Goal: Information Seeking & Learning: Learn about a topic

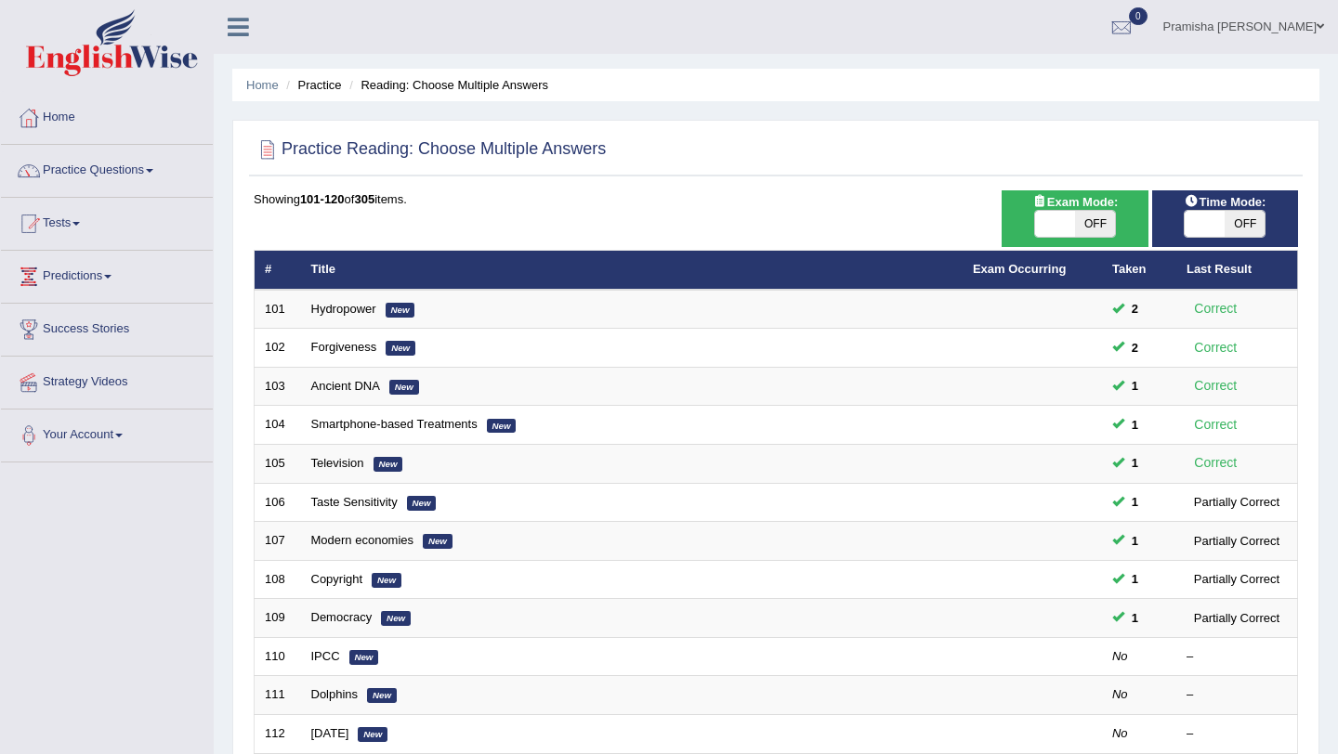
click at [41, 109] on div at bounding box center [29, 118] width 28 height 28
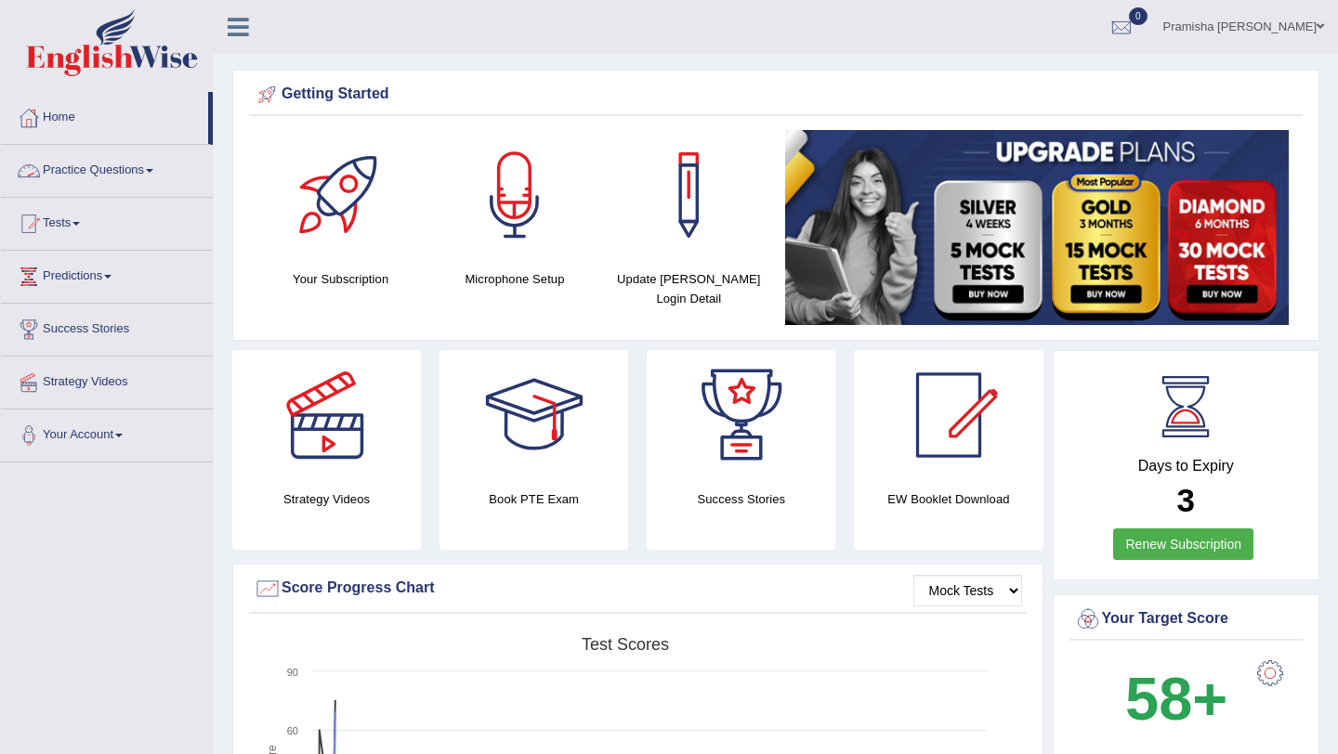
click at [98, 175] on link "Practice Questions" at bounding box center [107, 168] width 212 height 46
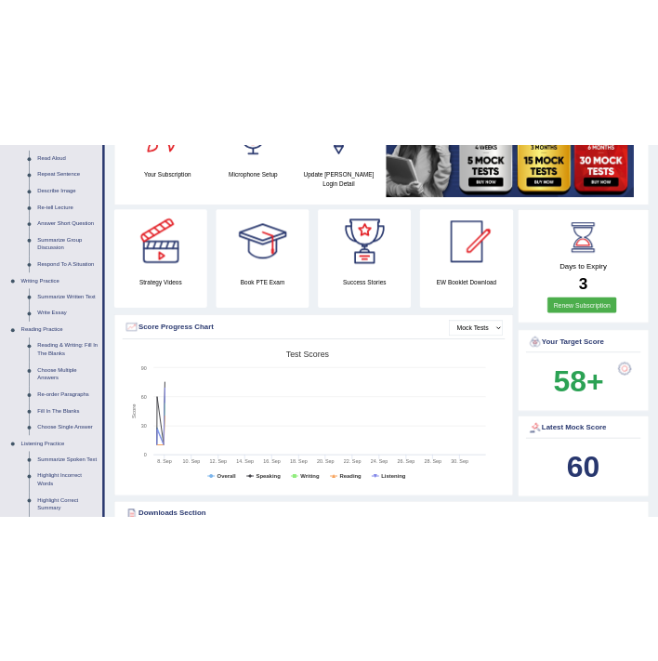
scroll to position [221, 0]
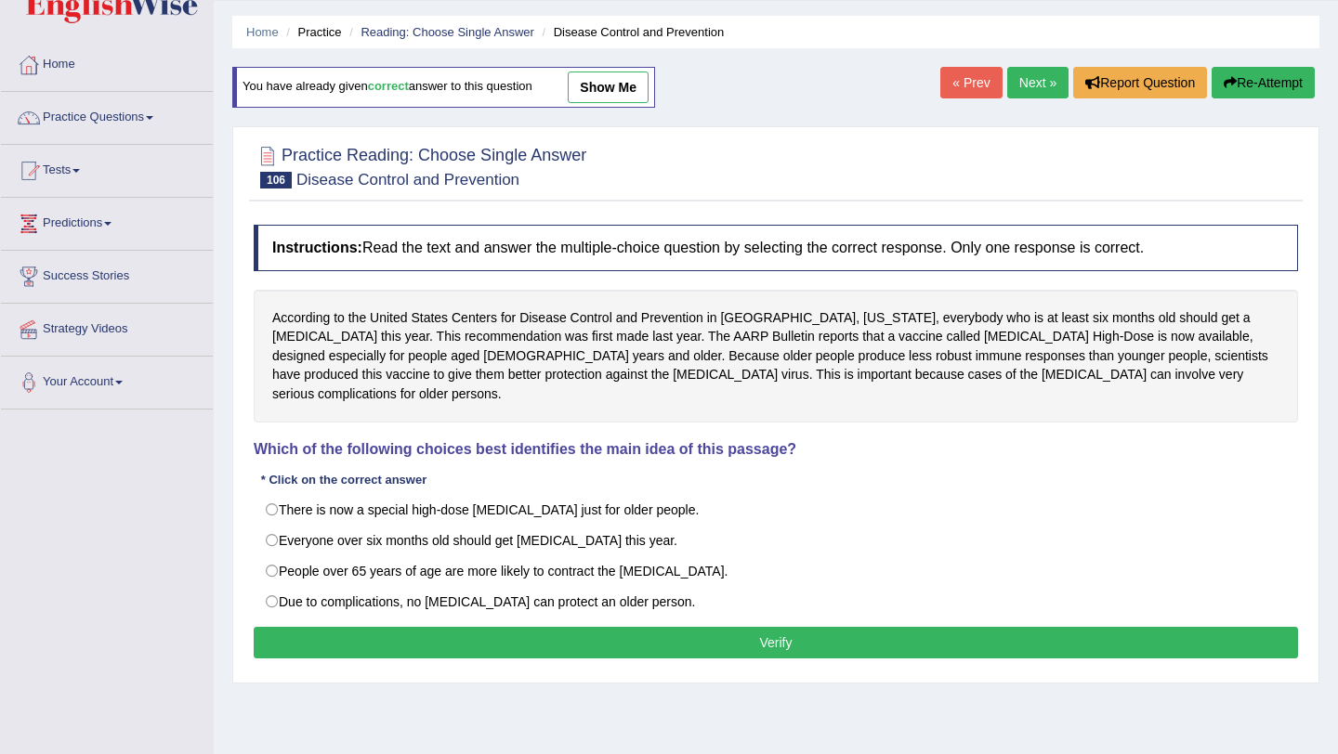
scroll to position [56, 0]
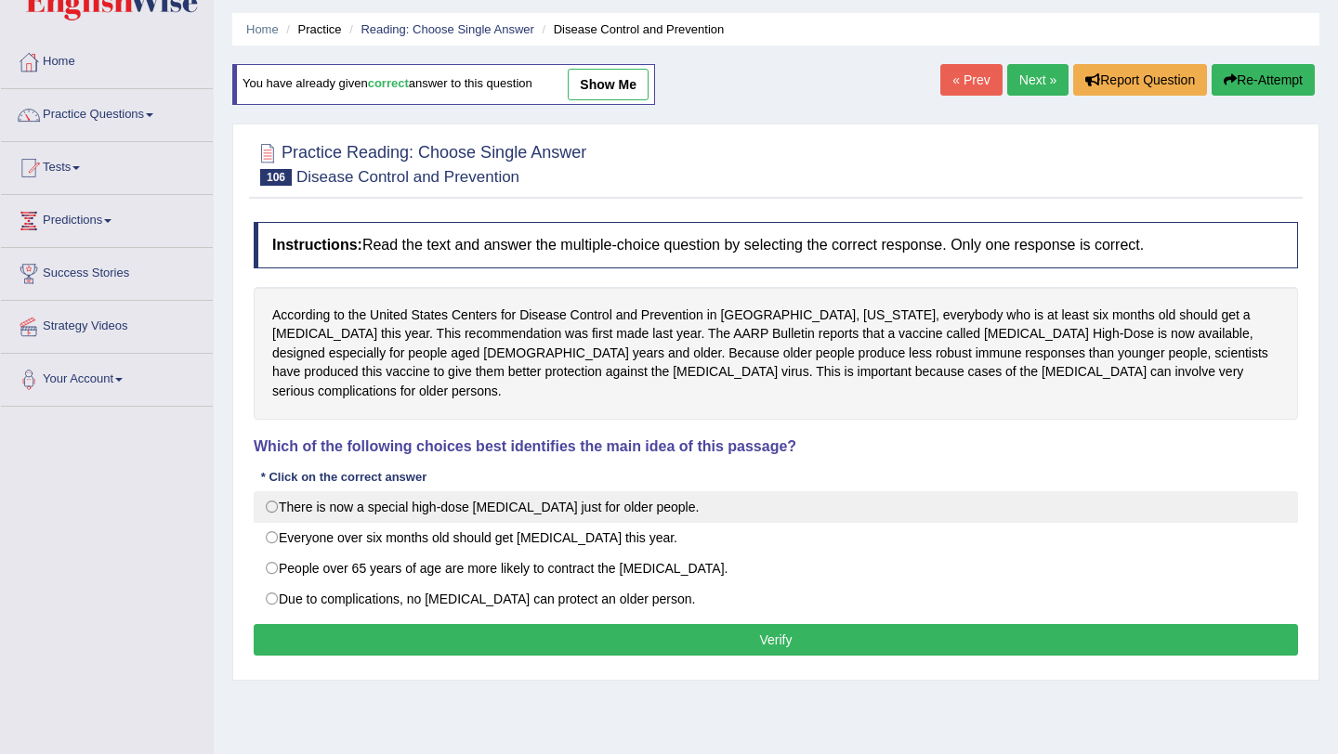
click at [400, 495] on label "There is now a special high-dose flu shot just for older people." at bounding box center [776, 507] width 1044 height 32
radio input "true"
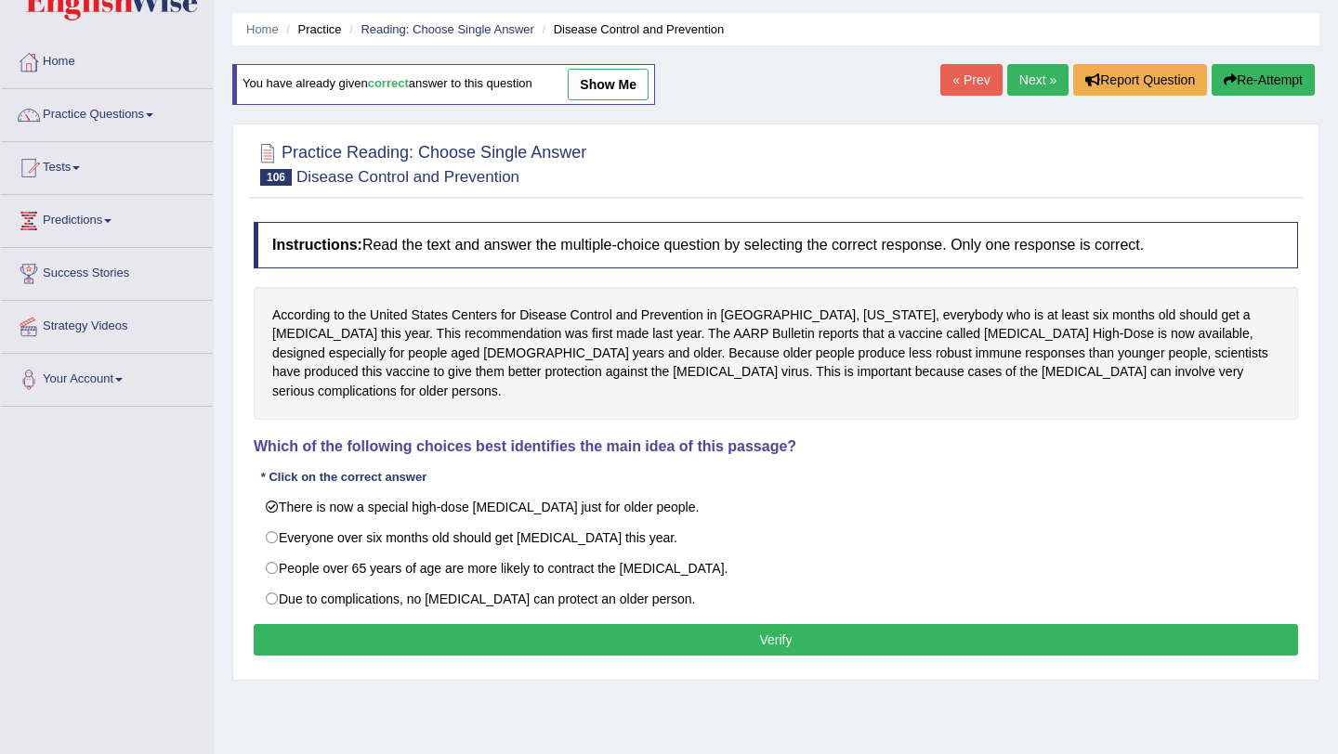
click at [657, 624] on button "Verify" at bounding box center [776, 640] width 1044 height 32
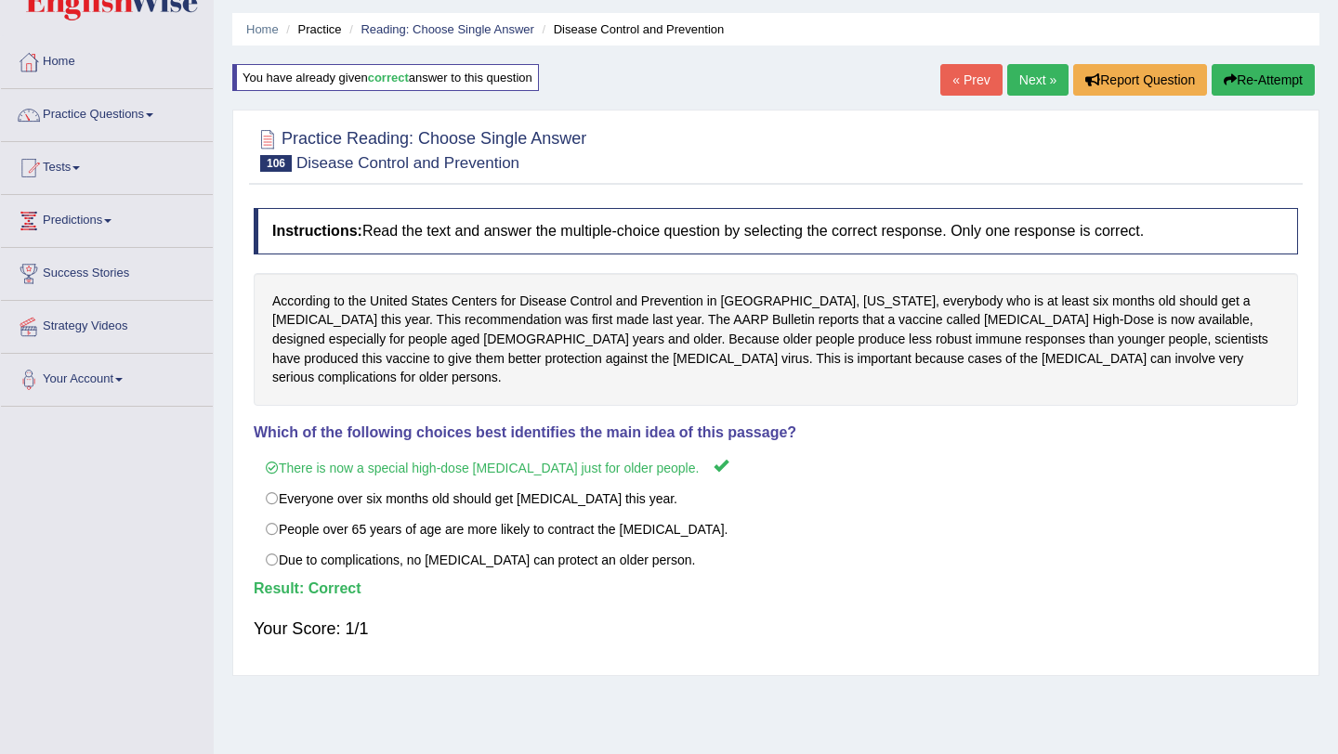
scroll to position [20, 0]
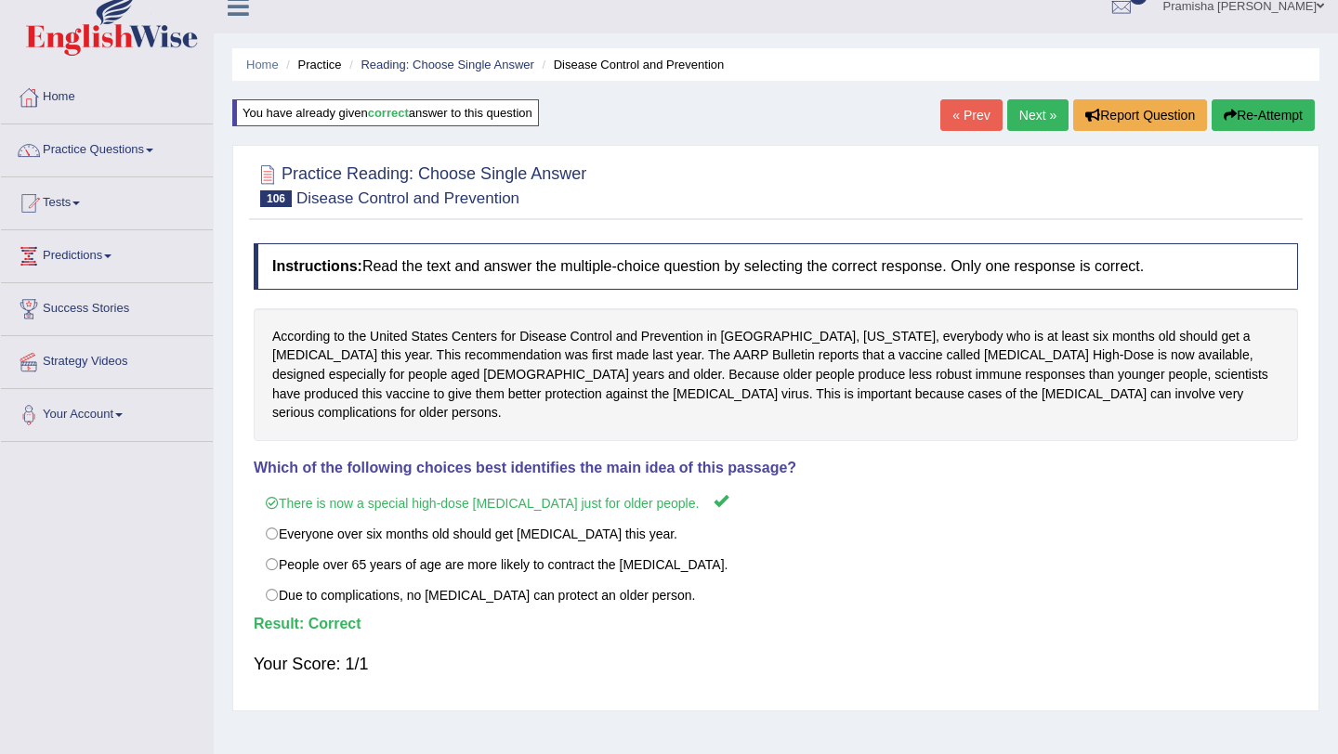
click at [657, 121] on link "Next »" at bounding box center [1037, 115] width 61 height 32
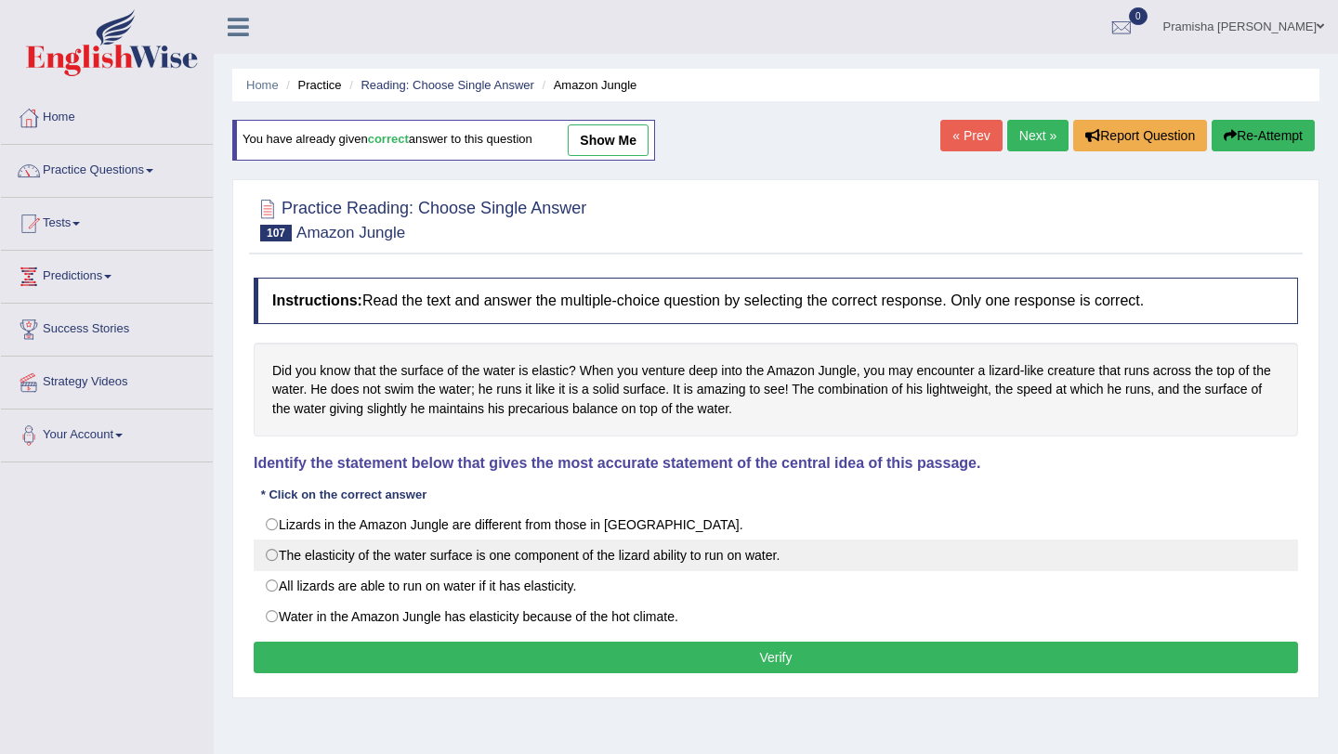
click at [359, 556] on label "The elasticity of the water surface is one component of the lizard ability to r…" at bounding box center [776, 556] width 1044 height 32
radio input "true"
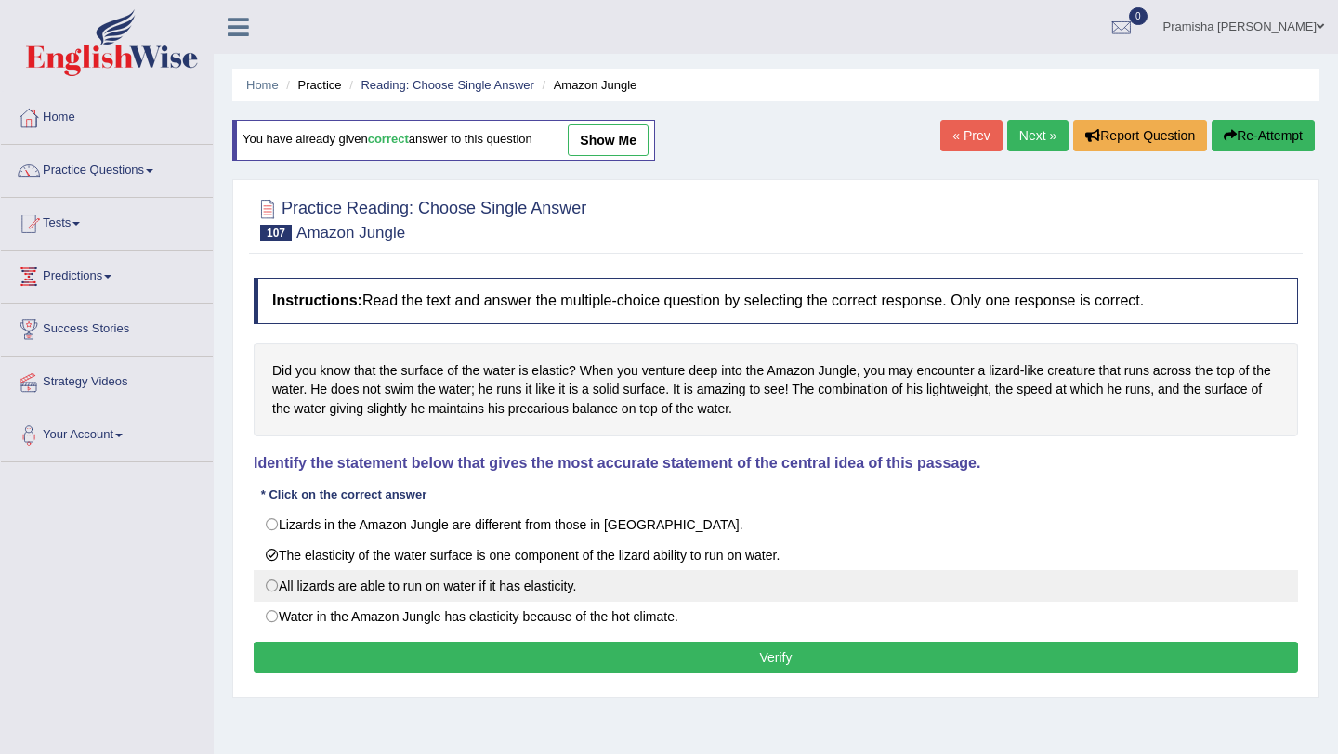
click at [427, 587] on label "All lizards are able to run on water if it has elasticity." at bounding box center [776, 586] width 1044 height 32
radio input "true"
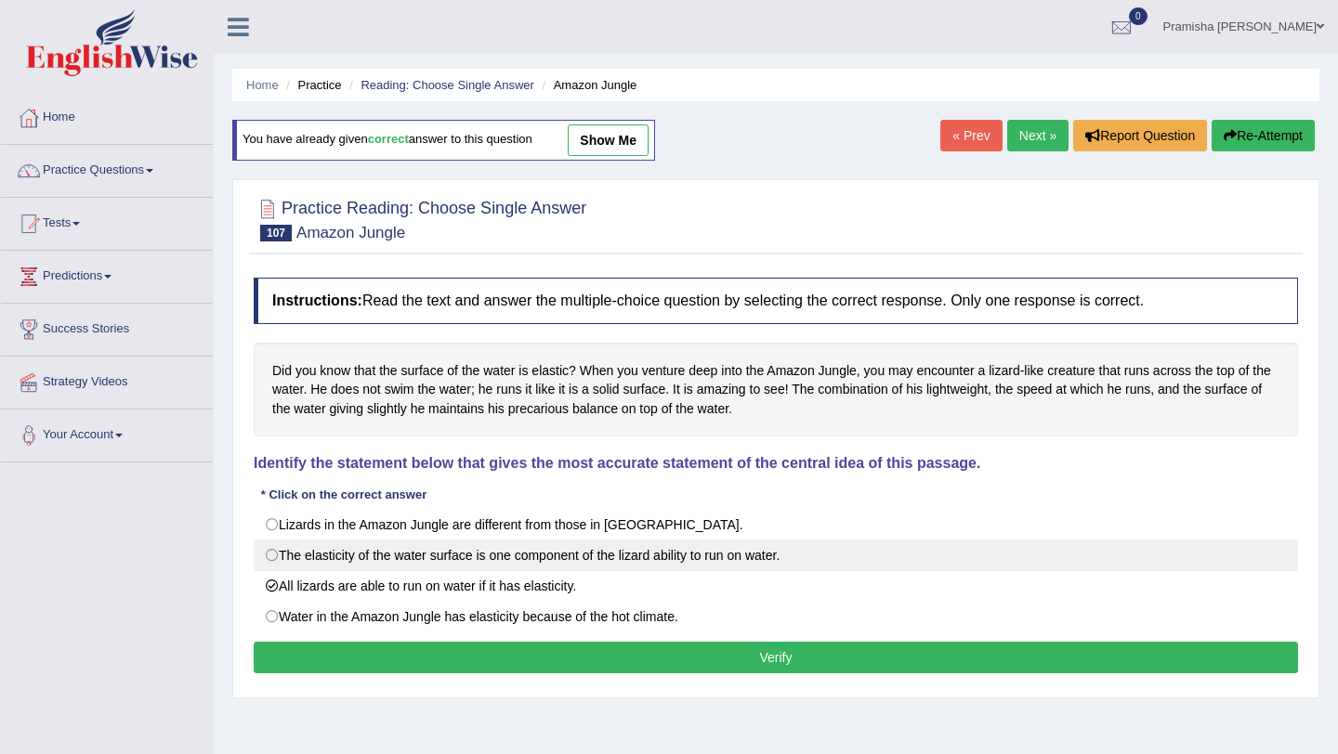
click at [505, 552] on label "The elasticity of the water surface is one component of the lizard ability to r…" at bounding box center [776, 556] width 1044 height 32
radio input "true"
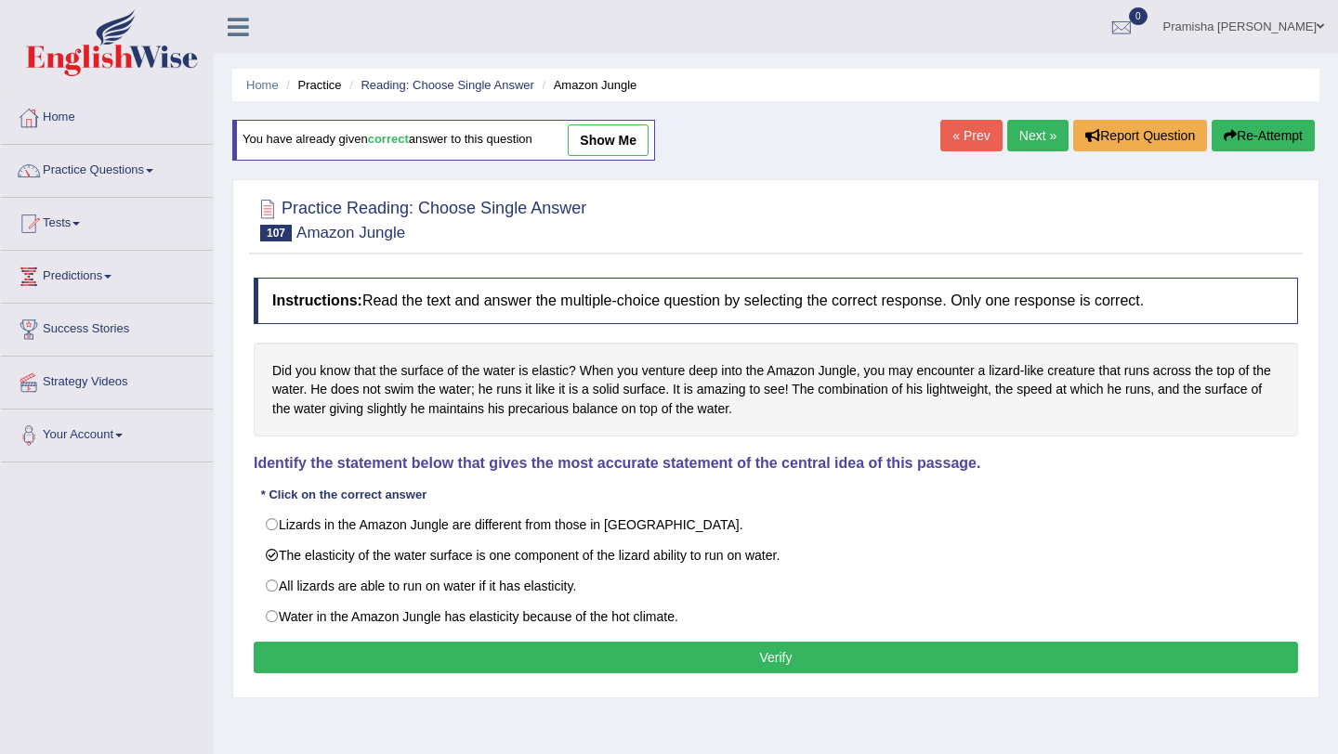
click at [777, 658] on button "Verify" at bounding box center [776, 658] width 1044 height 32
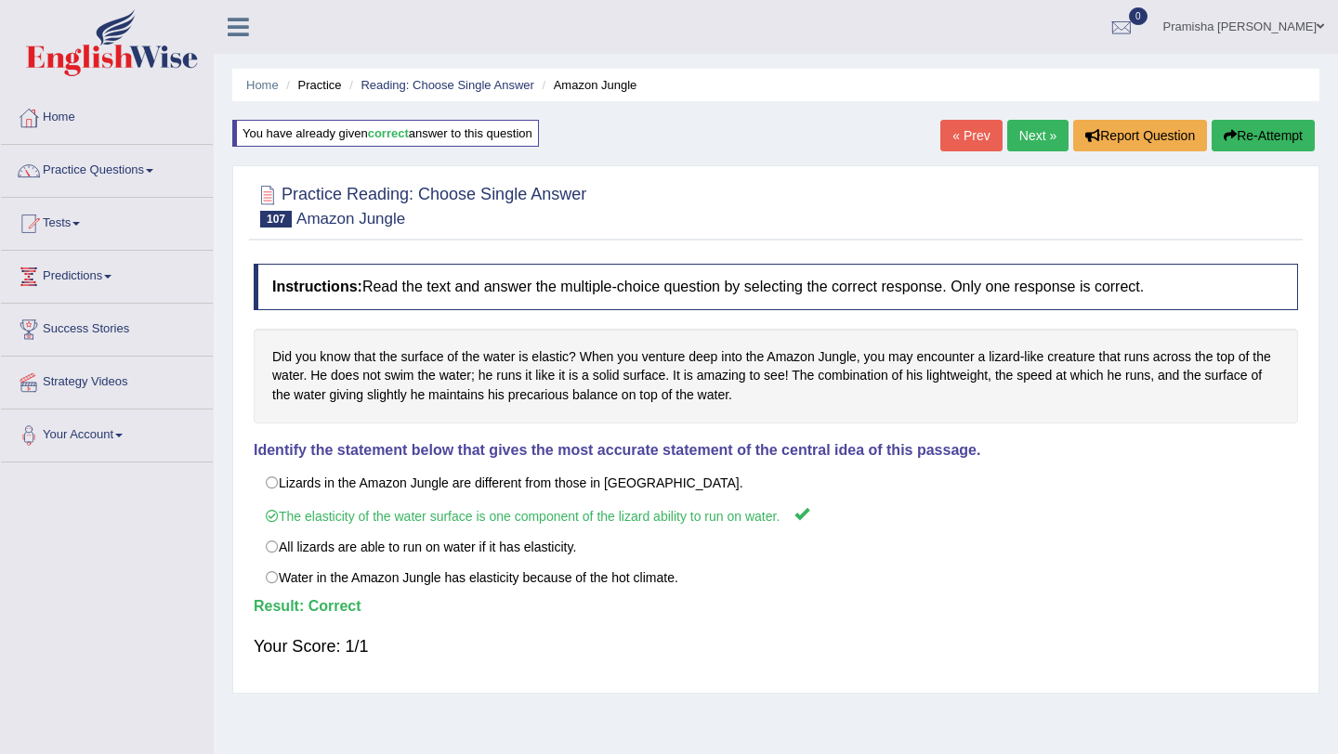
click at [1033, 136] on link "Next »" at bounding box center [1037, 136] width 61 height 32
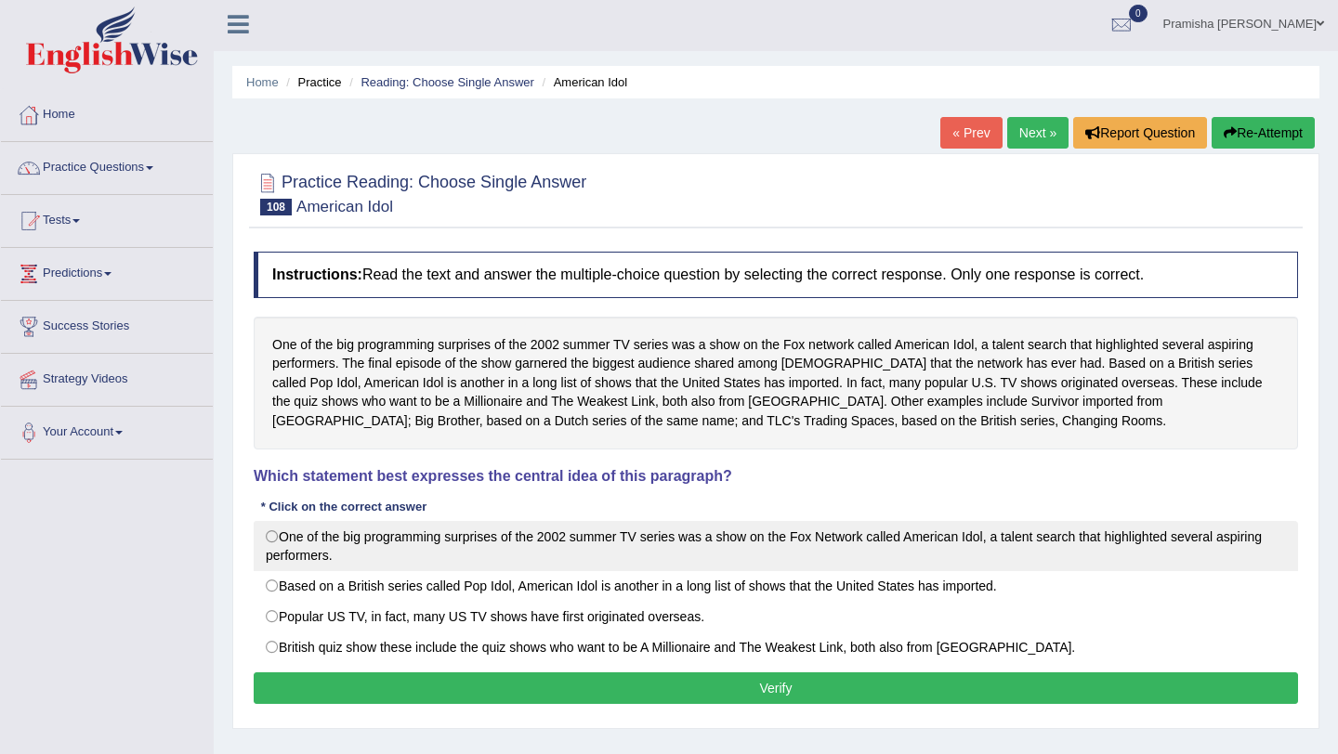
scroll to position [20, 0]
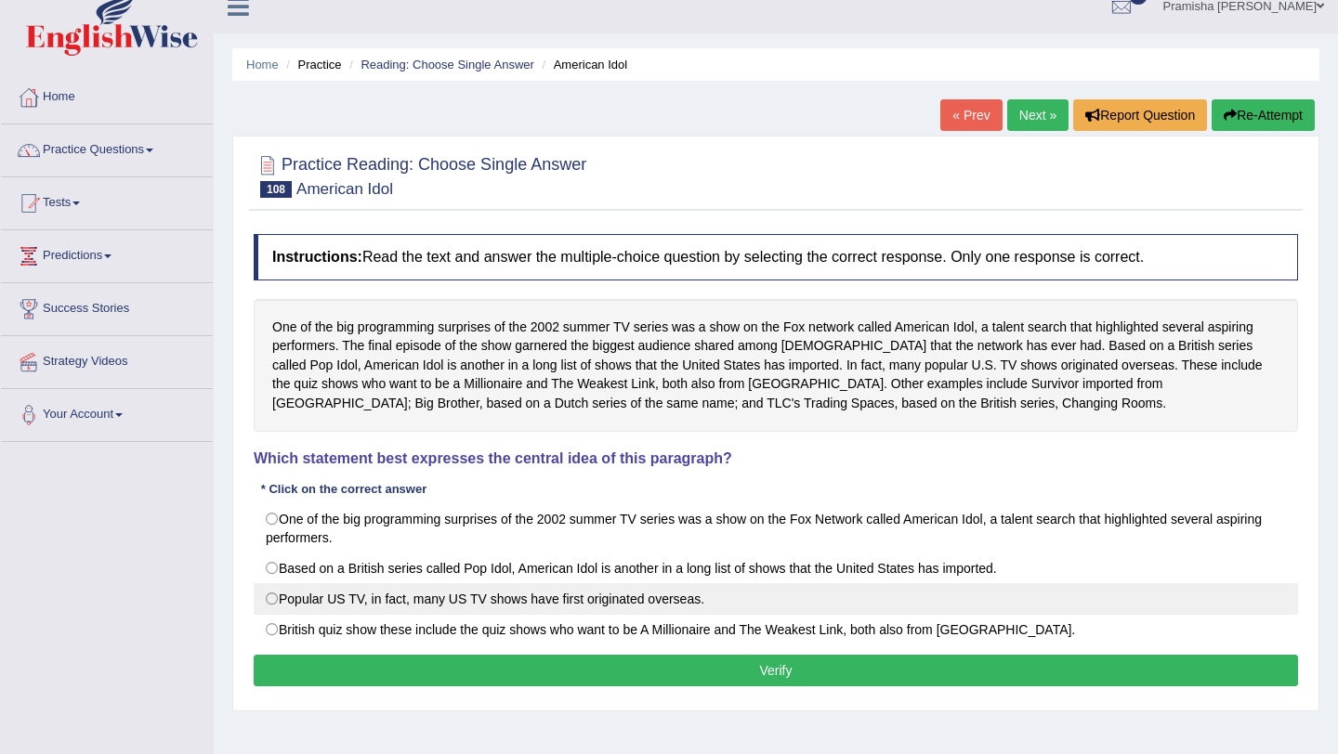
click at [631, 591] on label "Popular US TV, in fact, many US TV shows have first originated overseas." at bounding box center [776, 599] width 1044 height 32
radio input "true"
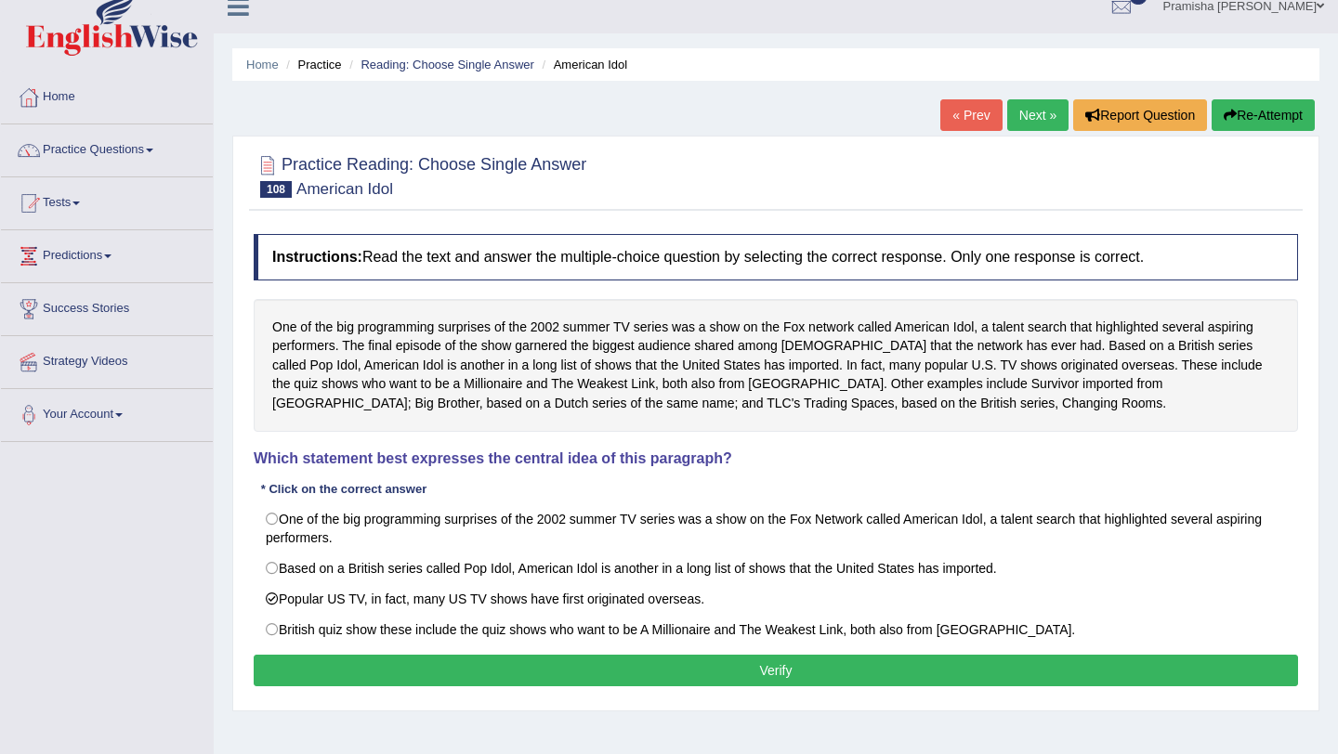
click at [801, 677] on button "Verify" at bounding box center [776, 671] width 1044 height 32
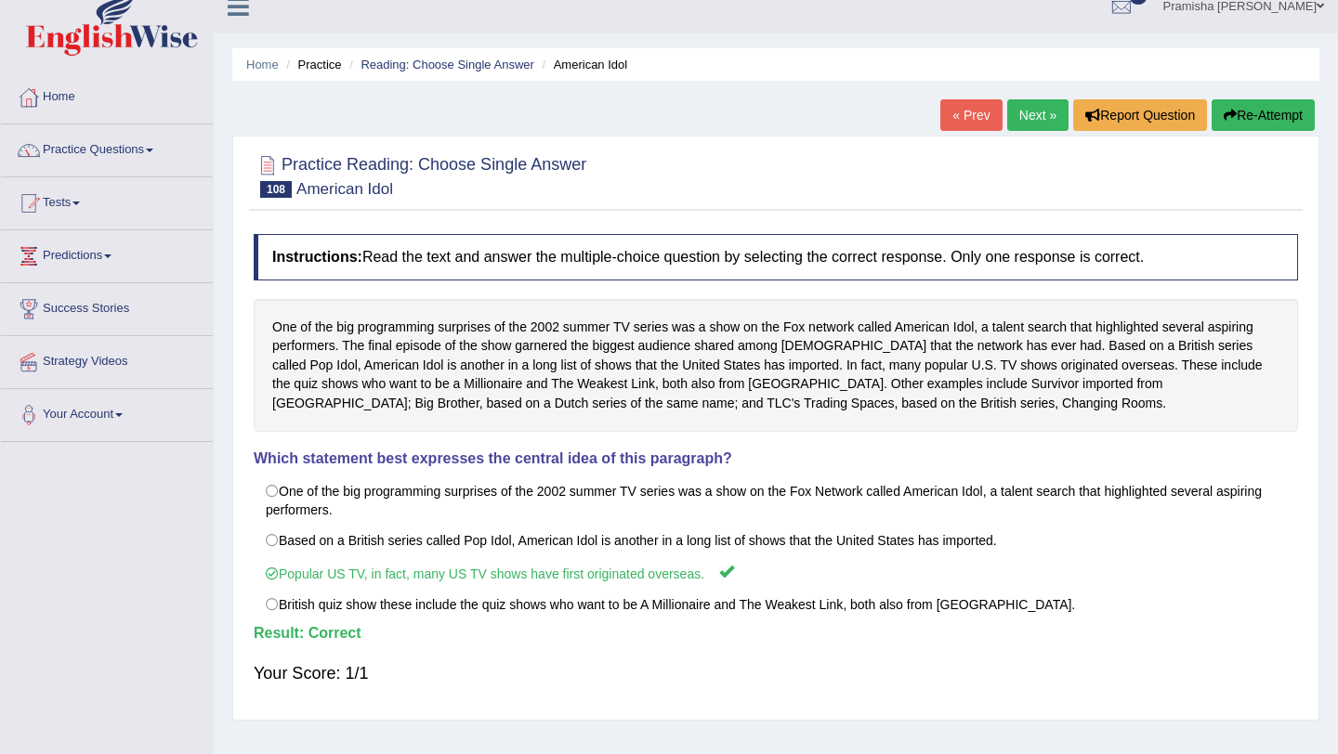
click at [1022, 108] on link "Next »" at bounding box center [1037, 115] width 61 height 32
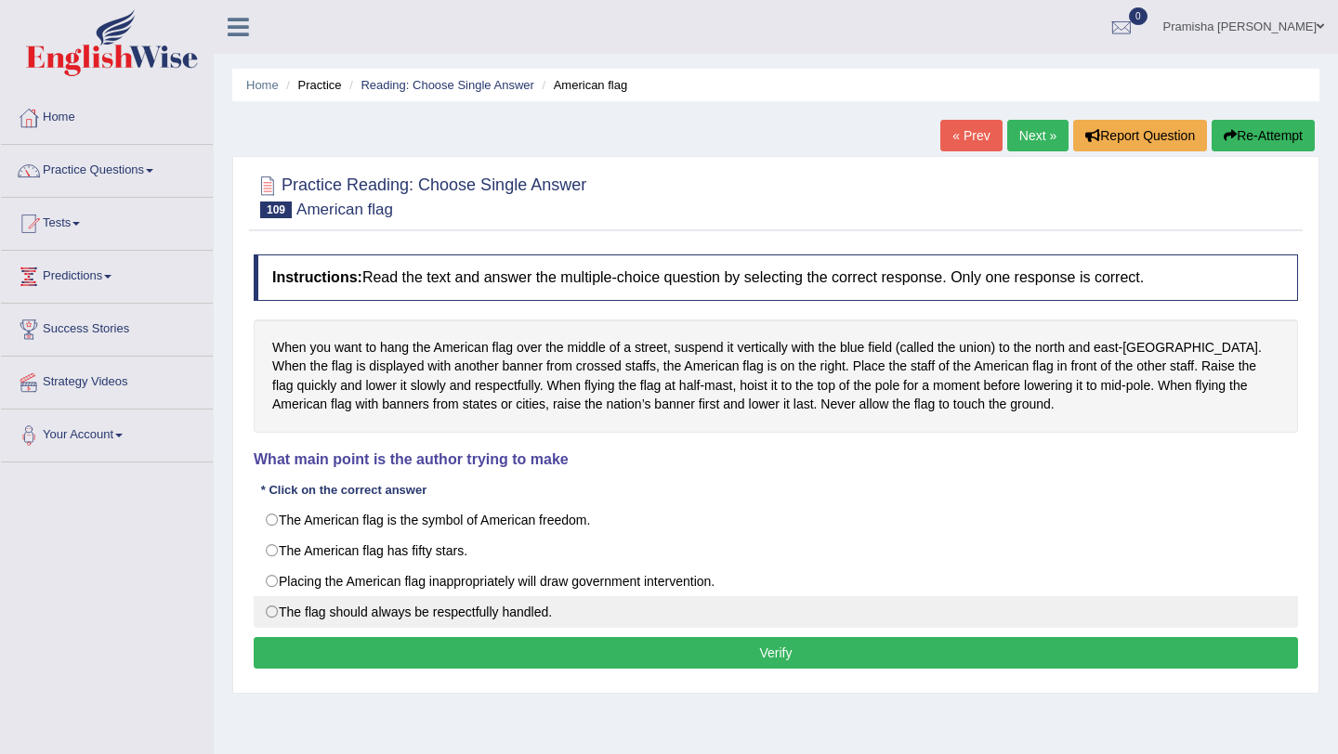
click at [478, 613] on label "The flag should always be respectfully handled." at bounding box center [776, 612] width 1044 height 32
radio input "true"
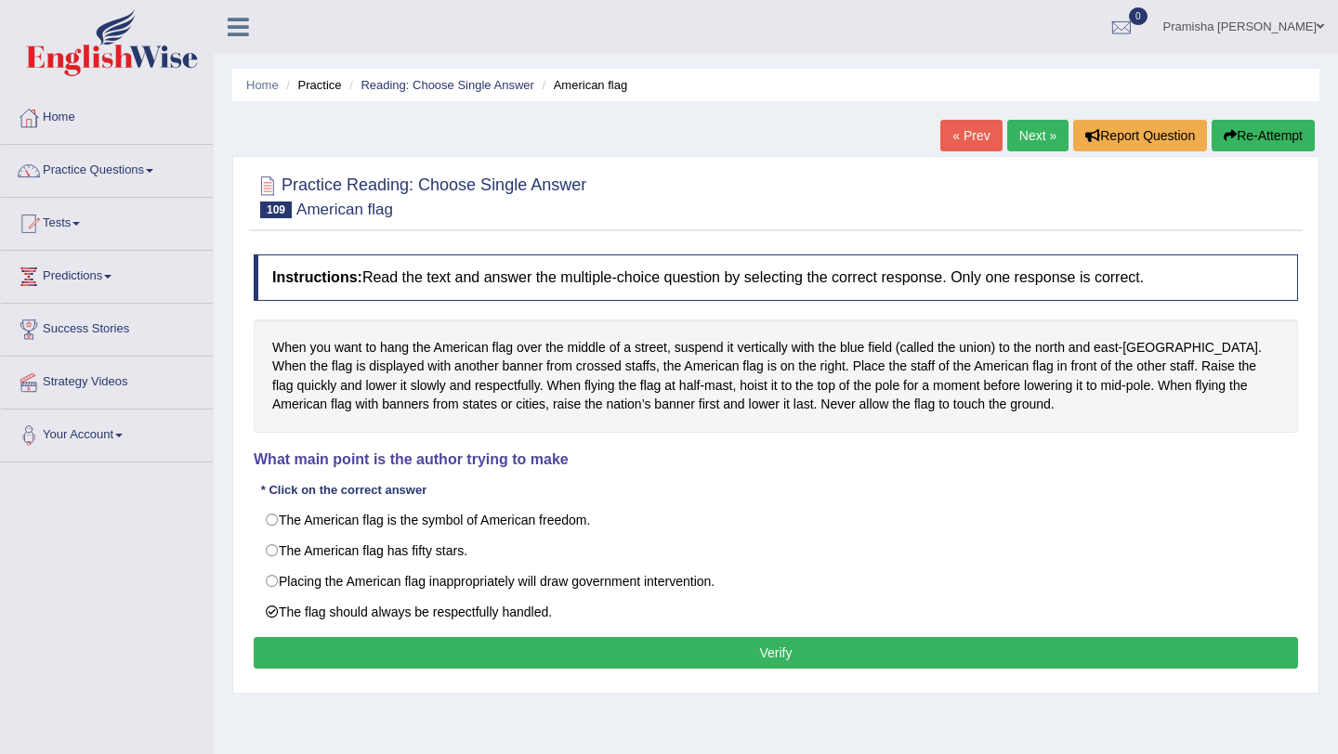
click at [672, 660] on button "Verify" at bounding box center [776, 653] width 1044 height 32
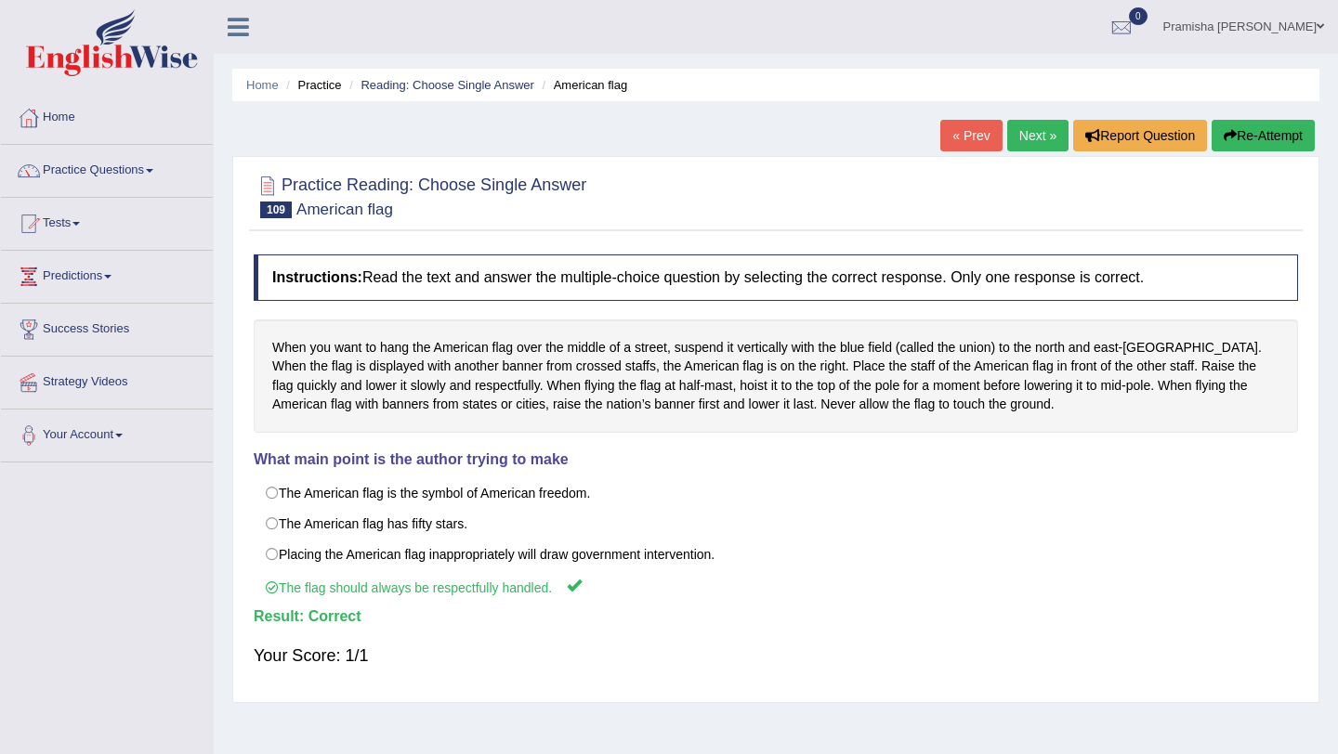
click at [1029, 138] on link "Next »" at bounding box center [1037, 136] width 61 height 32
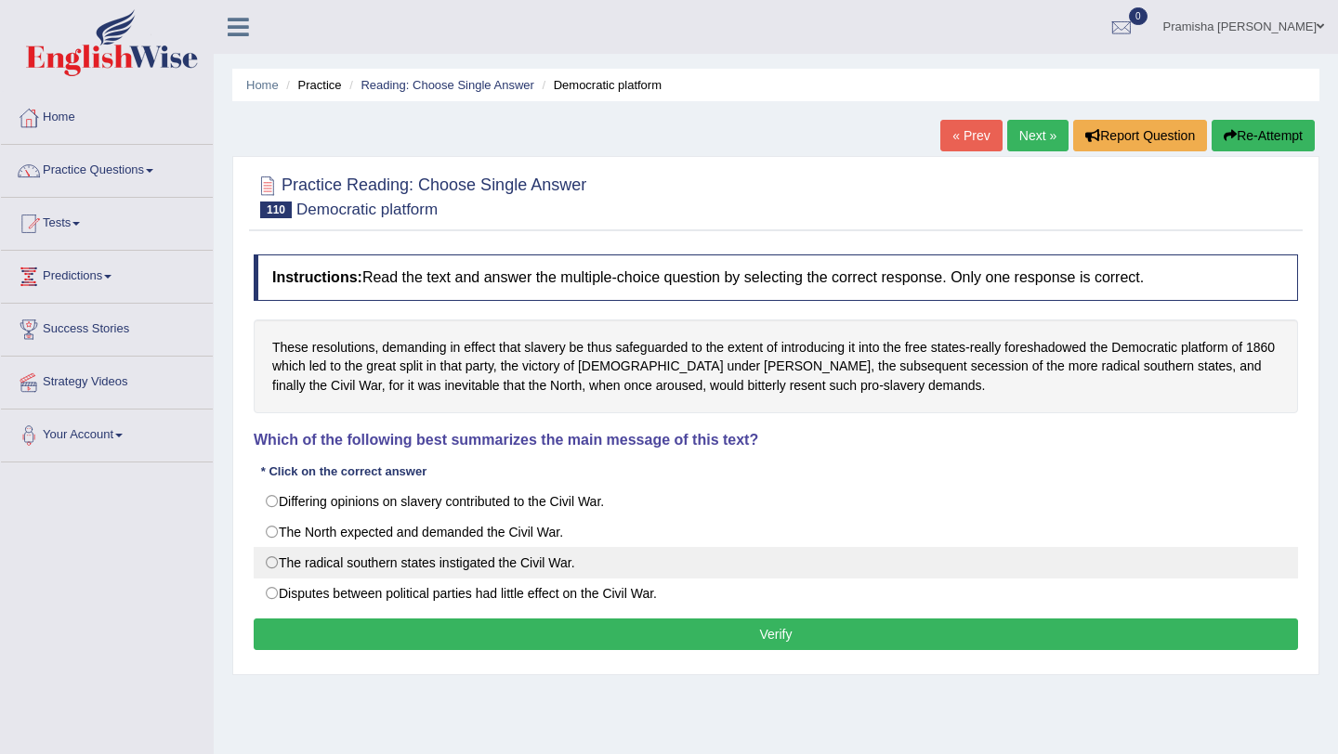
click at [339, 564] on label "The radical southern states instigated the Civil War." at bounding box center [776, 563] width 1044 height 32
radio input "true"
click at [274, 569] on label "The radical southern states instigated the Civil War." at bounding box center [776, 563] width 1044 height 32
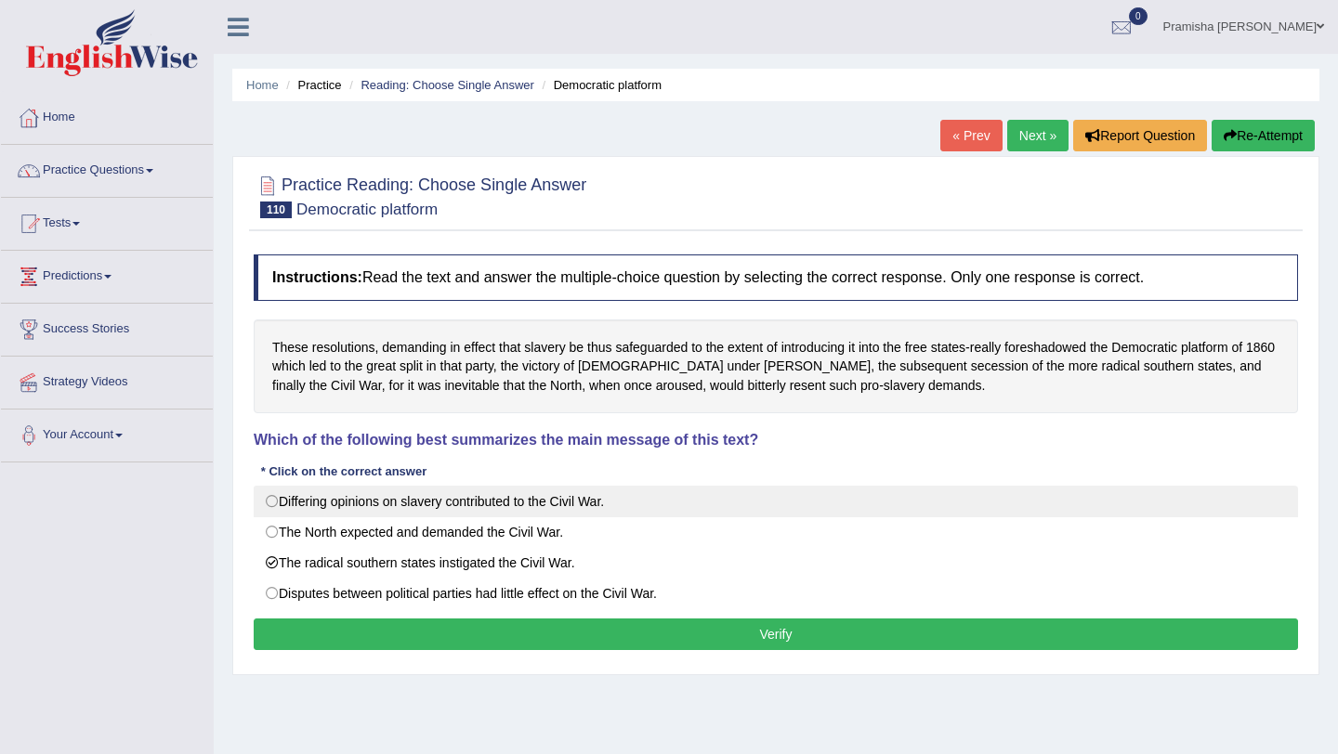
click at [358, 508] on label "Differing opinions on slavery contributed to the Civil War." at bounding box center [776, 502] width 1044 height 32
radio input "true"
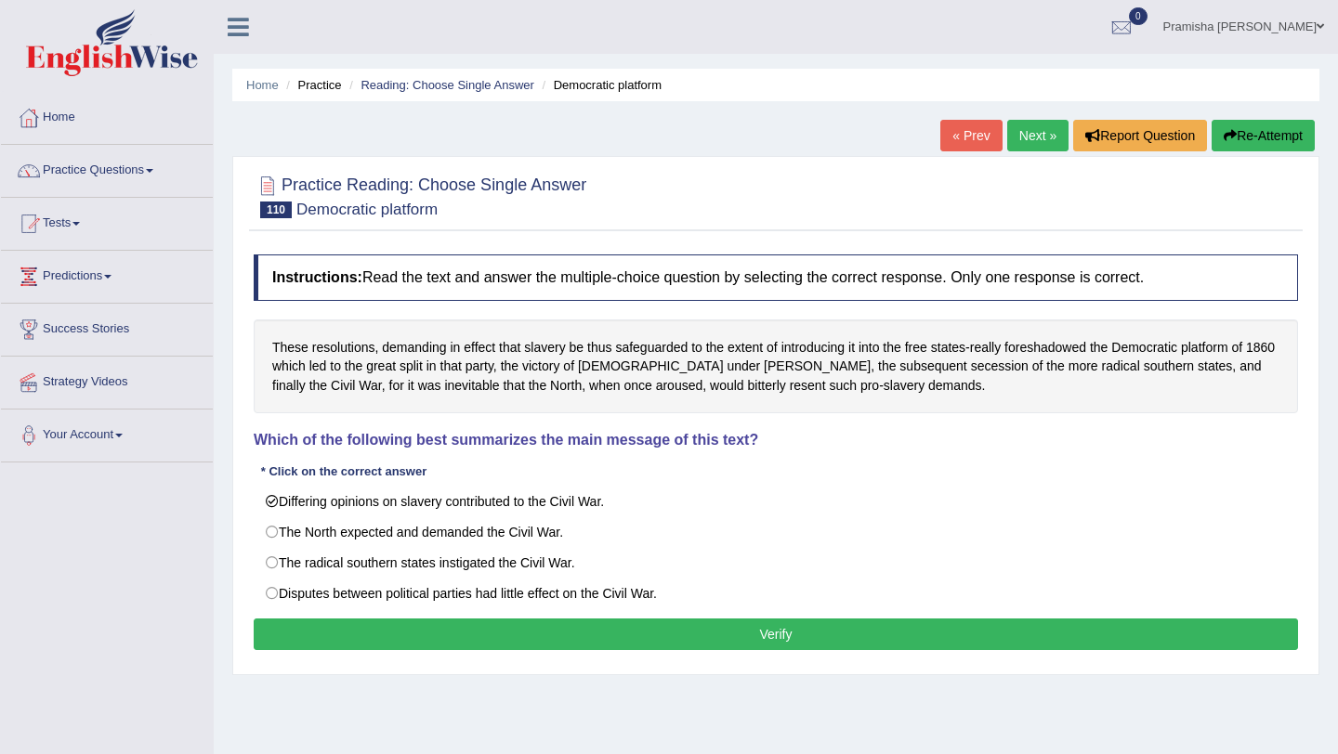
click at [409, 624] on button "Verify" at bounding box center [776, 635] width 1044 height 32
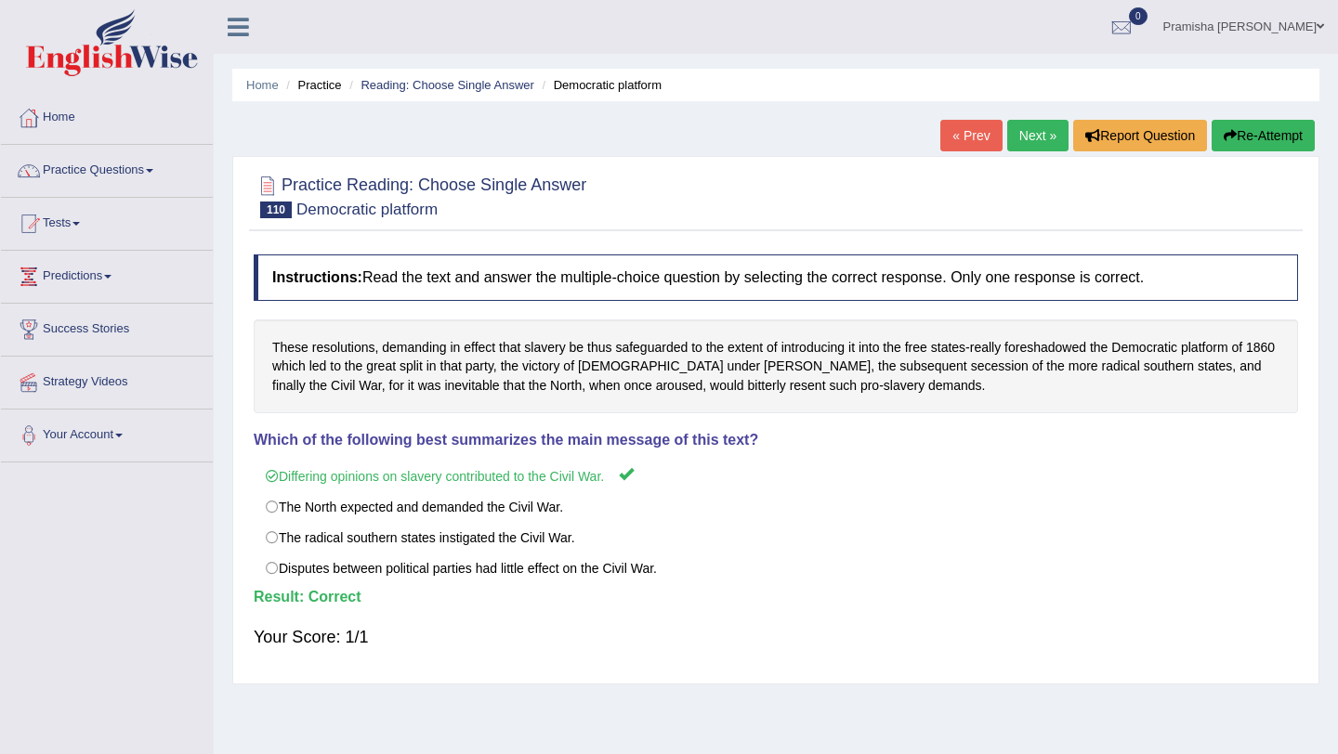
click at [1030, 130] on link "Next »" at bounding box center [1037, 136] width 61 height 32
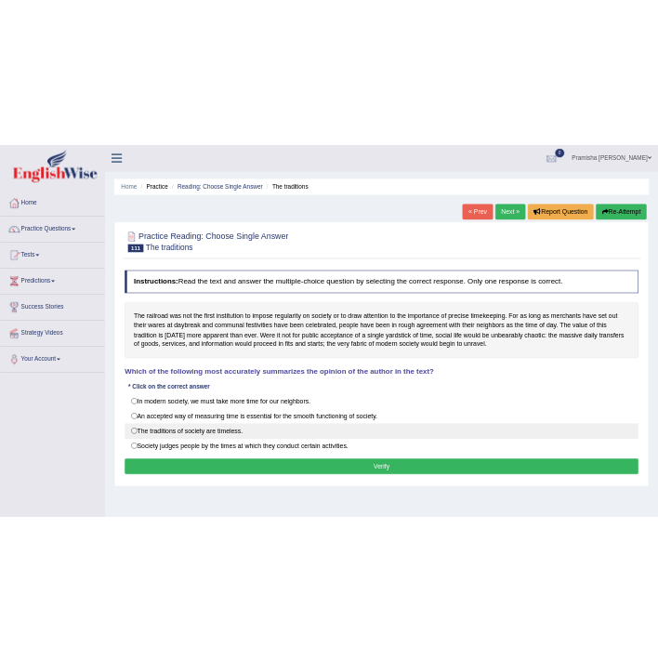
scroll to position [30, 0]
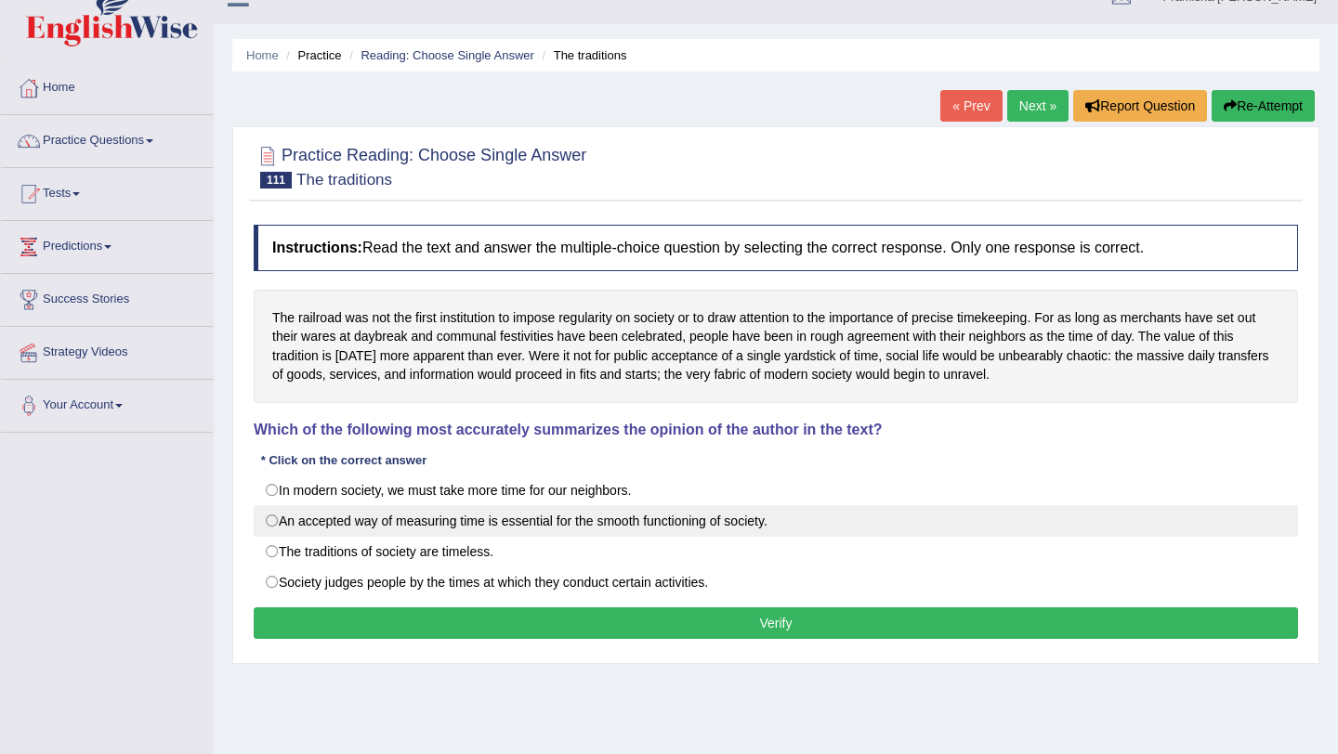
click at [539, 522] on label "An accepted way of measuring time is essential for the smooth functioning of so…" at bounding box center [776, 521] width 1044 height 32
radio input "true"
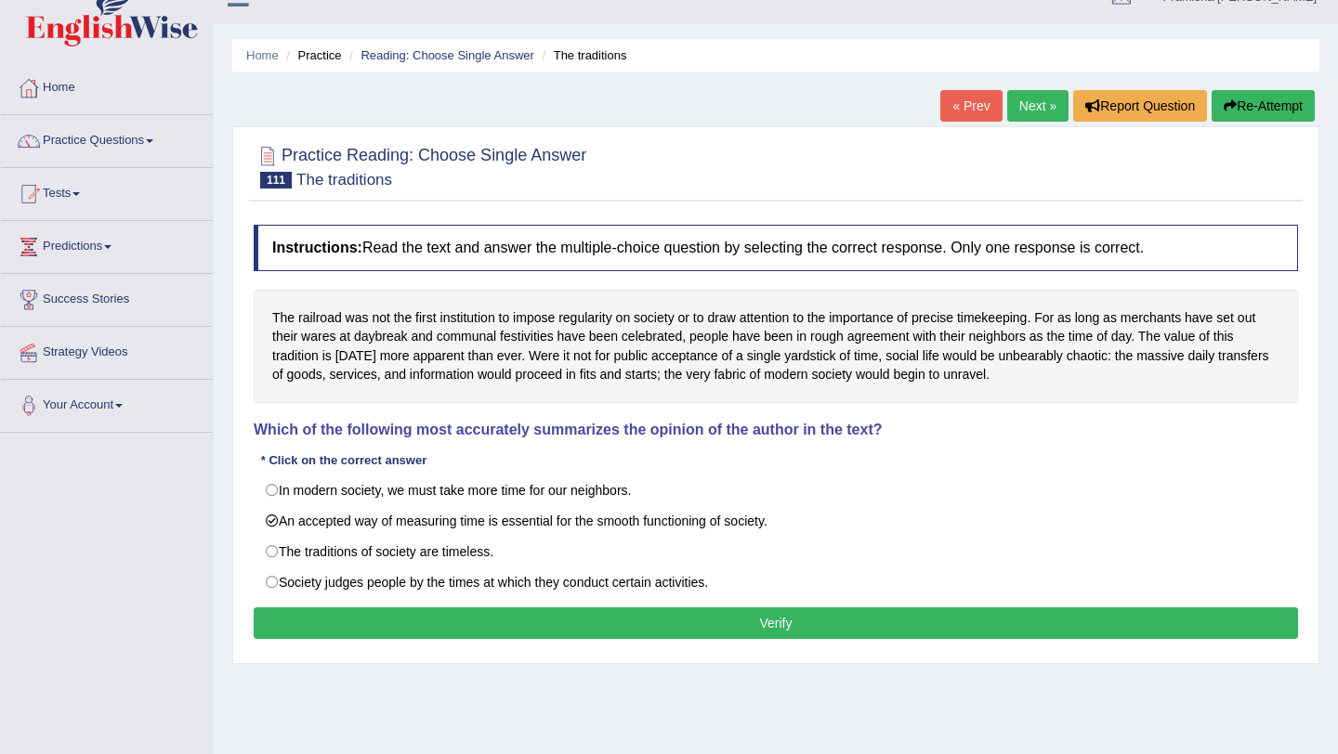
click at [645, 618] on button "Verify" at bounding box center [776, 624] width 1044 height 32
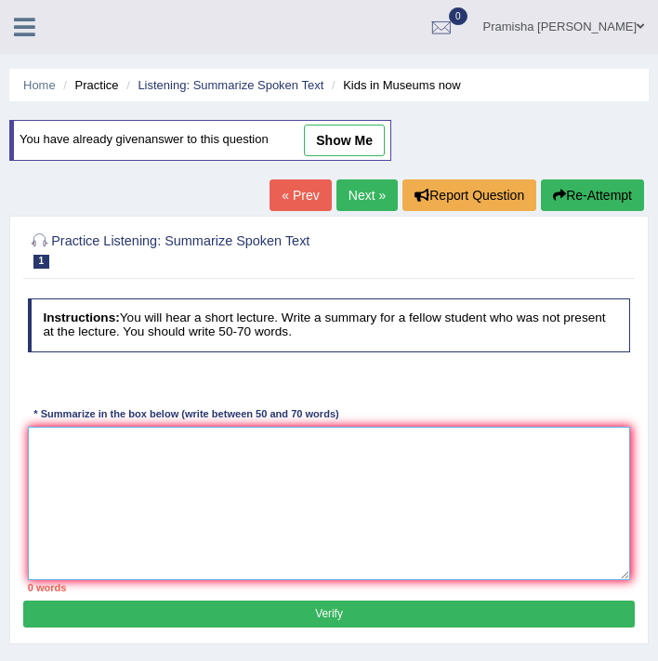
click at [536, 472] on textarea at bounding box center [329, 502] width 603 height 153
paste textarea "A noteworthy point revealed in the lecture was about (keyword1/phrase1, keyword…"
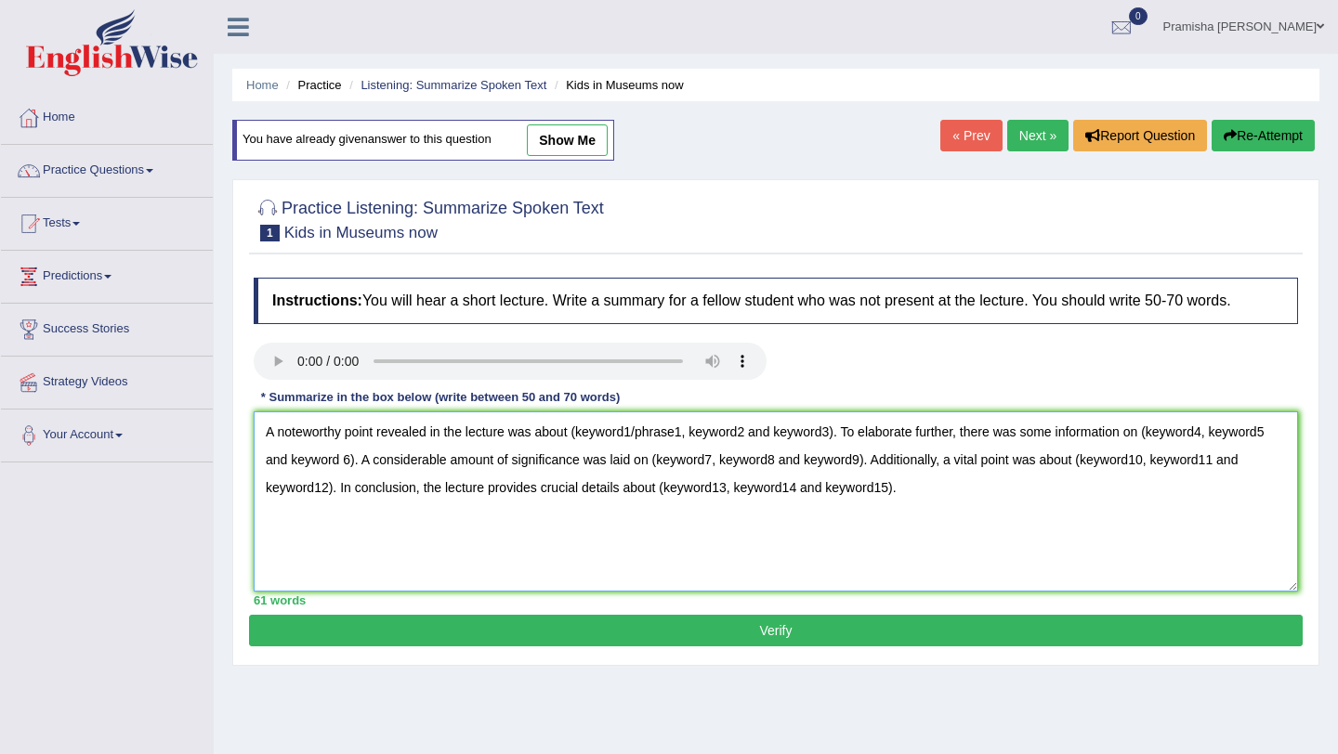
click at [484, 517] on textarea "A noteworthy point revealed in the lecture was about (keyword1/phrase1, keyword…" at bounding box center [776, 502] width 1044 height 180
click at [657, 434] on textarea "A noteworthy point revealed in the lecture was about (keyword1/phrase1, keyword…" at bounding box center [776, 502] width 1044 height 180
click at [412, 465] on textarea "A noteworthy point revealed in the lecture was about visiting royal academy mus…" at bounding box center [776, 502] width 1044 height 180
click at [415, 466] on textarea "A noteworthy point revealed in the lecture was about visiting royal academy mus…" at bounding box center [776, 502] width 1044 height 180
click at [657, 466] on textarea "A noteworthy point revealed in the lecture was about visiting royal academy mus…" at bounding box center [776, 502] width 1044 height 180
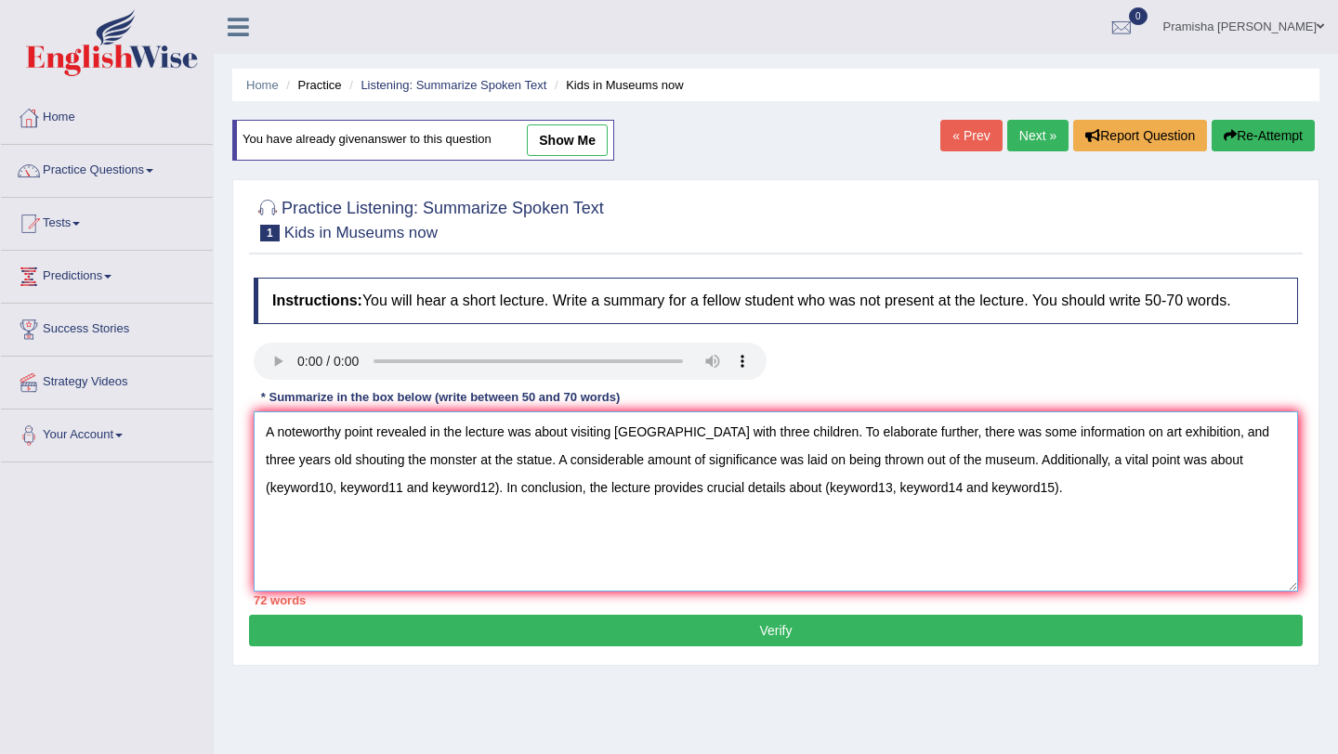
click at [657, 488] on textarea "A noteworthy point revealed in the lecture was about visiting royal academy mus…" at bounding box center [776, 502] width 1044 height 180
drag, startPoint x: 1056, startPoint y: 460, endPoint x: 507, endPoint y: 491, distance: 549.9
click at [507, 491] on textarea "A noteworthy point revealed in the lecture was about visiting royal academy mus…" at bounding box center [776, 502] width 1044 height 180
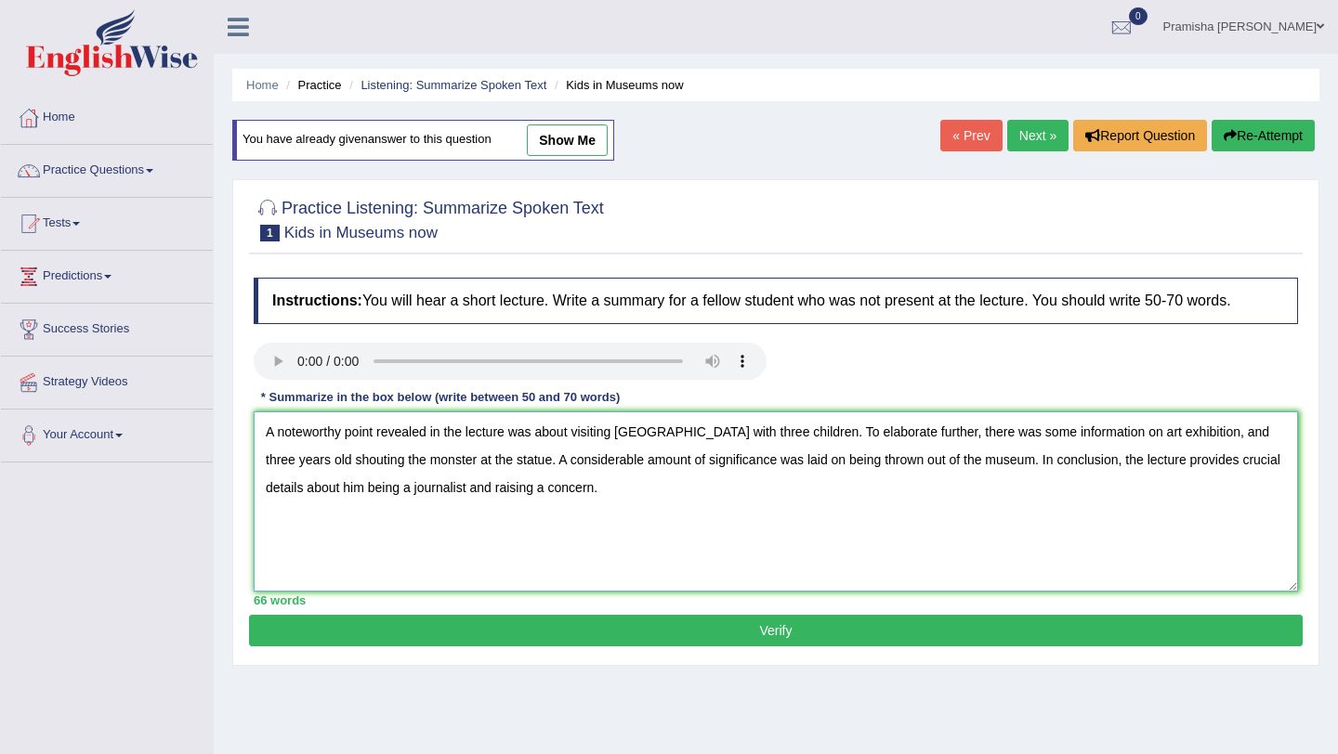
click at [635, 492] on textarea "A noteworthy point revealed in the lecture was about visiting royal academy mus…" at bounding box center [776, 502] width 1044 height 180
click at [637, 492] on textarea "A noteworthy point revealed in the lecture was about visiting royal academy mus…" at bounding box center [776, 502] width 1044 height 180
click at [623, 436] on textarea "A noteworthy point revealed in the lecture was about visiting royal academy mus…" at bounding box center [776, 502] width 1044 height 180
click at [657, 426] on textarea "A noteworthy point revealed in the lecture was about visiting Royal academy mus…" at bounding box center [776, 502] width 1044 height 180
click at [657, 490] on textarea "A noteworthy point revealed in the lecture was about visiting Royal Academy mus…" at bounding box center [776, 502] width 1044 height 180
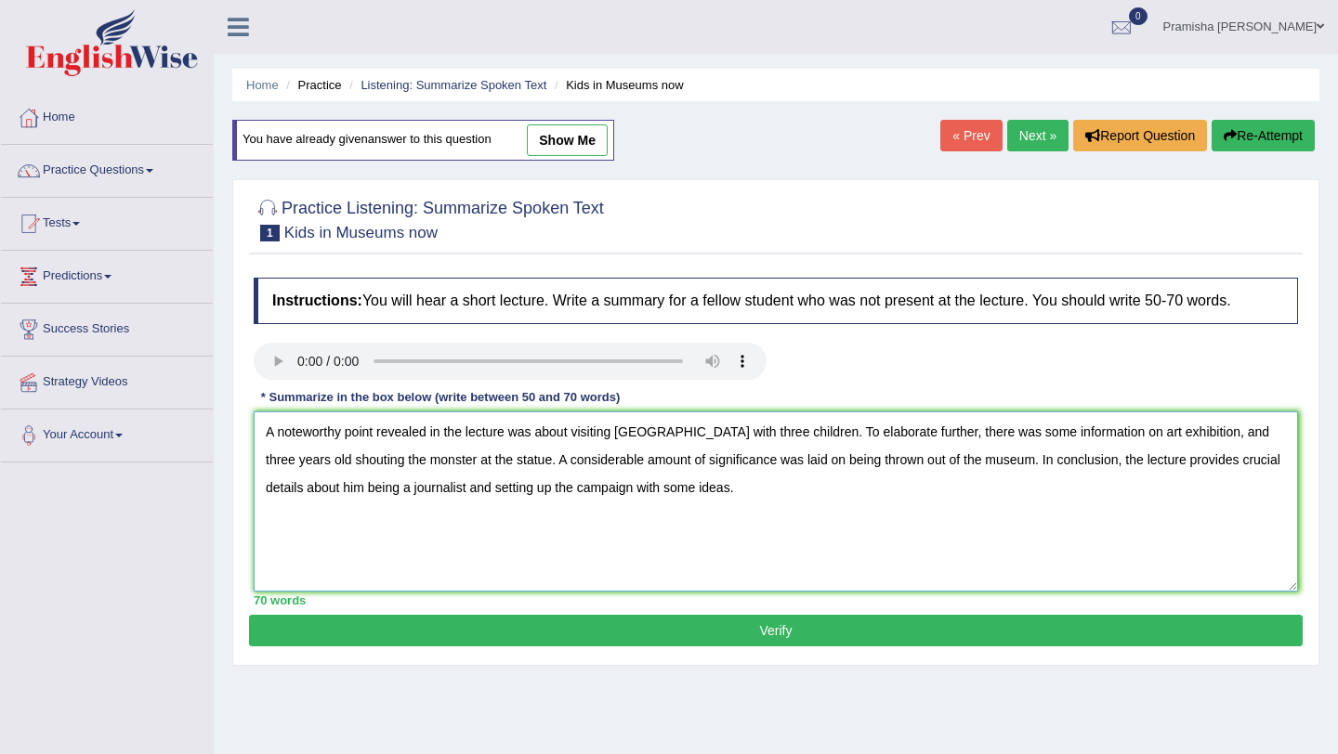
click at [657, 437] on textarea "A noteworthy point revealed in the lecture was about visiting Royal Academy mus…" at bounding box center [776, 502] width 1044 height 180
click at [624, 436] on textarea "A noteworthy point revealed in the lecture was about visiting Royal Academy use…" at bounding box center [776, 502] width 1044 height 180
click at [620, 435] on textarea "A noteworthy point revealed in the lecture was about visiting Royal Academy use…" at bounding box center [776, 502] width 1044 height 180
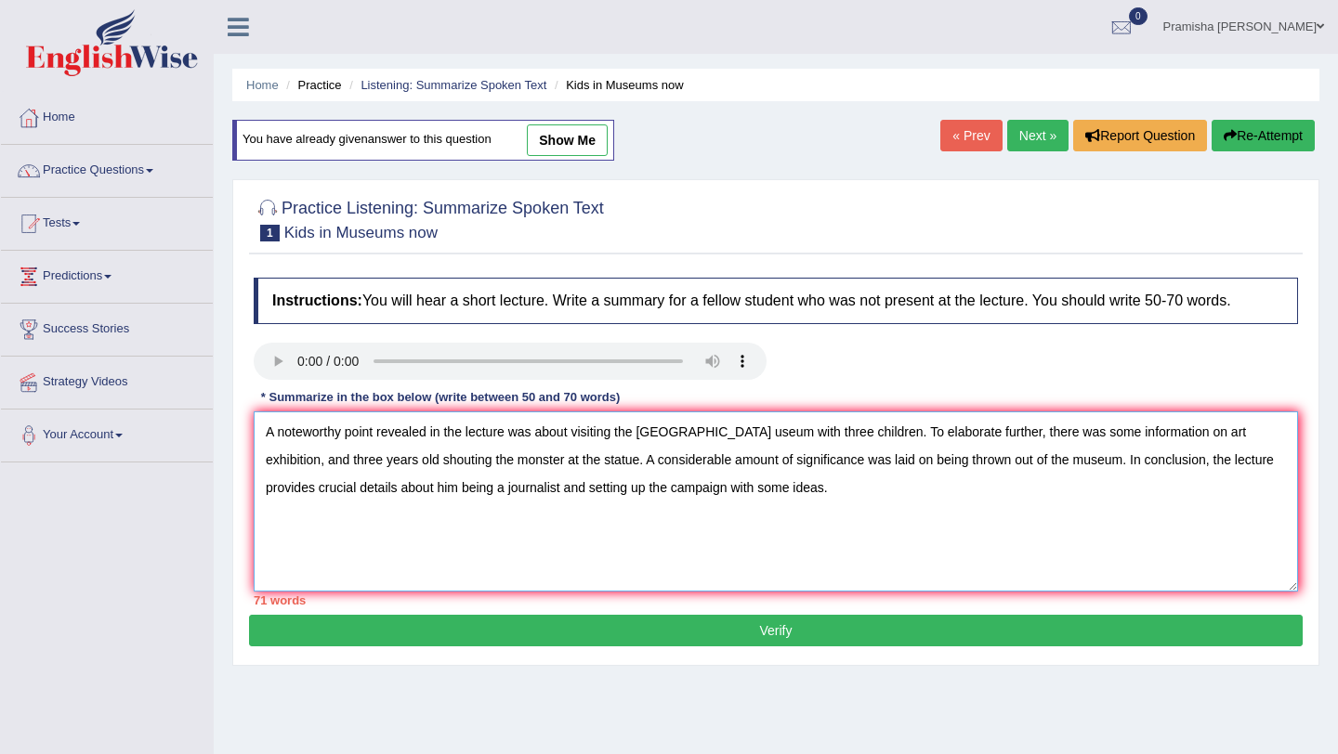
click at [622, 493] on textarea "A noteworthy point revealed in the lecture was about visiting the Royal Academy…" at bounding box center [776, 502] width 1044 height 180
click at [657, 492] on textarea "A noteworthy point revealed in the lecture was about visiting the Royal Academy…" at bounding box center [776, 502] width 1044 height 180
click at [536, 491] on textarea "A noteworthy point revealed in the lecture was about visiting the Royal Academy…" at bounding box center [776, 502] width 1044 height 180
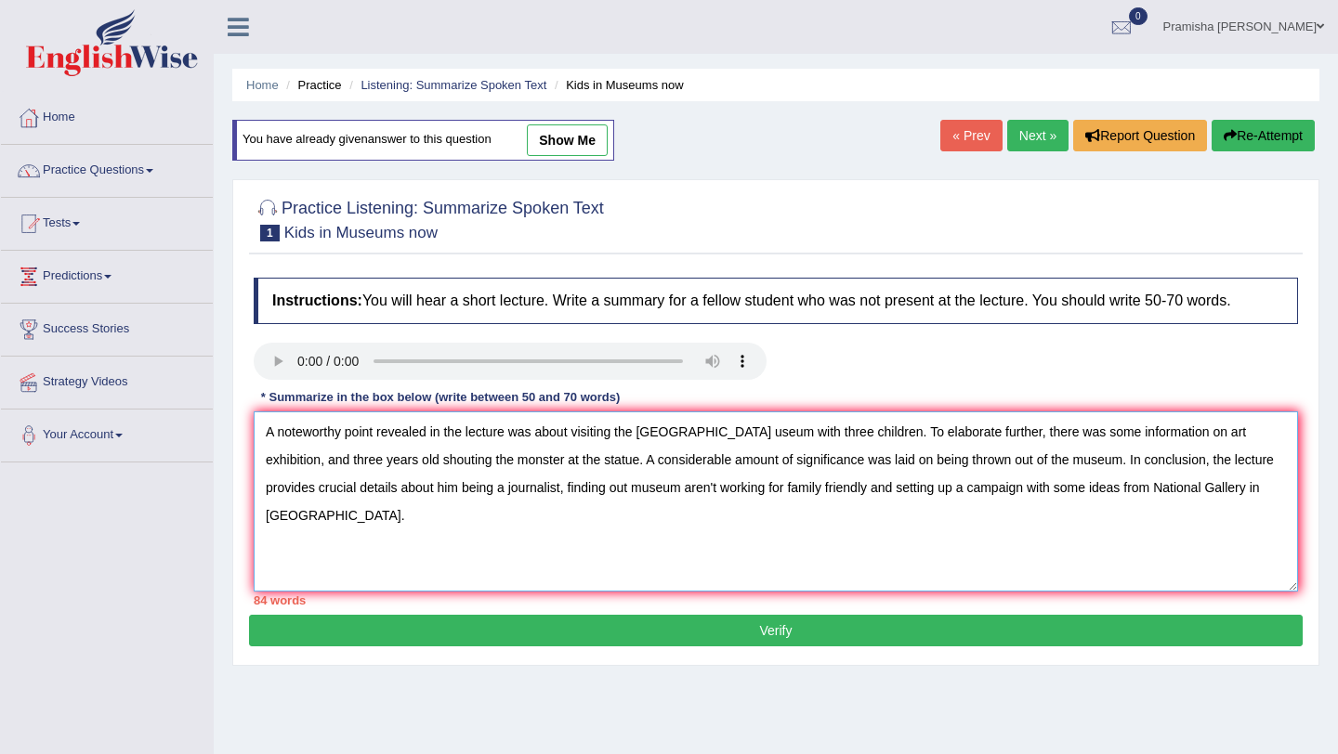
click at [657, 484] on textarea "A noteworthy point revealed in the lecture was about visiting the Royal Academy…" at bounding box center [776, 502] width 1044 height 180
drag, startPoint x: 822, startPoint y: 488, endPoint x: 516, endPoint y: 498, distance: 306.8
click at [516, 498] on textarea "A noteworthy point revealed in the lecture was about visiting the Royal Academy…" at bounding box center [776, 502] width 1044 height 180
click at [657, 462] on textarea "A noteworthy point revealed in the lecture was about visiting the Royal Academy…" at bounding box center [776, 502] width 1044 height 180
paste textarea "finding out museum aren't working for family friendly"
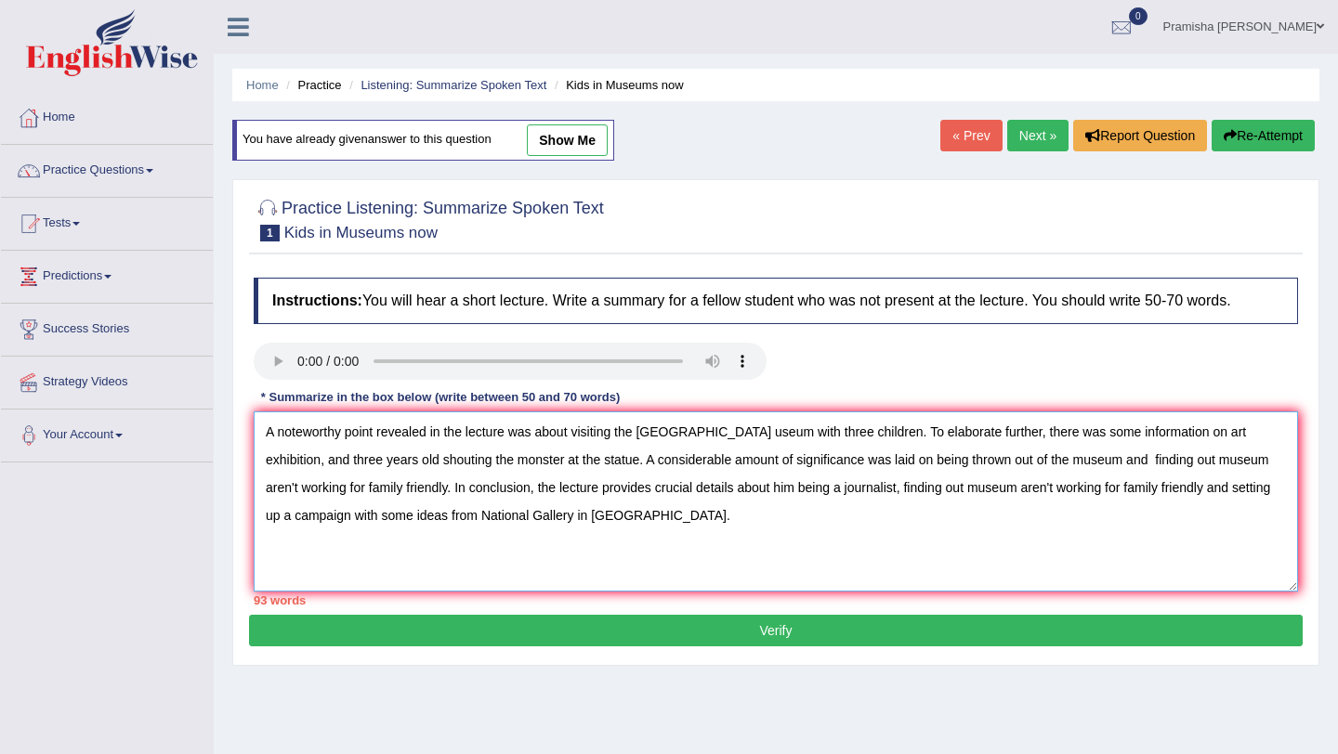
click at [657, 462] on textarea "A noteworthy point revealed in the lecture was about visiting the Royal Academy…" at bounding box center [776, 502] width 1044 height 180
click at [657, 464] on textarea "A noteworthy point revealed in the lecture was about visiting the Royal Academy…" at bounding box center [776, 502] width 1044 height 180
click at [657, 459] on textarea "A noteworthy point revealed in the lecture was about visiting the Royal Academy…" at bounding box center [776, 502] width 1044 height 180
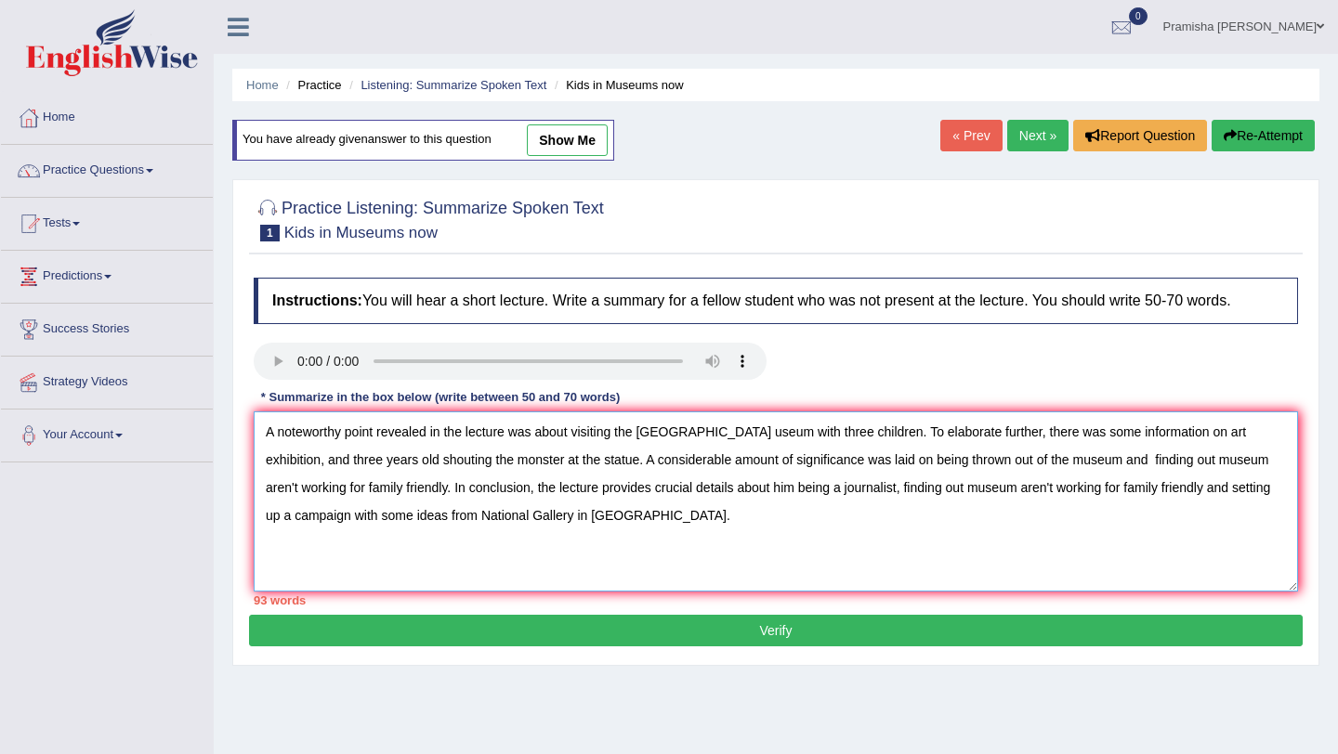
click at [657, 462] on textarea "A noteworthy point revealed in the lecture was about visiting the Royal Academy…" at bounding box center [776, 502] width 1044 height 180
drag, startPoint x: 877, startPoint y: 491, endPoint x: 1180, endPoint y: 491, distance: 302.9
click at [657, 491] on textarea "A noteworthy point revealed in the lecture was about visiting the Royal Academy…" at bounding box center [776, 502] width 1044 height 180
click at [657, 458] on textarea "A noteworthy point revealed in the lecture was about visiting the Royal Academy…" at bounding box center [776, 502] width 1044 height 180
click at [657, 462] on textarea "A noteworthy point revealed in the lecture was about visiting the Royal Academy…" at bounding box center [776, 502] width 1044 height 180
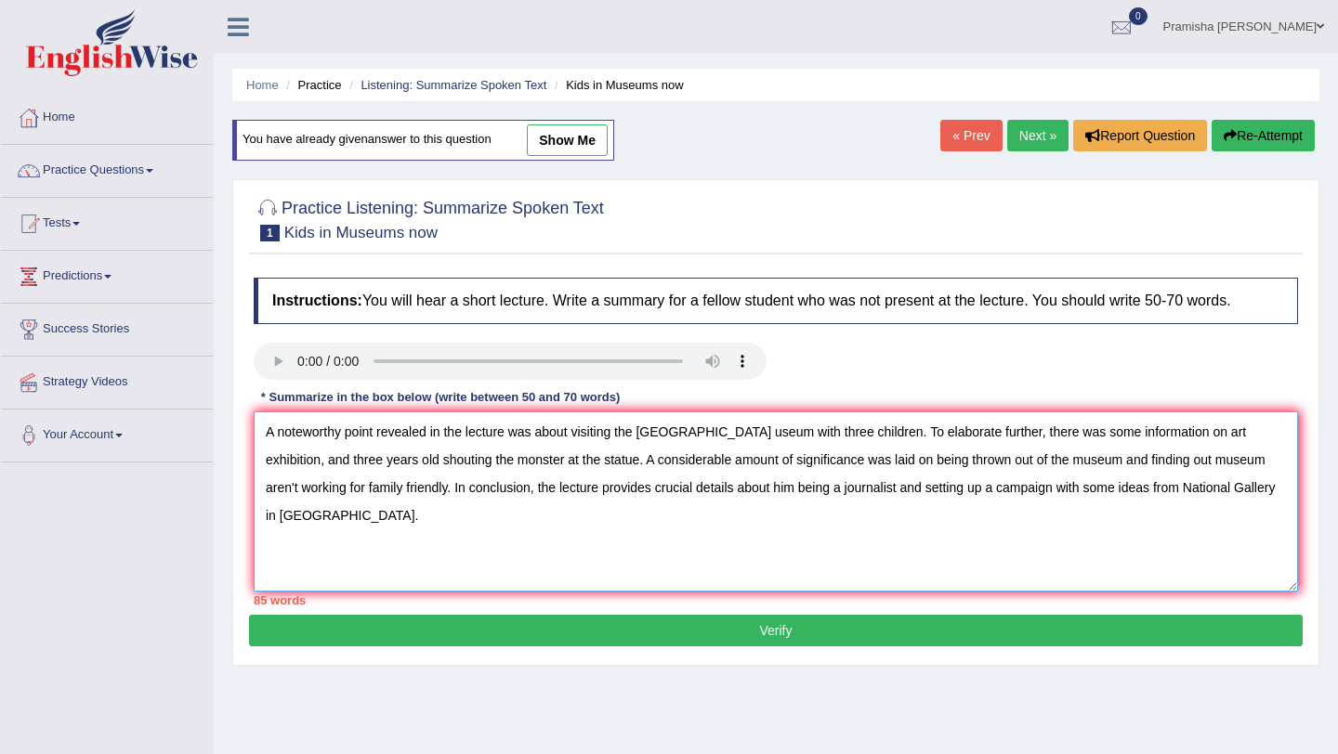
click at [657, 462] on textarea "A noteworthy point revealed in the lecture was about visiting the Royal Academy…" at bounding box center [776, 502] width 1044 height 180
click at [657, 438] on textarea "A noteworthy point revealed in the lecture was about visiting the Royal Academy…" at bounding box center [776, 502] width 1044 height 180
drag, startPoint x: 1202, startPoint y: 436, endPoint x: 906, endPoint y: 439, distance: 296.4
click at [657, 439] on textarea "A noteworthy point revealed in the lecture was about visiting the Royal Academy…" at bounding box center [776, 502] width 1044 height 180
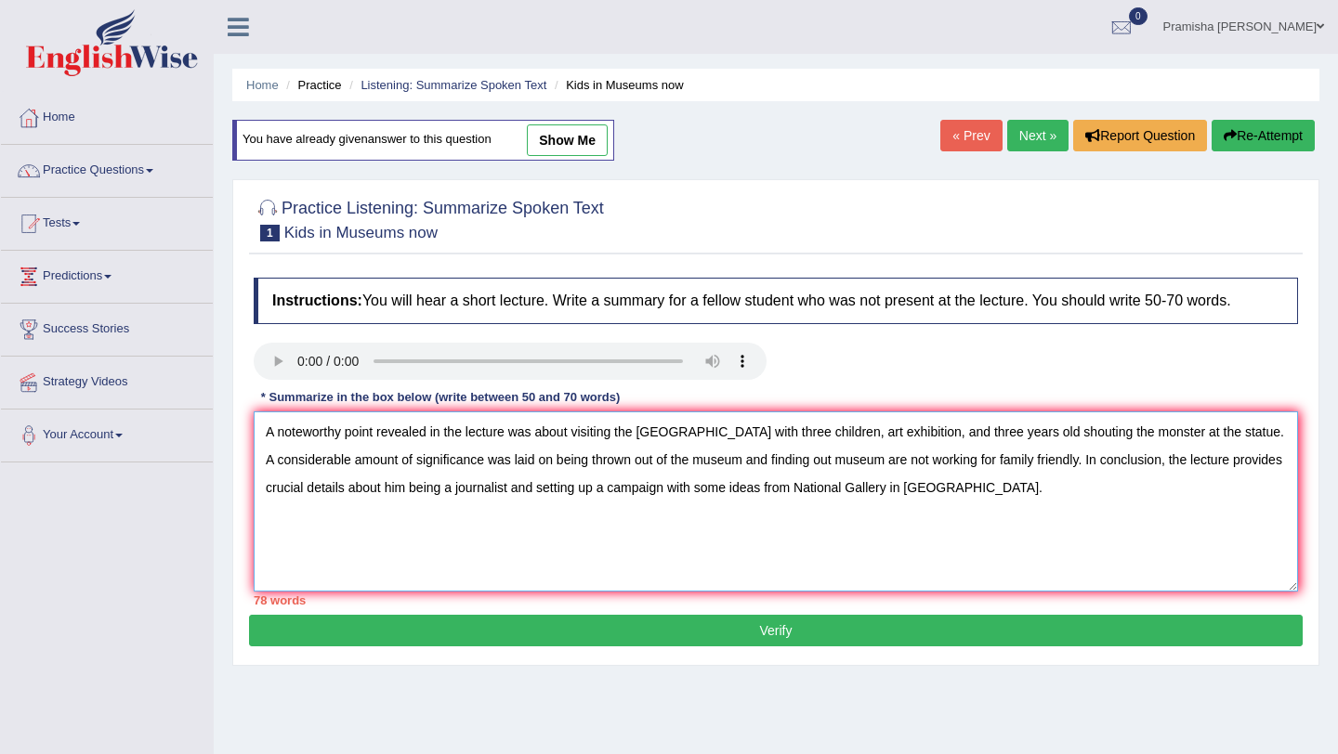
click at [657, 435] on textarea "A noteworthy point revealed in the lecture was about visiting the Royal Academy…" at bounding box center [776, 502] width 1044 height 180
click at [657, 497] on textarea "A noteworthy point revealed in the lecture was about visiting the Royal Academy…" at bounding box center [776, 502] width 1044 height 180
drag, startPoint x: 985, startPoint y: 438, endPoint x: 985, endPoint y: 456, distance: 18.6
click at [657, 438] on textarea "A noteworthy point revealed in the lecture was about visiting the Royal Academy…" at bounding box center [776, 502] width 1044 height 180
click at [657, 439] on textarea "A noteworthy point revealed in the lecture was about visiting the Royal Academy…" at bounding box center [776, 502] width 1044 height 180
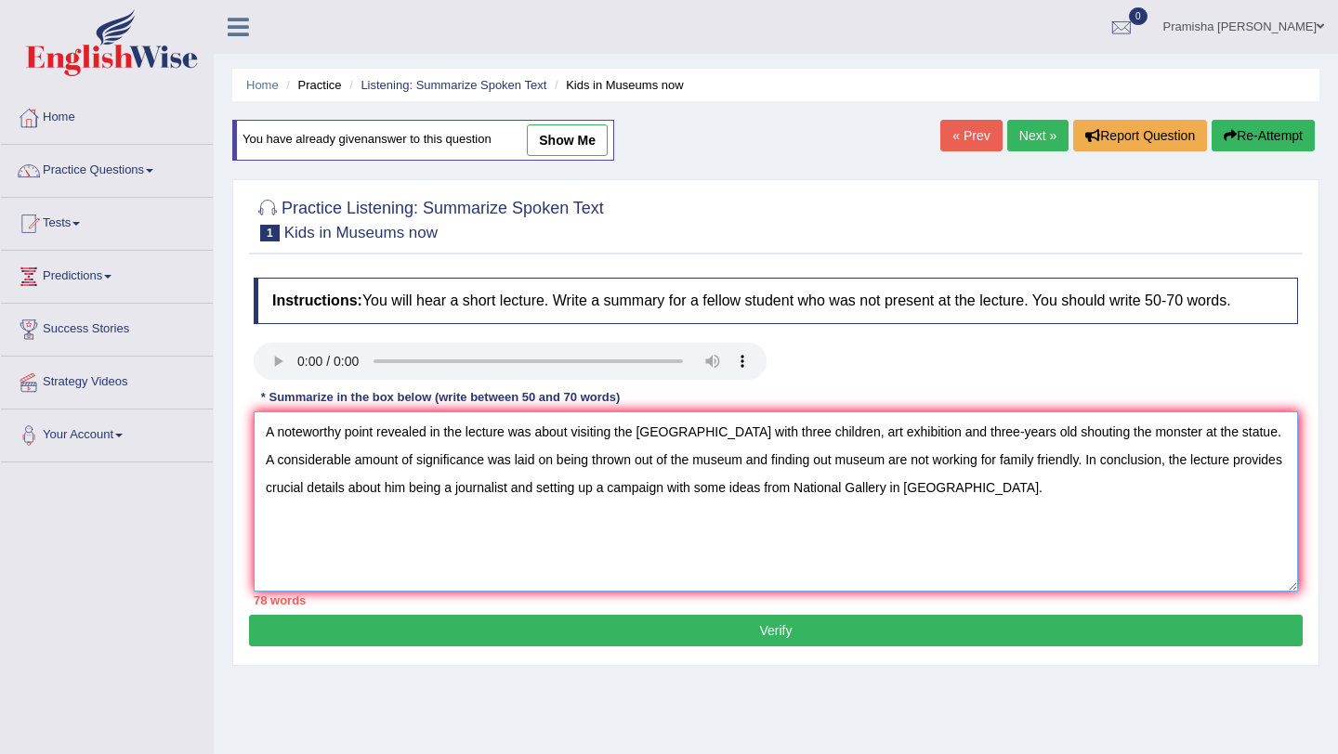
click at [657, 438] on textarea "A noteworthy point revealed in the lecture was about visiting the Royal Academy…" at bounding box center [776, 502] width 1044 height 180
click at [657, 535] on textarea "A noteworthy point revealed in the lecture was about visiting the Royal Academy…" at bounding box center [776, 502] width 1044 height 180
drag, startPoint x: 1172, startPoint y: 438, endPoint x: 1172, endPoint y: 493, distance: 55.7
click at [657, 438] on textarea "A noteworthy point revealed in the lecture was about visiting the Royal Academy…" at bounding box center [776, 502] width 1044 height 180
click at [657, 435] on textarea "A noteworthy point revealed in the lecture was about visiting the Royal Academy…" at bounding box center [776, 502] width 1044 height 180
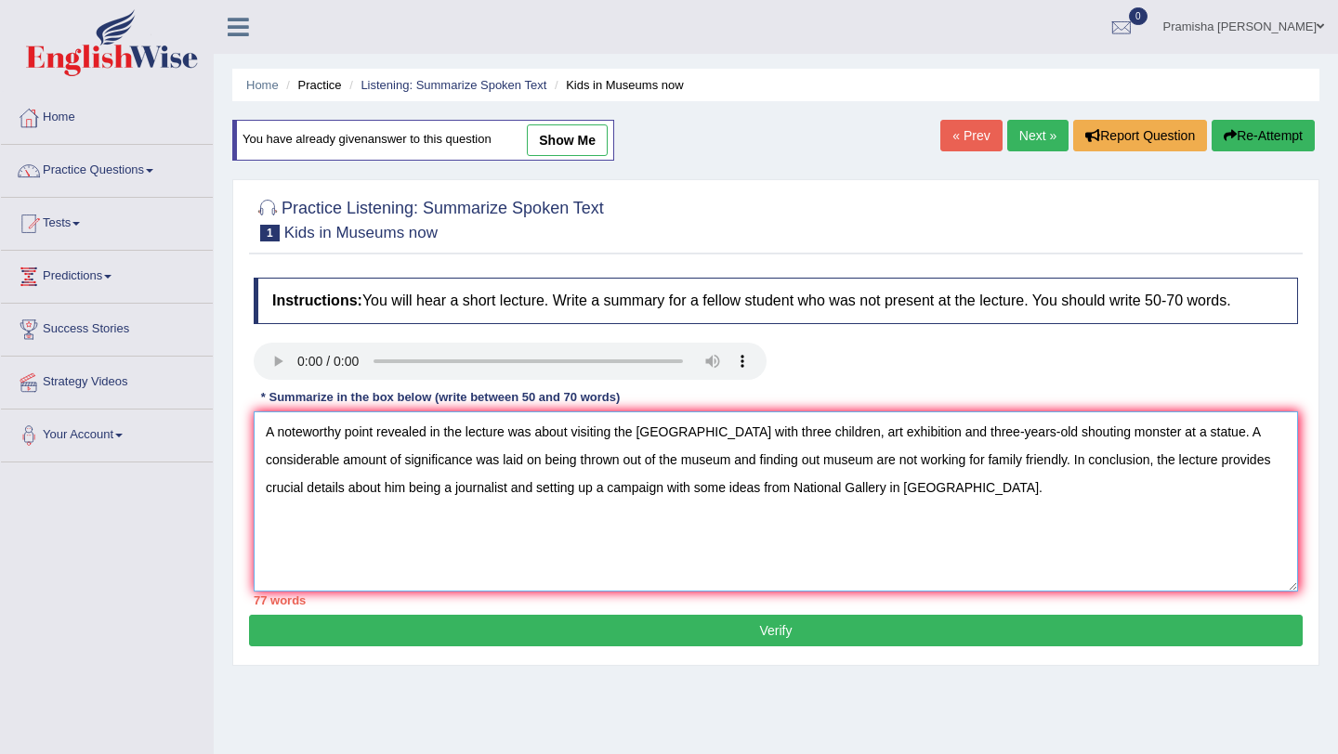
click at [657, 477] on textarea "A noteworthy point revealed in the lecture was about visiting the Royal Academy…" at bounding box center [776, 502] width 1044 height 180
click at [657, 466] on textarea "A noteworthy point revealed in the lecture was about visiting the Royal Academy…" at bounding box center [776, 502] width 1044 height 180
click at [657, 464] on textarea "A noteworthy point revealed in the lecture was about visiting the Royal Academy…" at bounding box center [776, 502] width 1044 height 180
click at [657, 514] on textarea "A noteworthy point revealed in the lecture was about visiting the Royal Academy…" at bounding box center [776, 502] width 1044 height 180
click at [402, 491] on textarea "A noteworthy point revealed in the lecture was about visiting the Royal Academy…" at bounding box center [776, 502] width 1044 height 180
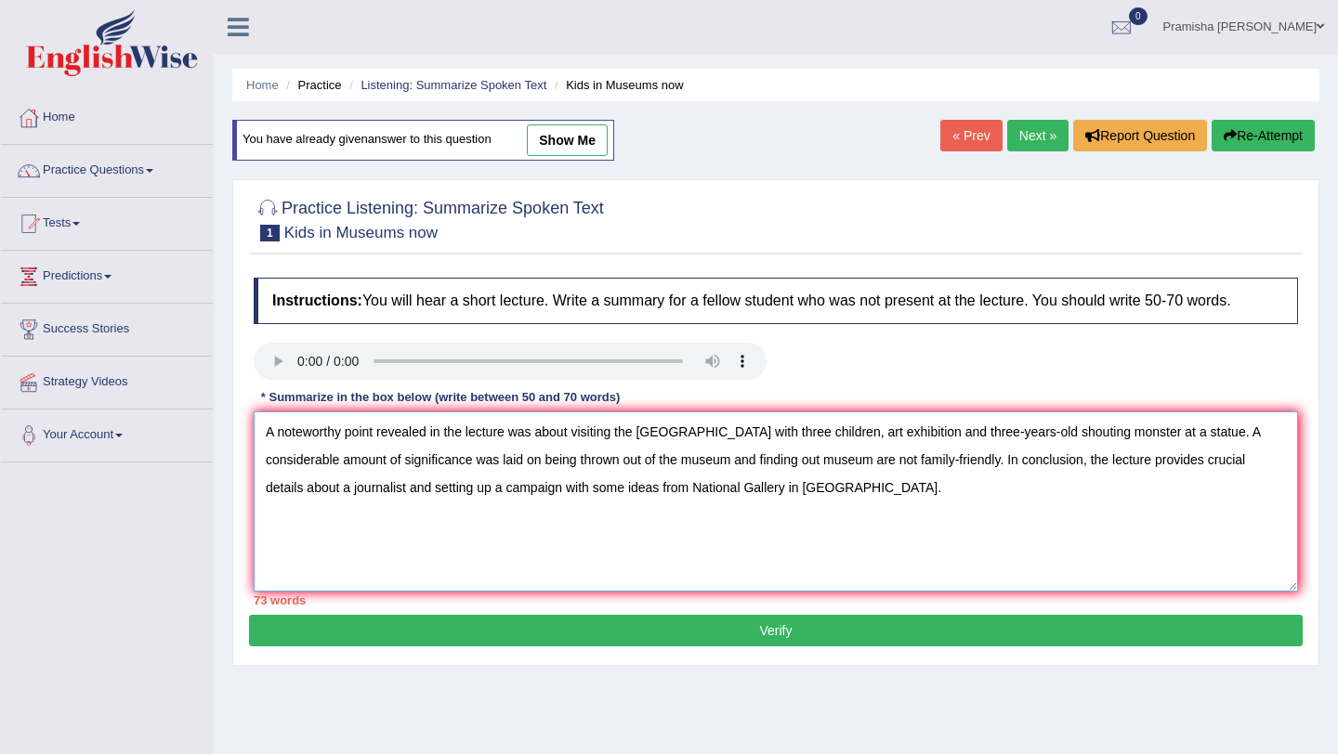
click at [435, 492] on textarea "A noteworthy point revealed in the lecture was about visiting the Royal Academy…" at bounding box center [776, 502] width 1044 height 180
click at [657, 489] on textarea "A noteworthy point revealed in the lecture was about visiting the Royal Academy…" at bounding box center [776, 502] width 1044 height 180
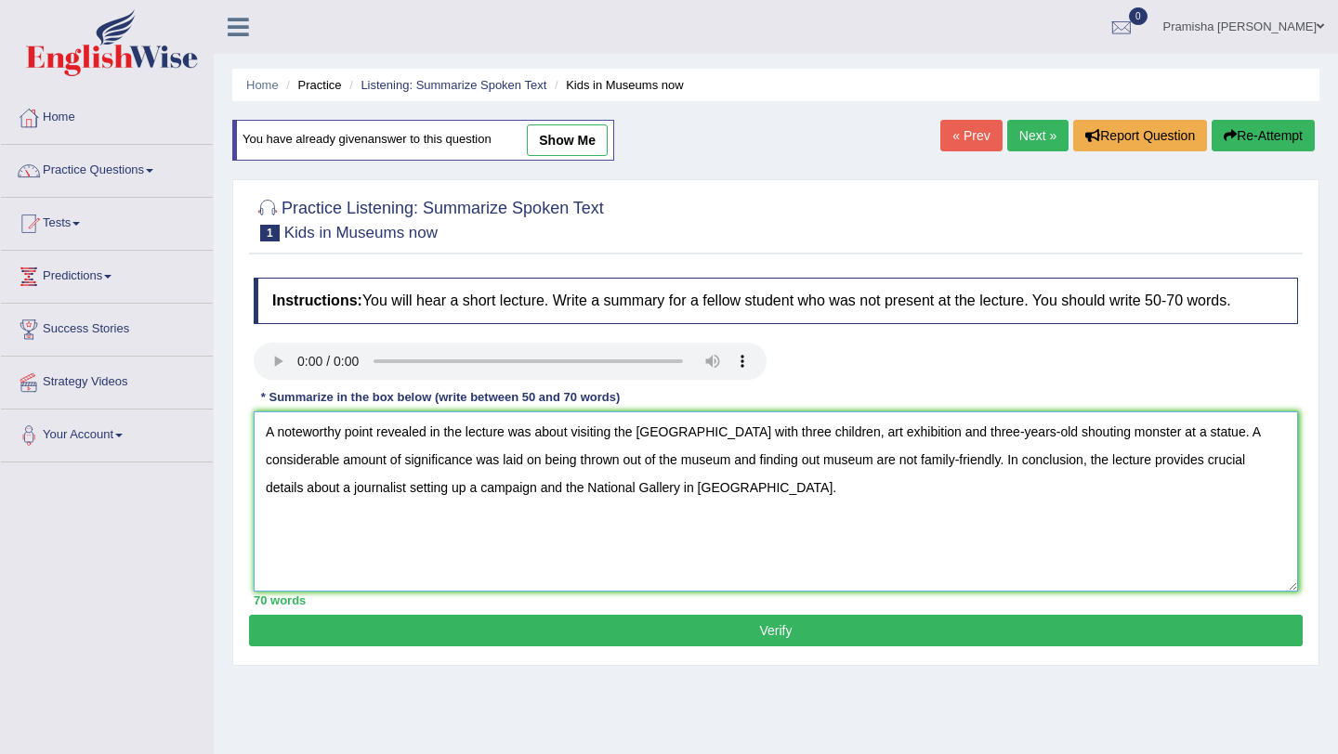
click at [657, 521] on textarea "A noteworthy point revealed in the lecture was about visiting the Royal Academy…" at bounding box center [776, 502] width 1044 height 180
type textarea "A noteworthy point revealed in the lecture was about visiting the Royal Academy…"
click at [657, 632] on button "Verify" at bounding box center [776, 631] width 1054 height 32
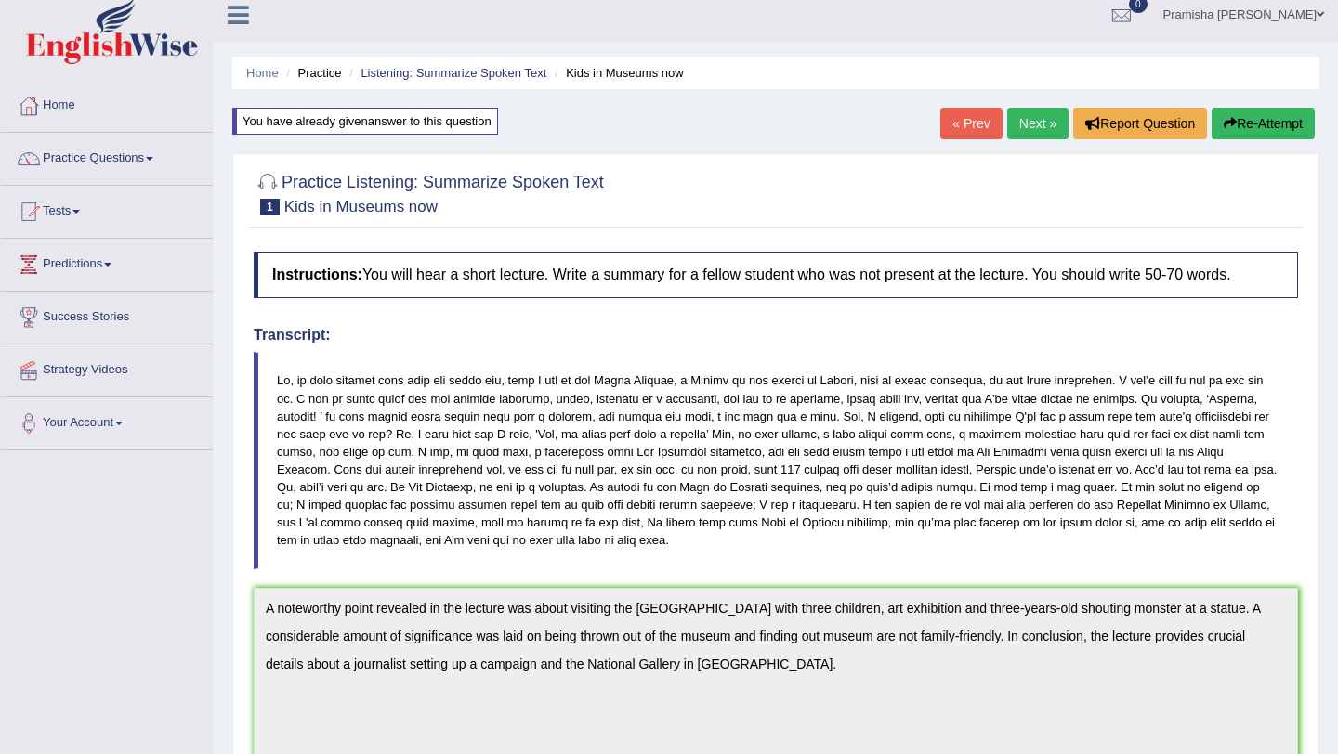
scroll to position [14, 0]
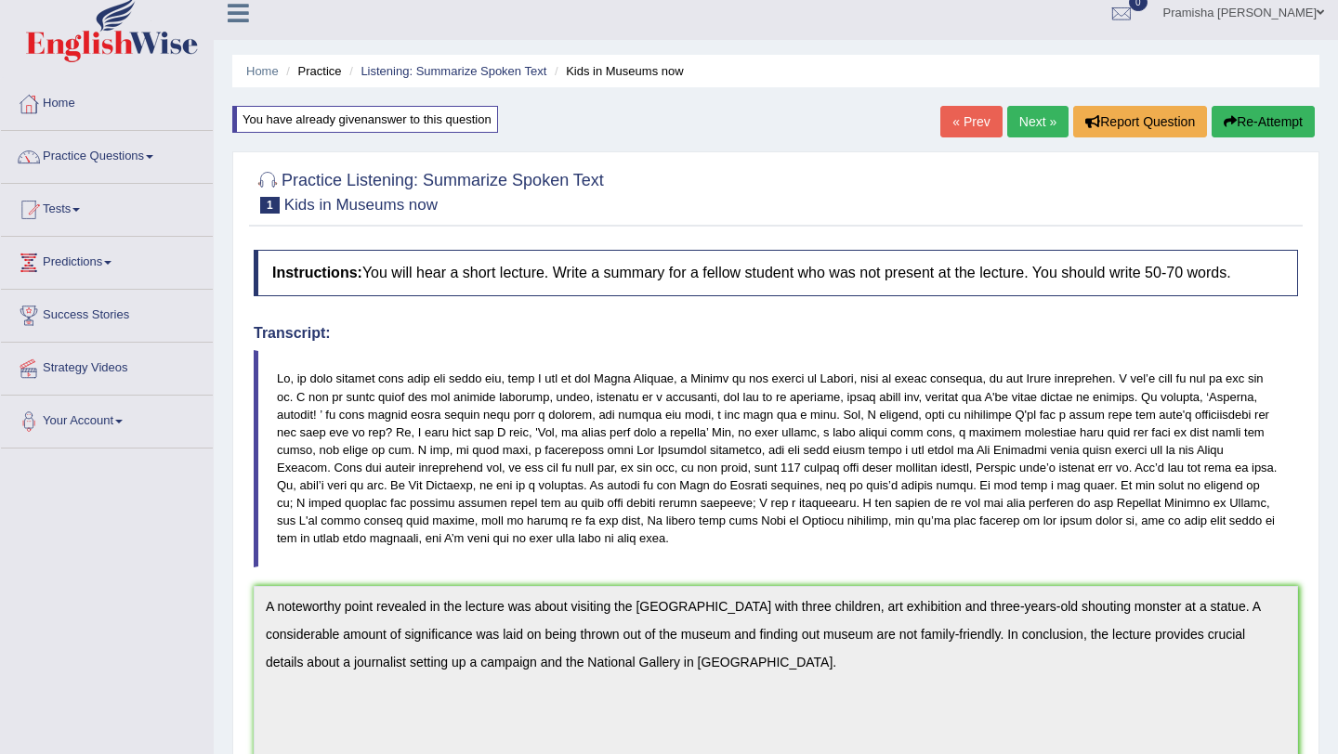
click at [657, 109] on link "Next »" at bounding box center [1037, 122] width 61 height 32
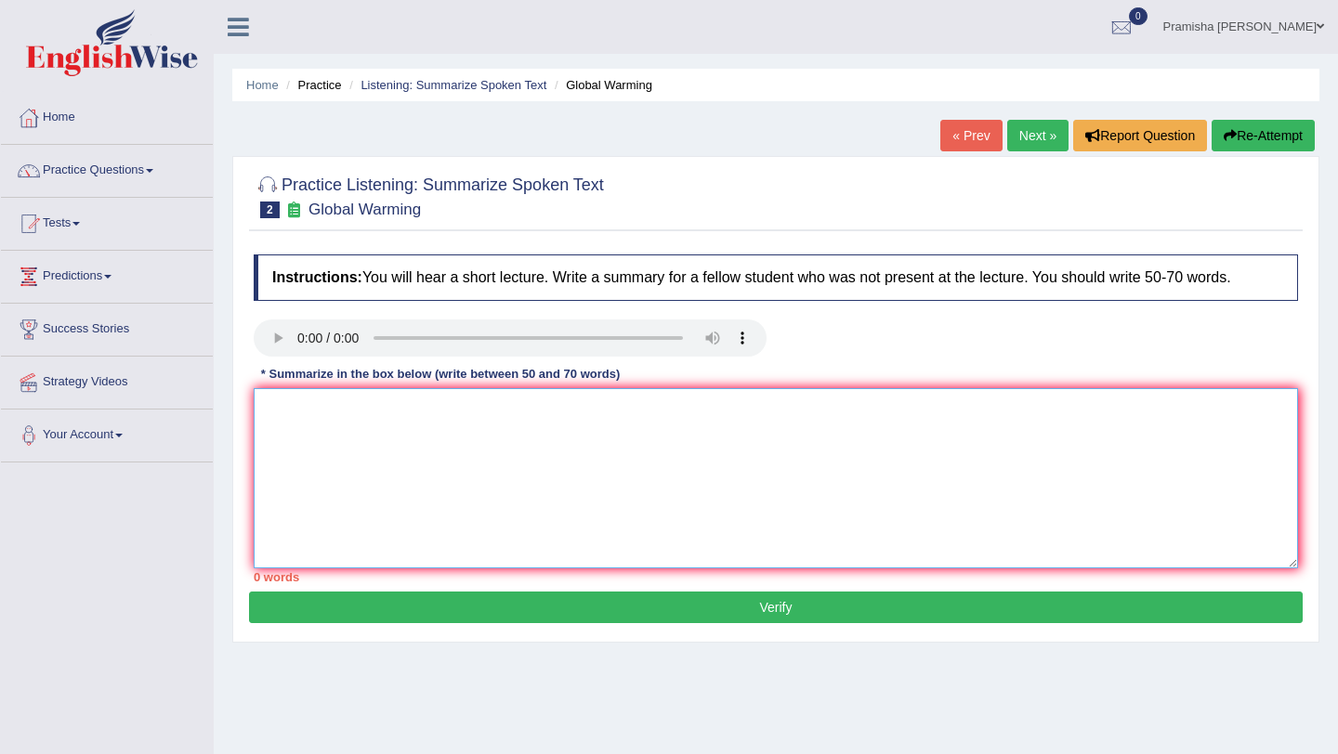
click at [494, 444] on textarea at bounding box center [776, 478] width 1044 height 180
paste textarea "finding out museum aren't working for family friendly"
type textarea "finding out museum aren't working for family friendly"
drag, startPoint x: 594, startPoint y: 416, endPoint x: 178, endPoint y: 413, distance: 415.3
click at [178, 413] on div "Toggle navigation Home Practice Questions Speaking Practice Read Aloud Repeat S…" at bounding box center [669, 483] width 1338 height 966
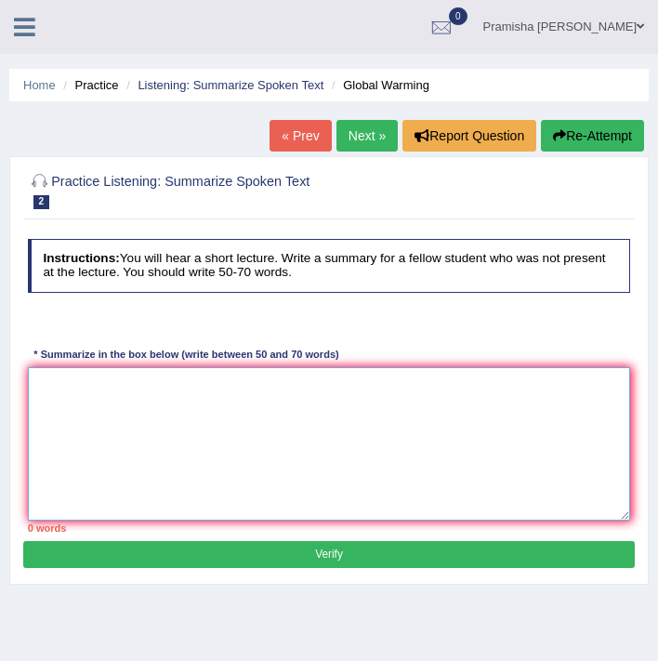
paste textarea "A noteworthy point revealed in the lecture was about (keyword1/phrase1, keyword…"
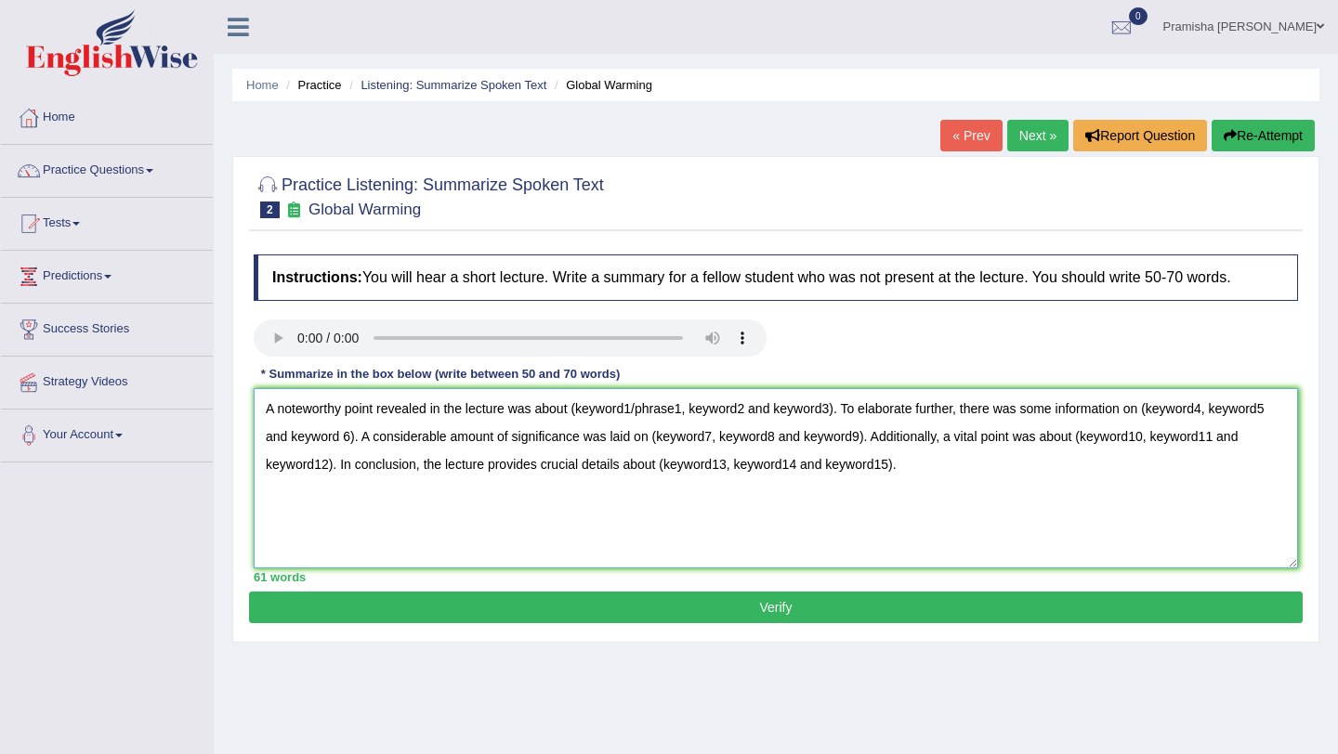
drag, startPoint x: 842, startPoint y: 411, endPoint x: 577, endPoint y: 407, distance: 264.8
click at [577, 407] on textarea "A noteworthy point revealed in the lecture was about (keyword1/phrase1, keyword…" at bounding box center [776, 478] width 1044 height 180
click at [729, 411] on textarea "A noteworthy point revealed in the lecture was about global warming and green h…" at bounding box center [776, 478] width 1044 height 180
click at [804, 414] on textarea "A noteworthy point revealed in the lecture was about global warming and green-h…" at bounding box center [776, 478] width 1044 height 180
click at [692, 412] on textarea "A noteworthy point revealed in the lecture was about global warming and green-h…" at bounding box center [776, 478] width 1044 height 180
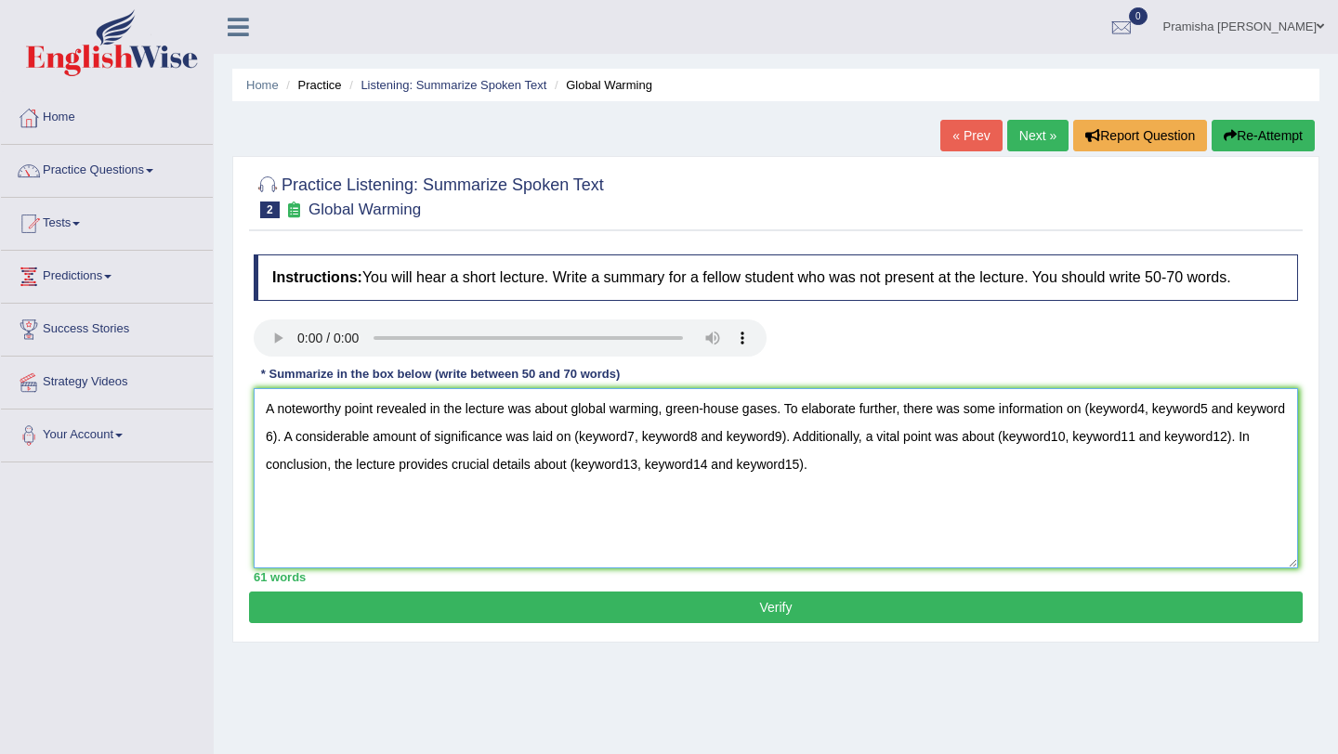
click at [784, 413] on textarea "A noteworthy point revealed in the lecture was about global warming, green-hous…" at bounding box center [776, 478] width 1044 height 180
click at [415, 442] on textarea "A noteworthy point revealed in the lecture was about global warming, green-hous…" at bounding box center [776, 478] width 1044 height 180
click at [1010, 438] on textarea "A noteworthy point revealed in the lecture was about global warming, green-hous…" at bounding box center [776, 478] width 1044 height 180
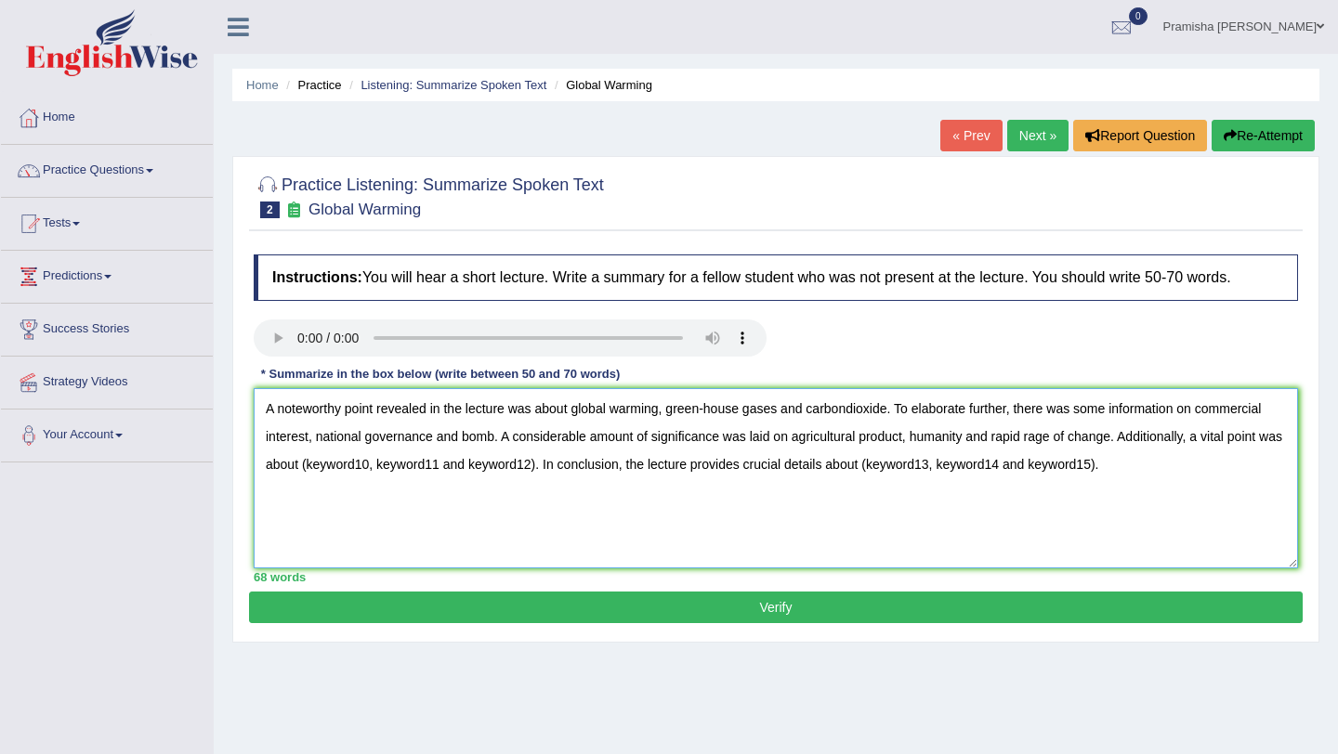
drag, startPoint x: 565, startPoint y: 467, endPoint x: 565, endPoint y: 484, distance: 16.7
click at [565, 468] on textarea "A noteworthy point revealed in the lecture was about global warming, green-hous…" at bounding box center [776, 478] width 1044 height 180
click at [418, 458] on textarea "A noteworthy point revealed in the lecture was about global warming, green-hous…" at bounding box center [776, 478] width 1044 height 180
click at [423, 465] on textarea "A noteworthy point revealed in the lecture was about global warming, green-hous…" at bounding box center [776, 478] width 1044 height 180
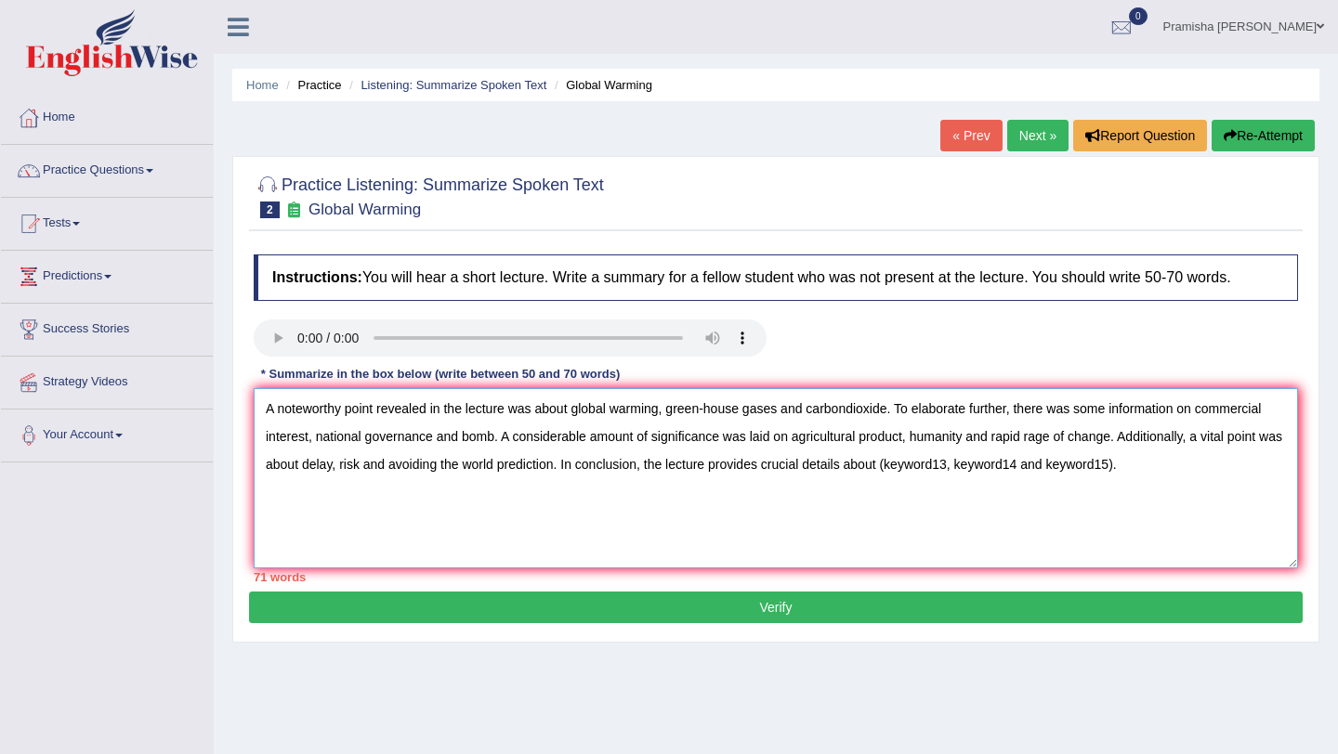
click at [1149, 466] on textarea "A noteworthy point revealed in the lecture was about global warming, green-hous…" at bounding box center [776, 478] width 1044 height 180
click at [415, 465] on textarea "A noteworthy point revealed in the lecture was about global warming, green-hous…" at bounding box center [776, 478] width 1044 height 180
click at [1215, 465] on textarea "A noteworthy point revealed in the lecture was about global warming, green-hous…" at bounding box center [776, 478] width 1044 height 180
click at [707, 409] on textarea "A noteworthy point revealed in the lecture was about global warming, green-hous…" at bounding box center [776, 478] width 1044 height 180
click at [948, 499] on textarea "A noteworthy point revealed in the lecture was about global warming, greenhouse…" at bounding box center [776, 478] width 1044 height 180
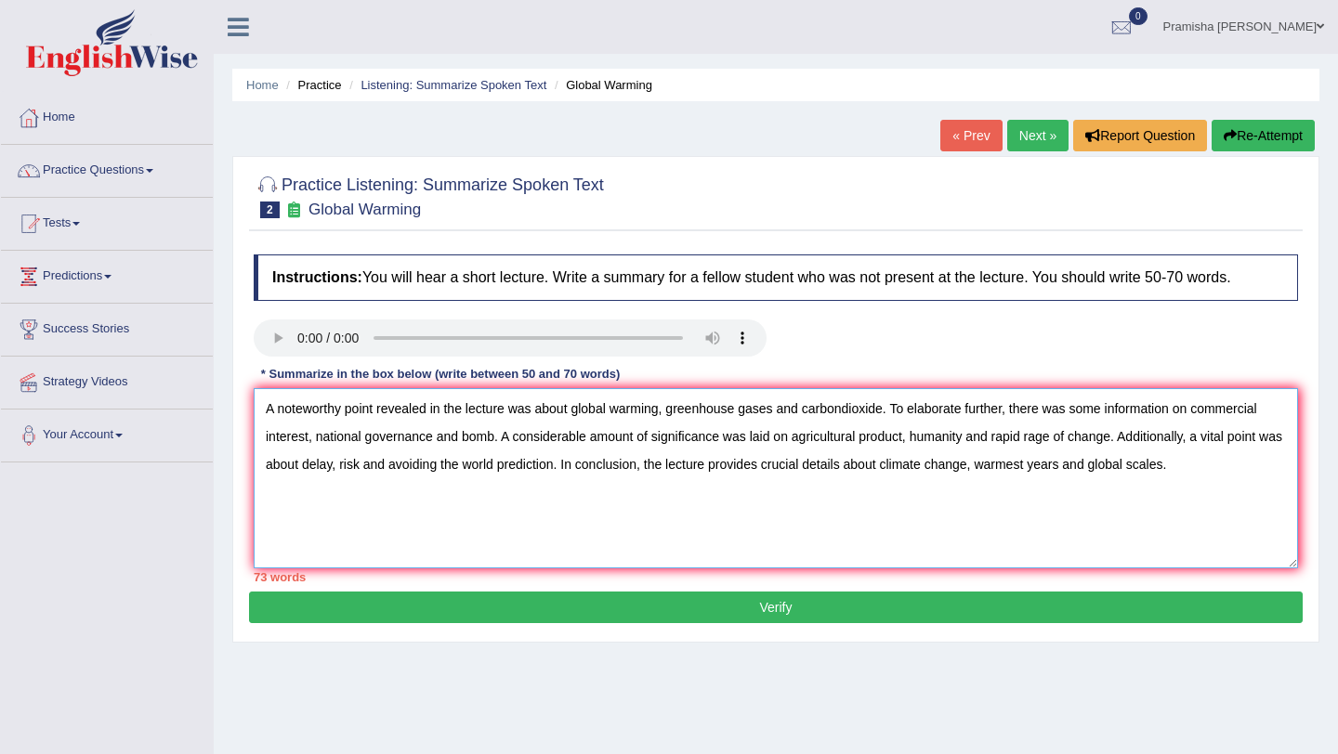
click at [847, 411] on textarea "A noteworthy point revealed in the lecture was about global warming, greenhouse…" at bounding box center [776, 478] width 1044 height 180
click at [851, 409] on textarea "A noteworthy point revealed in the lecture was about global warming, greenhouse…" at bounding box center [776, 478] width 1044 height 180
click at [851, 415] on textarea "A noteworthy point revealed in the lecture was about global warming, greenhouse…" at bounding box center [776, 478] width 1044 height 180
click at [937, 498] on textarea "A noteworthy point revealed in the lecture was about global warming, greenhouse…" at bounding box center [776, 478] width 1044 height 180
click at [306, 440] on textarea "A noteworthy point revealed in the lecture was about global warming, greenhouse…" at bounding box center [776, 478] width 1044 height 180
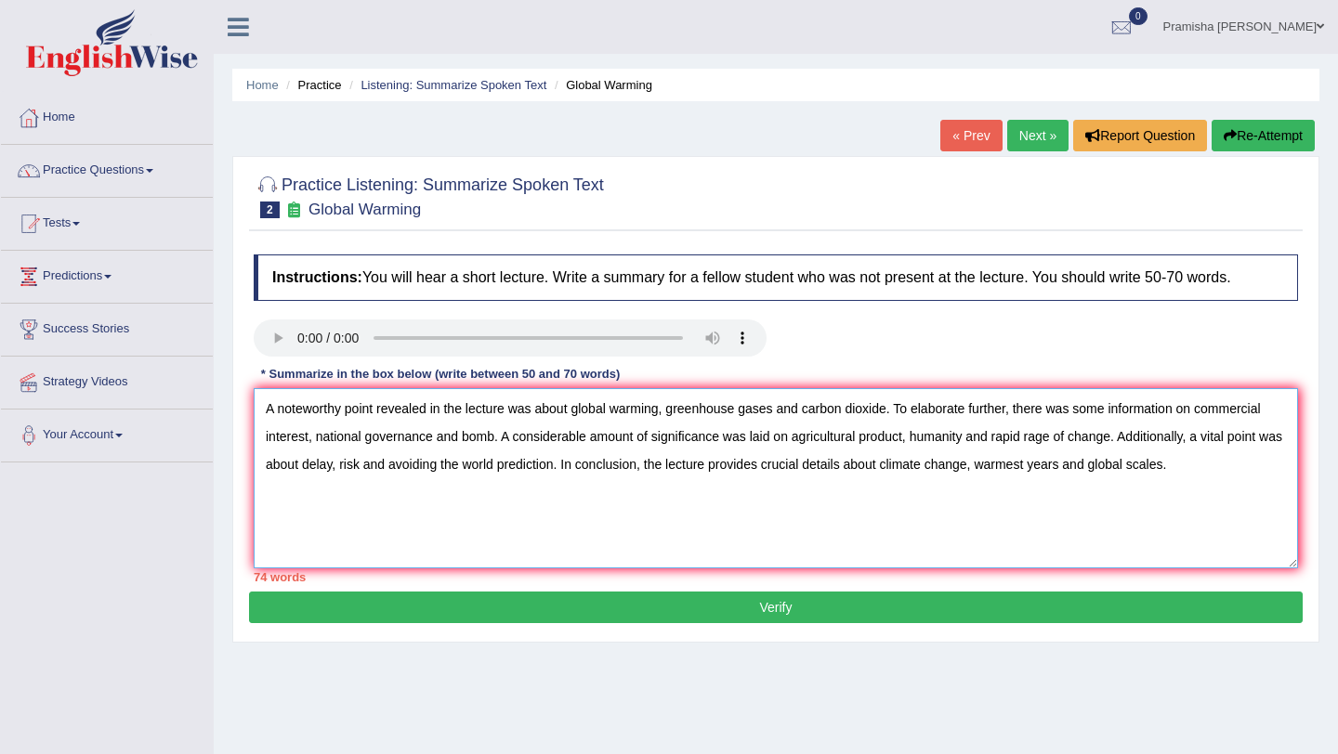
click at [307, 439] on textarea "A noteworthy point revealed in the lecture was about global warming, greenhouse…" at bounding box center [776, 478] width 1044 height 180
click at [439, 441] on textarea "A noteworthy point revealed in the lecture was about global warming, greenhouse…" at bounding box center [776, 478] width 1044 height 180
drag, startPoint x: 1135, startPoint y: 435, endPoint x: 326, endPoint y: 468, distance: 809.9
click at [326, 467] on textarea "A noteworthy point revealed in the lecture was about global warming, greenhouse…" at bounding box center [776, 478] width 1044 height 180
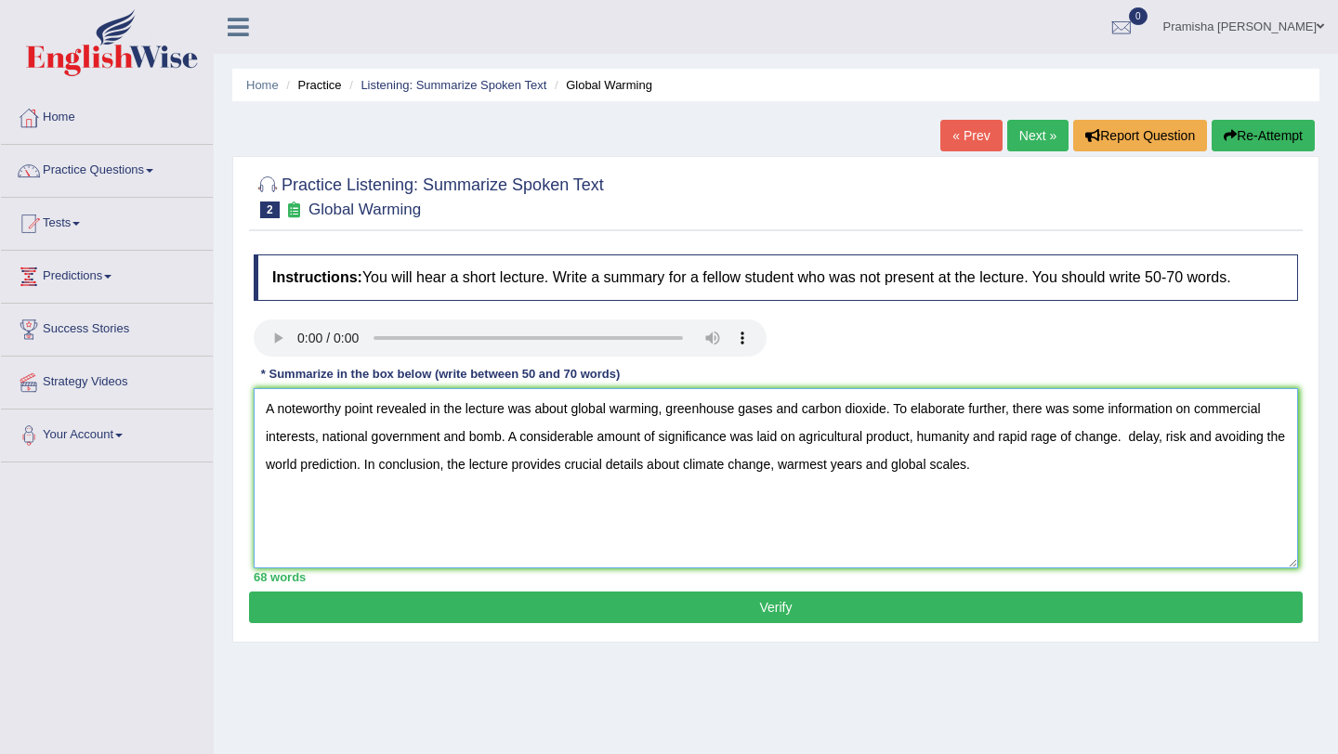
click at [324, 437] on textarea "A noteworthy point revealed in the lecture was about global warming, greenhouse…" at bounding box center [776, 478] width 1044 height 180
click at [349, 443] on textarea "A noteworthy point revealed in the lecture was about global warming, greenhouse…" at bounding box center [776, 478] width 1044 height 180
click at [404, 442] on textarea "A noteworthy point revealed in the lecture was about global warming, greenhouse…" at bounding box center [776, 478] width 1044 height 180
click at [455, 498] on textarea "A noteworthy point revealed in the lecture was about global warming, greenhouse…" at bounding box center [776, 478] width 1044 height 180
click at [834, 440] on textarea "A noteworthy point revealed in the lecture was about global warming, greenhouse…" at bounding box center [776, 478] width 1044 height 180
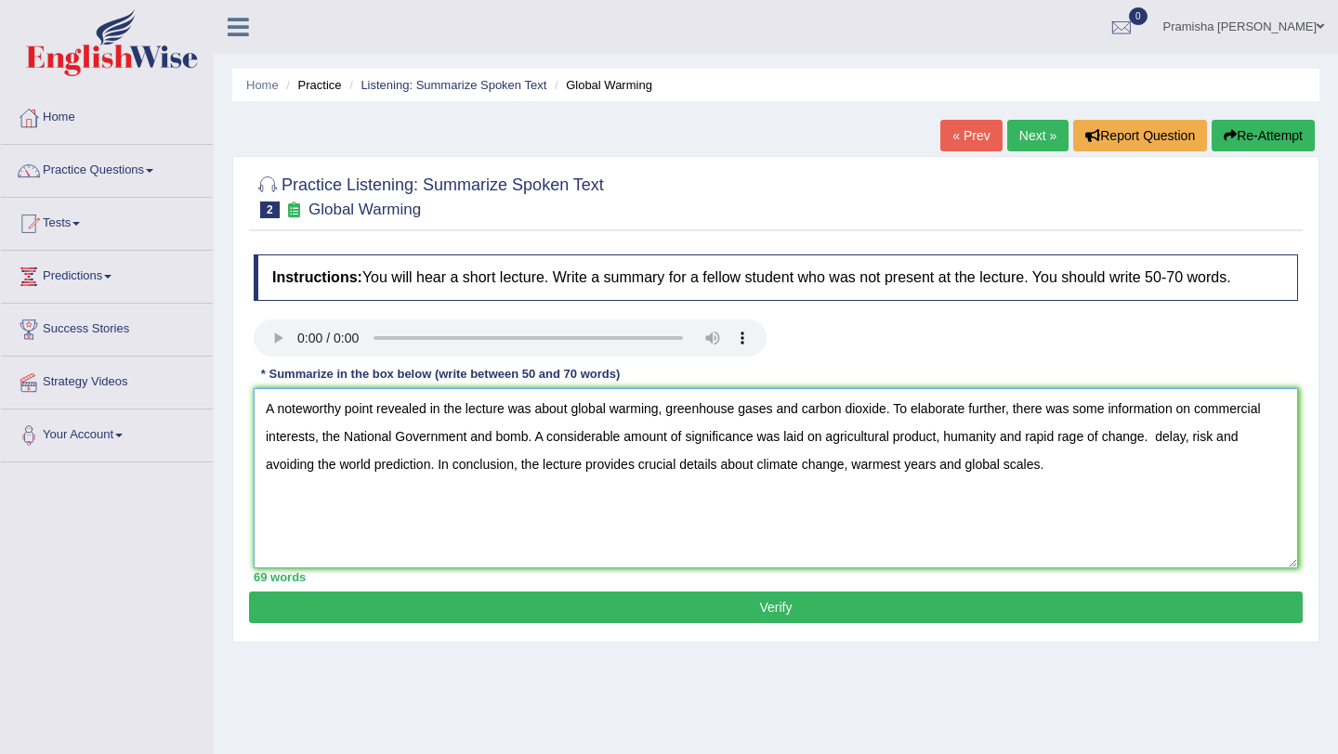
click at [947, 439] on textarea "A noteworthy point revealed in the lecture was about global warming, greenhouse…" at bounding box center [776, 478] width 1044 height 180
click at [897, 493] on textarea "A noteworthy point revealed in the lecture was about global warming, greenhouse…" at bounding box center [776, 478] width 1044 height 180
click at [1043, 443] on textarea "A noteworthy point revealed in the lecture was about global warming, greenhouse…" at bounding box center [776, 478] width 1044 height 180
drag, startPoint x: 1181, startPoint y: 439, endPoint x: 1181, endPoint y: 463, distance: 23.2
click at [1181, 439] on textarea "A noteworthy point revealed in the lecture was about global warming, greenhouse…" at bounding box center [776, 478] width 1044 height 180
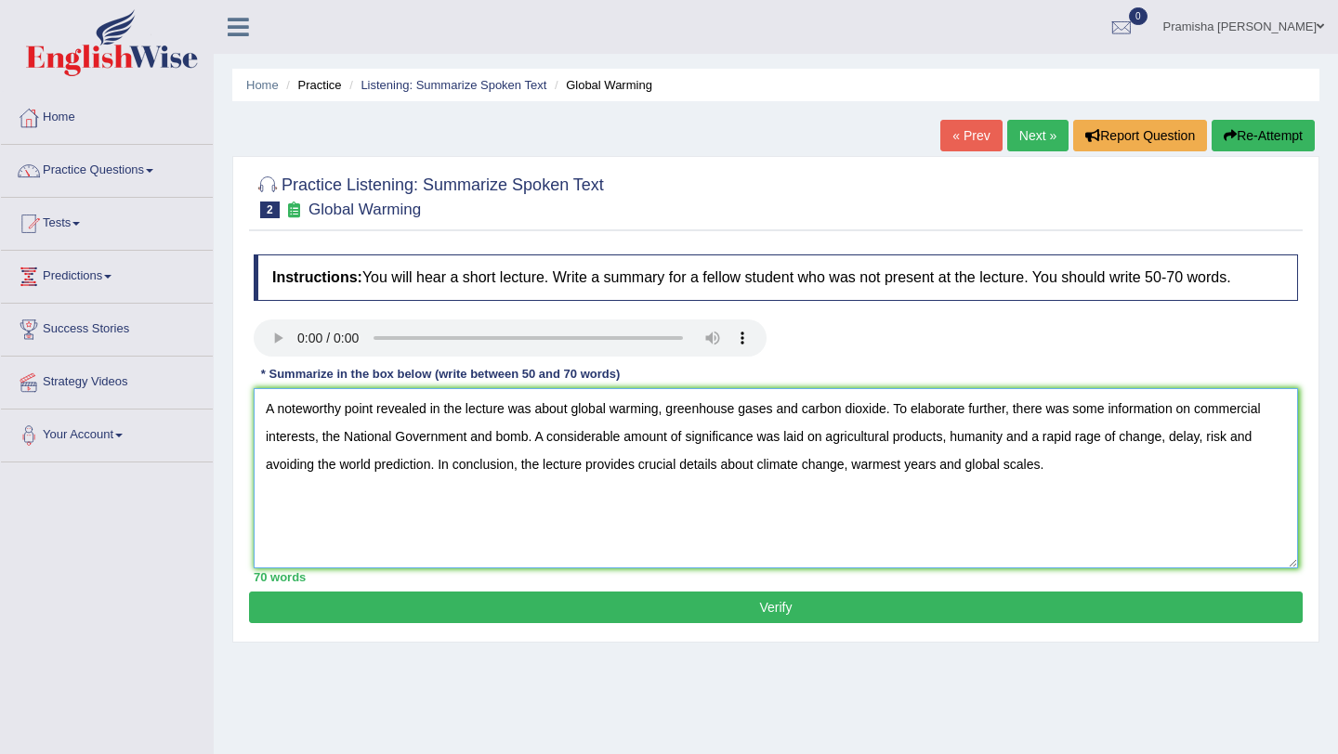
click at [858, 465] on textarea "A noteworthy point revealed in the lecture was about global warming, greenhouse…" at bounding box center [776, 478] width 1044 height 180
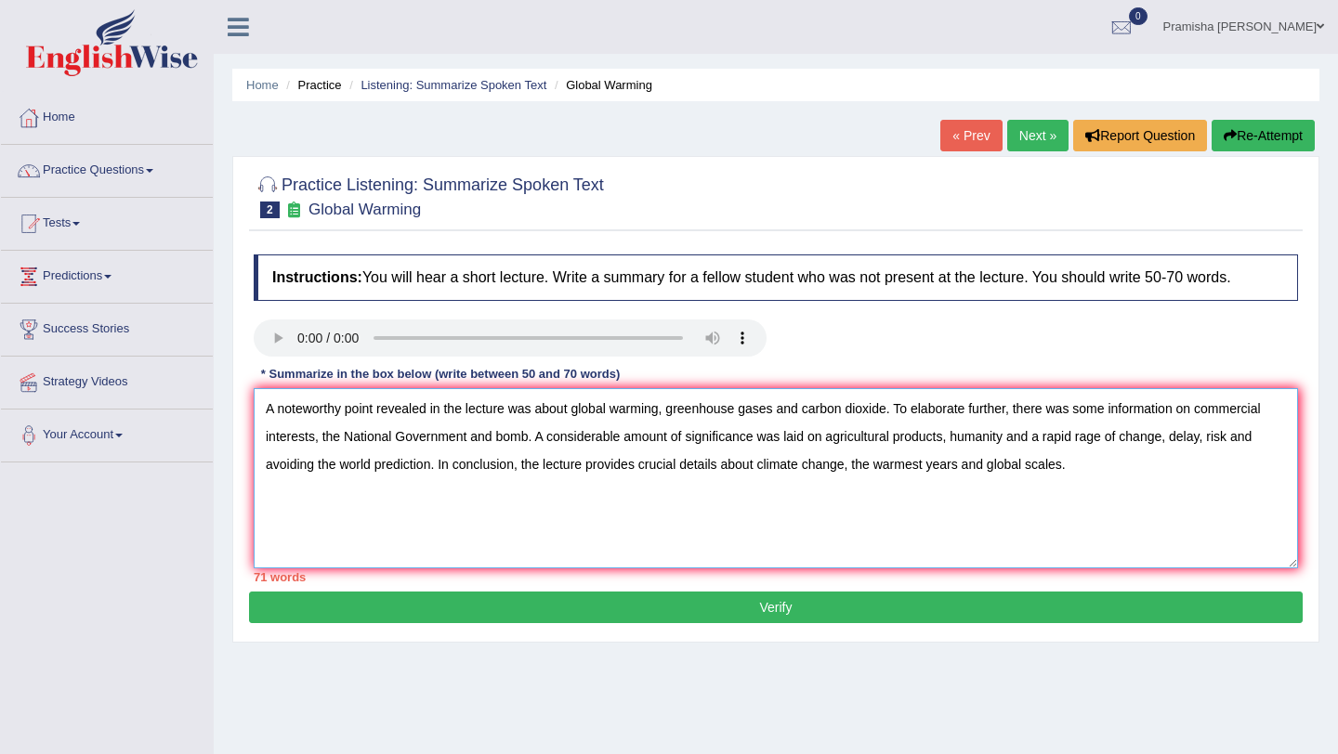
click at [1081, 467] on textarea "A noteworthy point revealed in the lecture was about global warming, greenhouse…" at bounding box center [776, 478] width 1044 height 180
click at [1073, 472] on textarea "A noteworthy point revealed in the lecture was about global warming, greenhouse…" at bounding box center [776, 478] width 1044 height 180
click at [1148, 503] on textarea "A noteworthy point revealed in the lecture was about global warming, greenhouse…" at bounding box center [776, 478] width 1044 height 180
click at [574, 414] on textarea "A noteworthy point revealed in the lecture was about global warming, greenhouse…" at bounding box center [776, 478] width 1044 height 180
click at [622, 408] on textarea "A noteworthy point revealed in the lecture was about science based global warmi…" at bounding box center [776, 478] width 1044 height 180
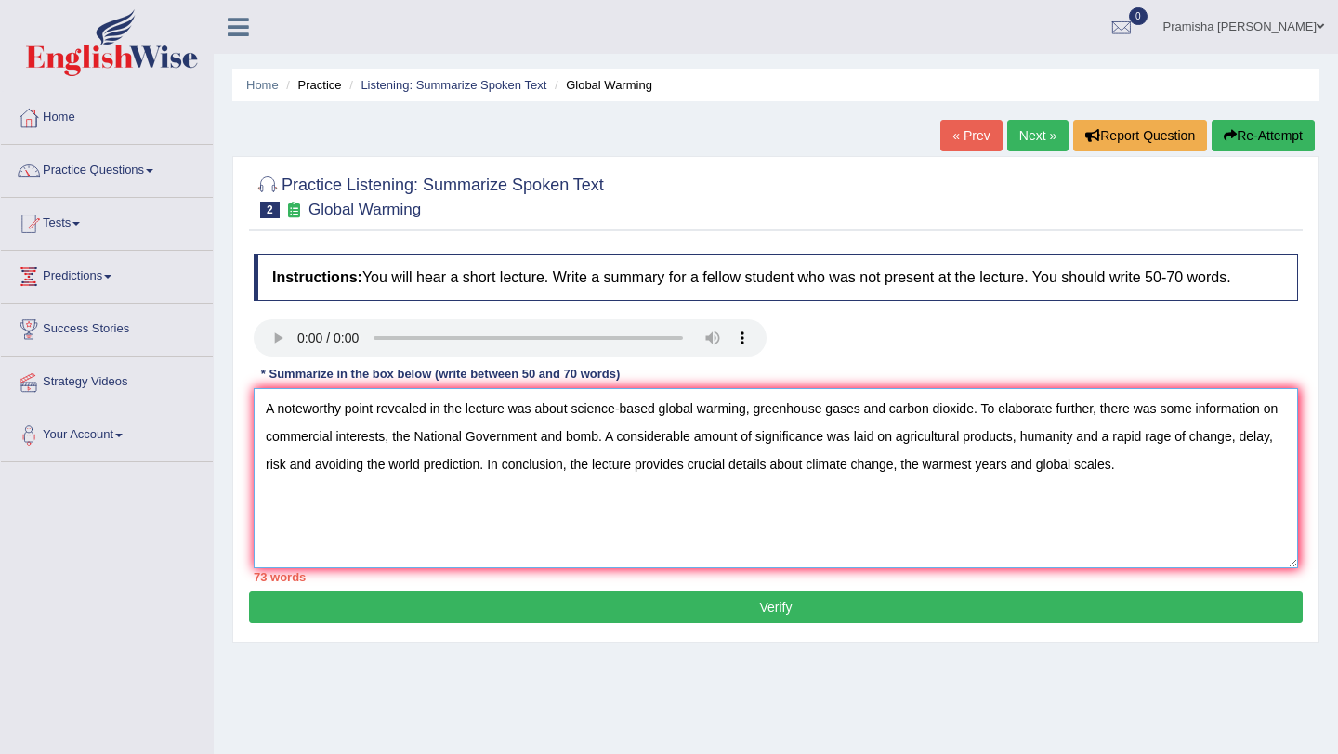
click at [851, 471] on textarea "A noteworthy point revealed in the lecture was about science-based global warmi…" at bounding box center [776, 478] width 1044 height 180
click at [351, 465] on textarea "A noteworthy point revealed in the lecture was about science-based global warmi…" at bounding box center [776, 478] width 1044 height 180
drag, startPoint x: 990, startPoint y: 411, endPoint x: 282, endPoint y: 439, distance: 708.5
click at [282, 439] on textarea "A noteworthy point revealed in the lecture was about science-based global warmi…" at bounding box center [776, 478] width 1044 height 180
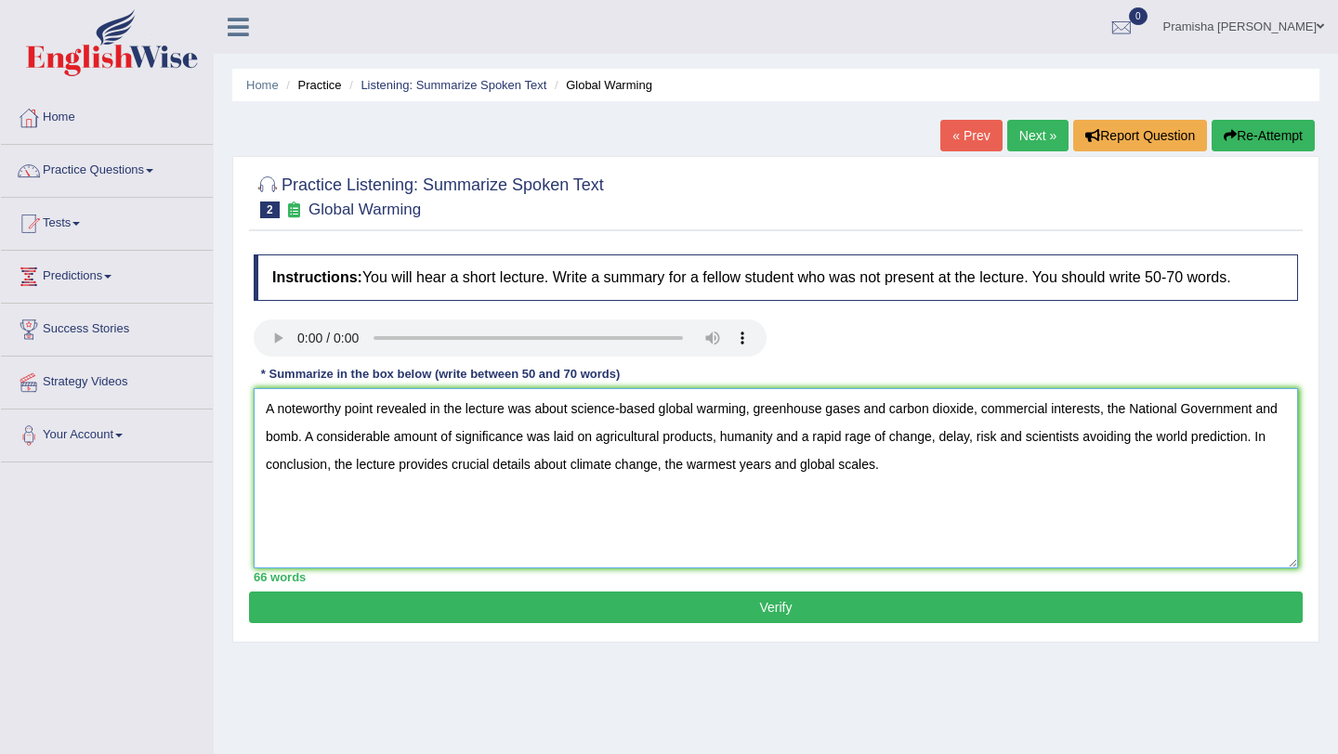
click at [895, 411] on textarea "A noteworthy point revealed in the lecture was about science-based global warmi…" at bounding box center [776, 478] width 1044 height 180
click at [758, 409] on textarea "A noteworthy point revealed in the lecture was about science-based global warmi…" at bounding box center [776, 478] width 1044 height 180
click at [831, 438] on textarea "A noteworthy point revealed in the lecture was about science-based global warmi…" at bounding box center [776, 478] width 1044 height 180
type textarea "A noteworthy point revealed in the lecture was about science-based global warmi…"
click at [775, 611] on button "Verify" at bounding box center [776, 608] width 1054 height 32
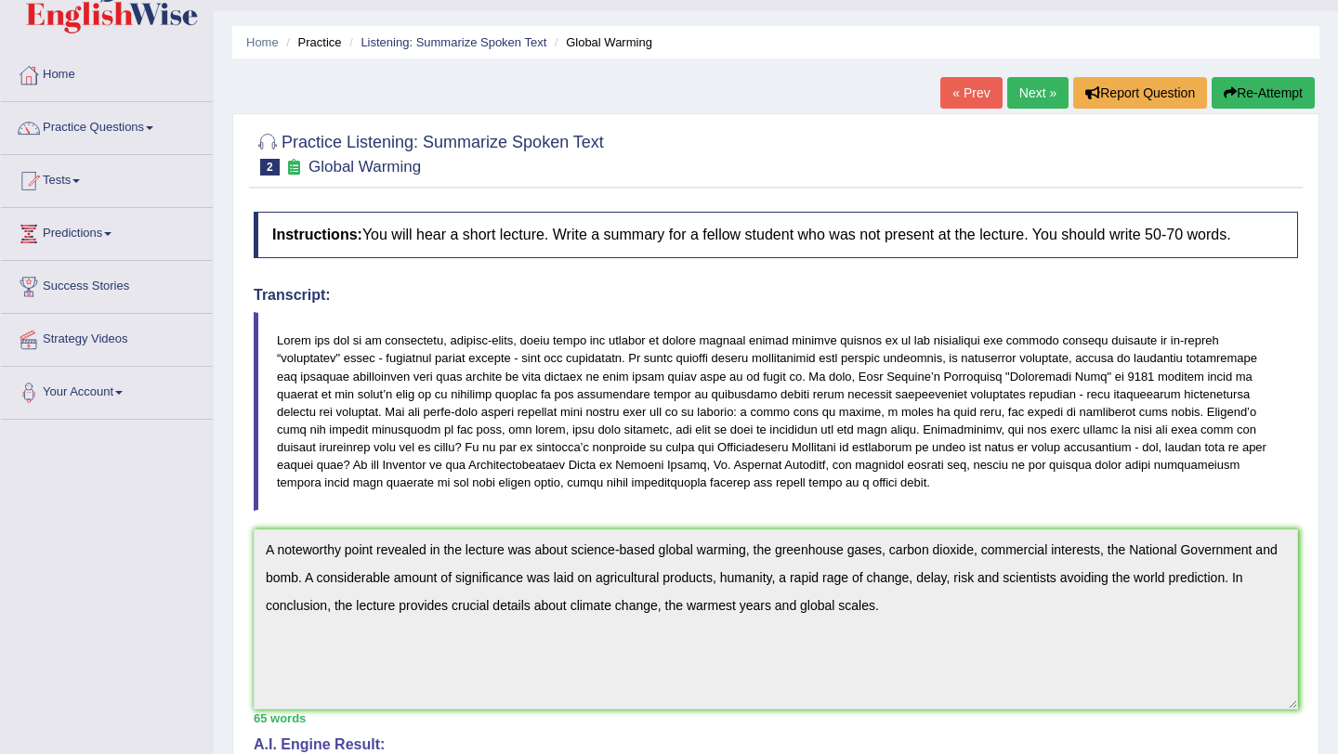
scroll to position [39, 0]
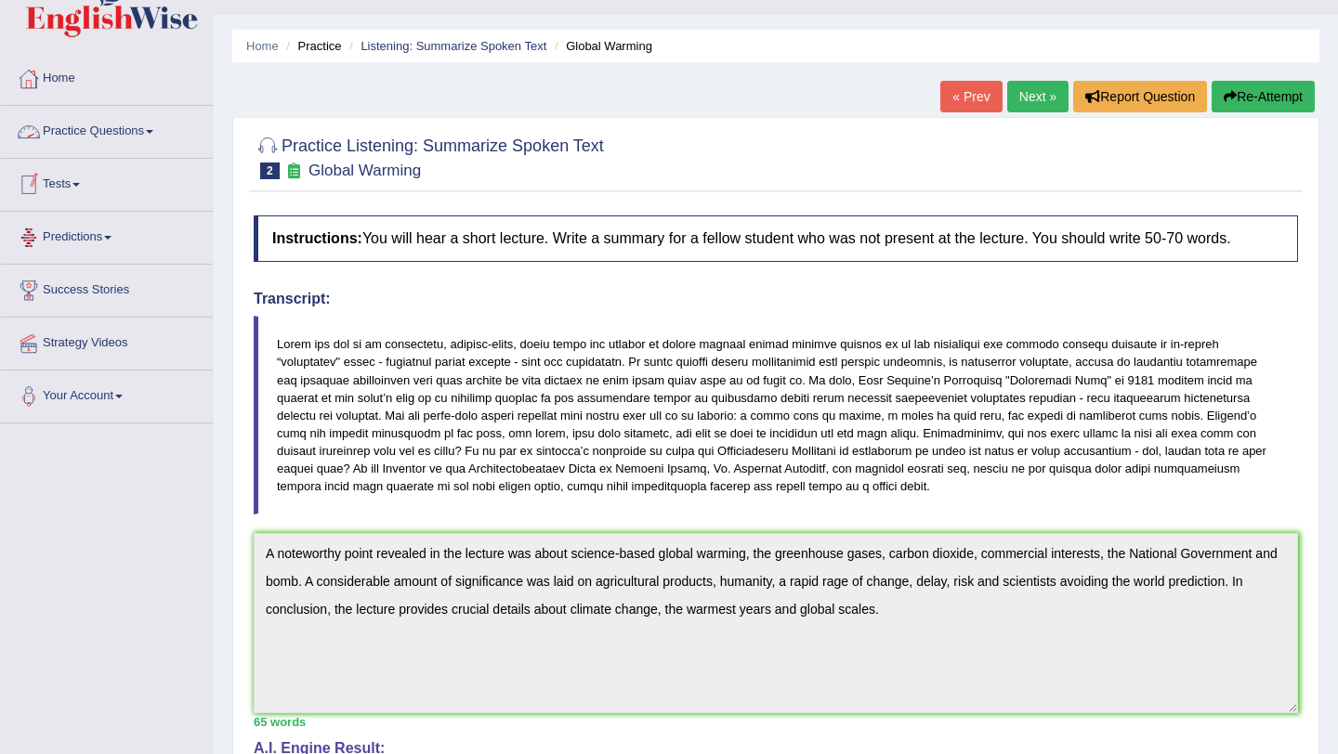
click at [99, 128] on link "Practice Questions" at bounding box center [107, 129] width 212 height 46
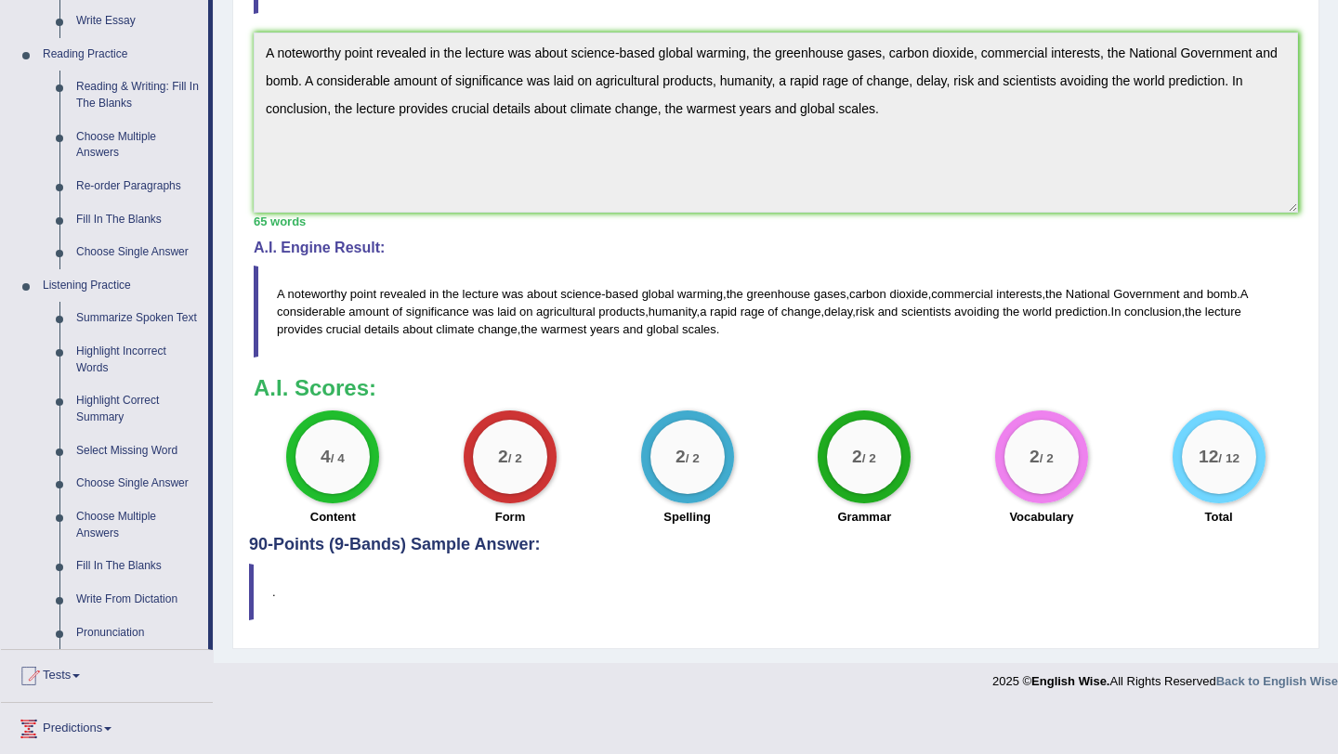
scroll to position [546, 0]
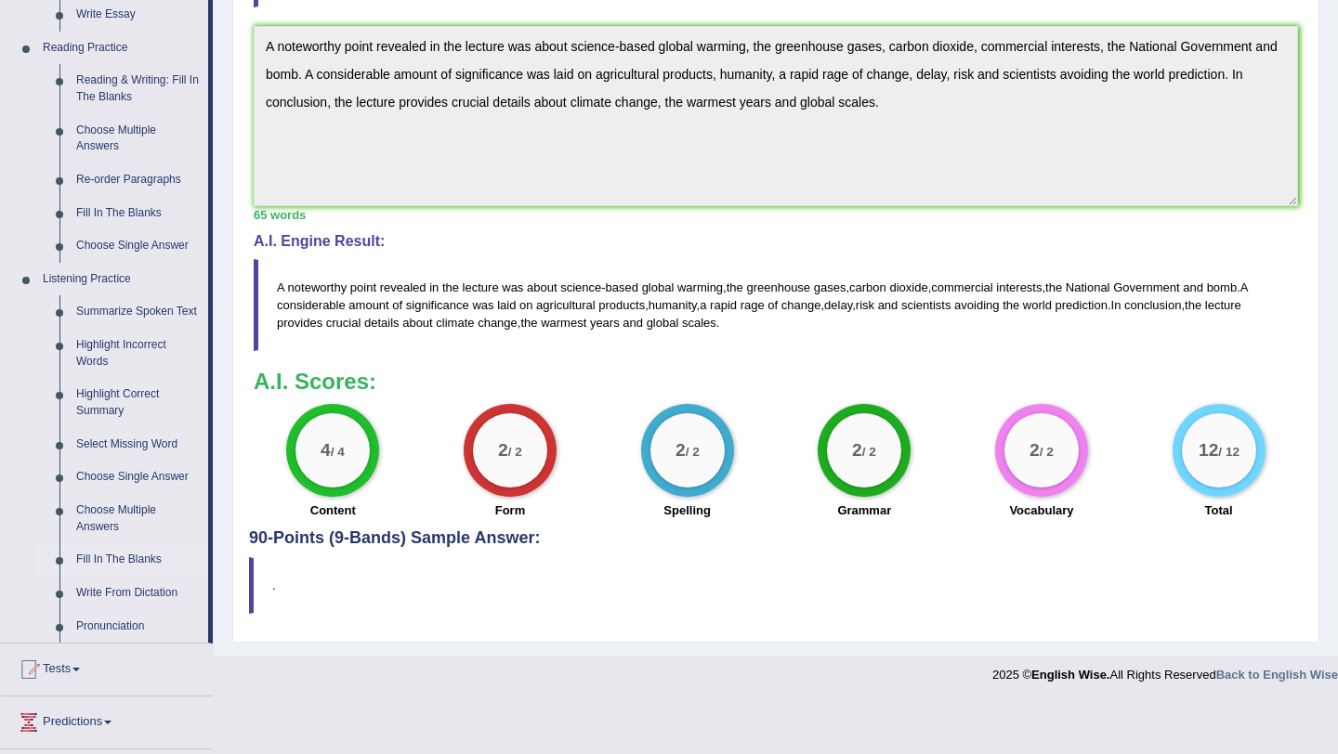
click at [106, 575] on link "Fill In The Blanks" at bounding box center [138, 560] width 140 height 33
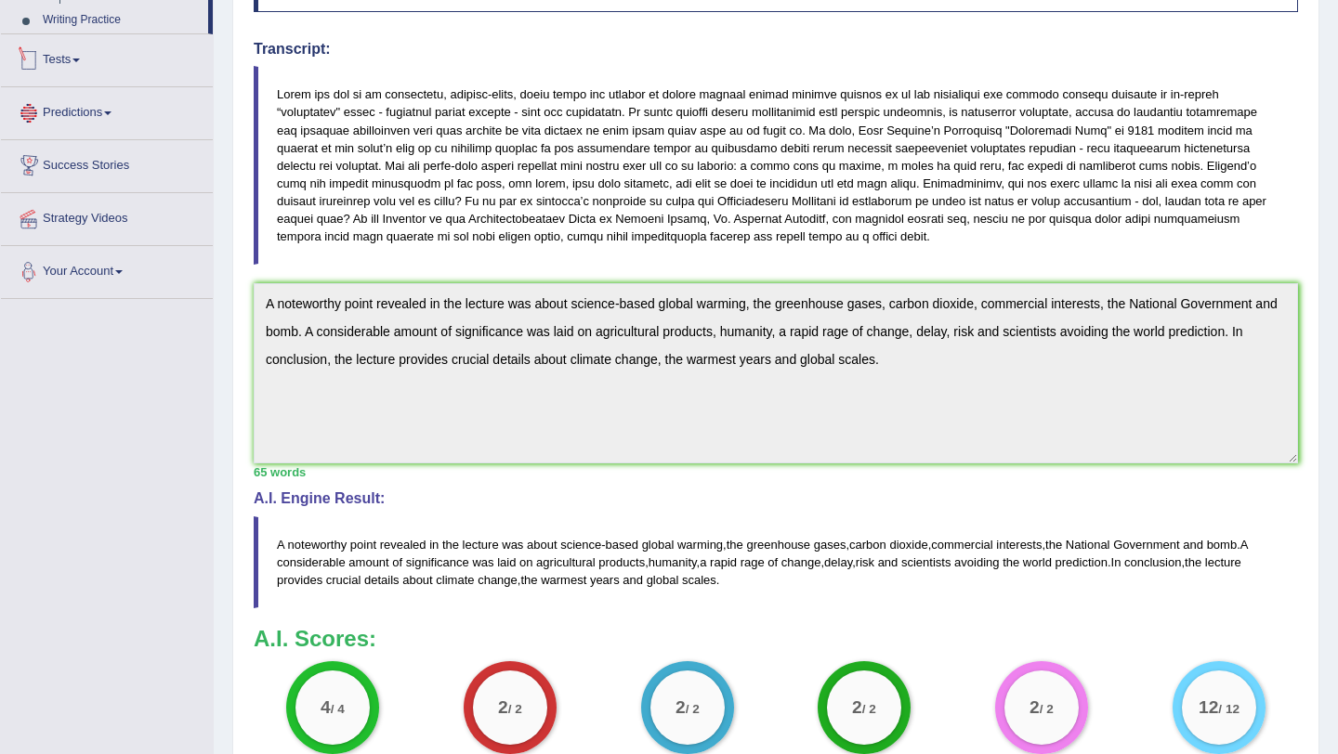
scroll to position [495, 0]
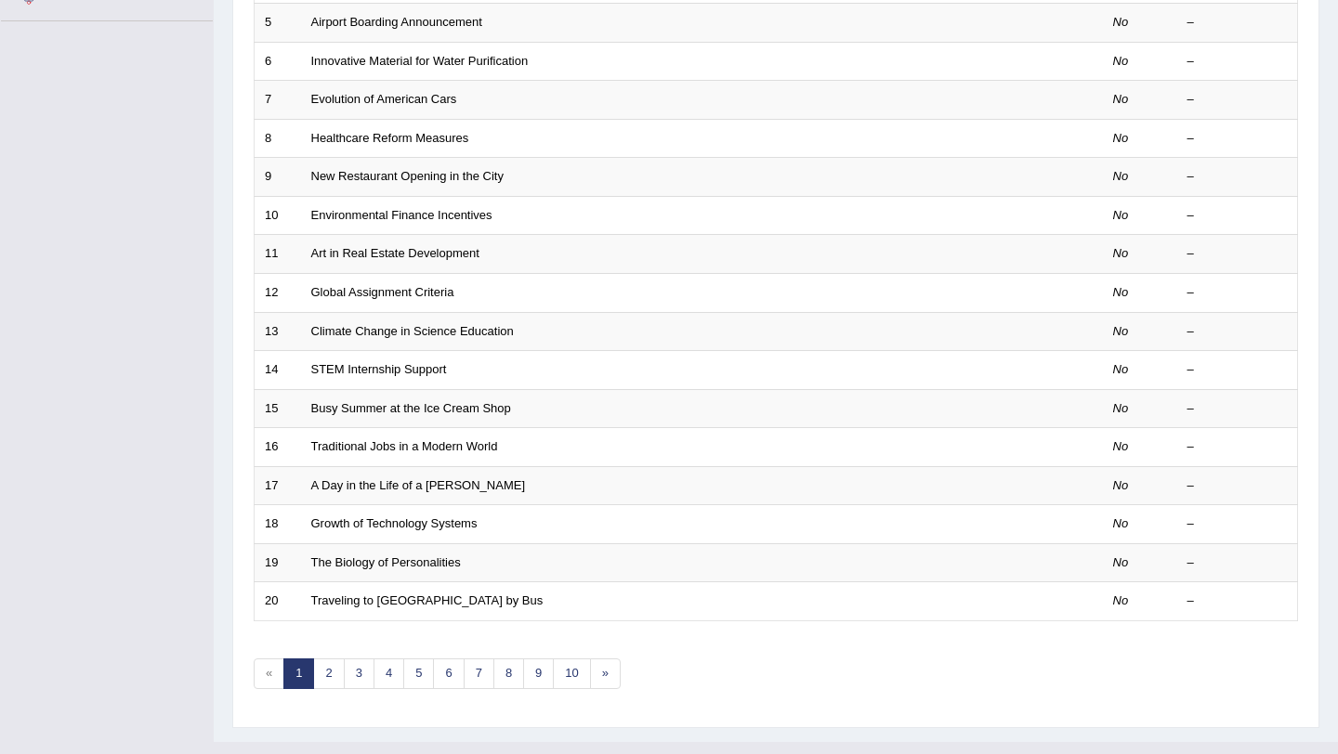
scroll to position [444, 0]
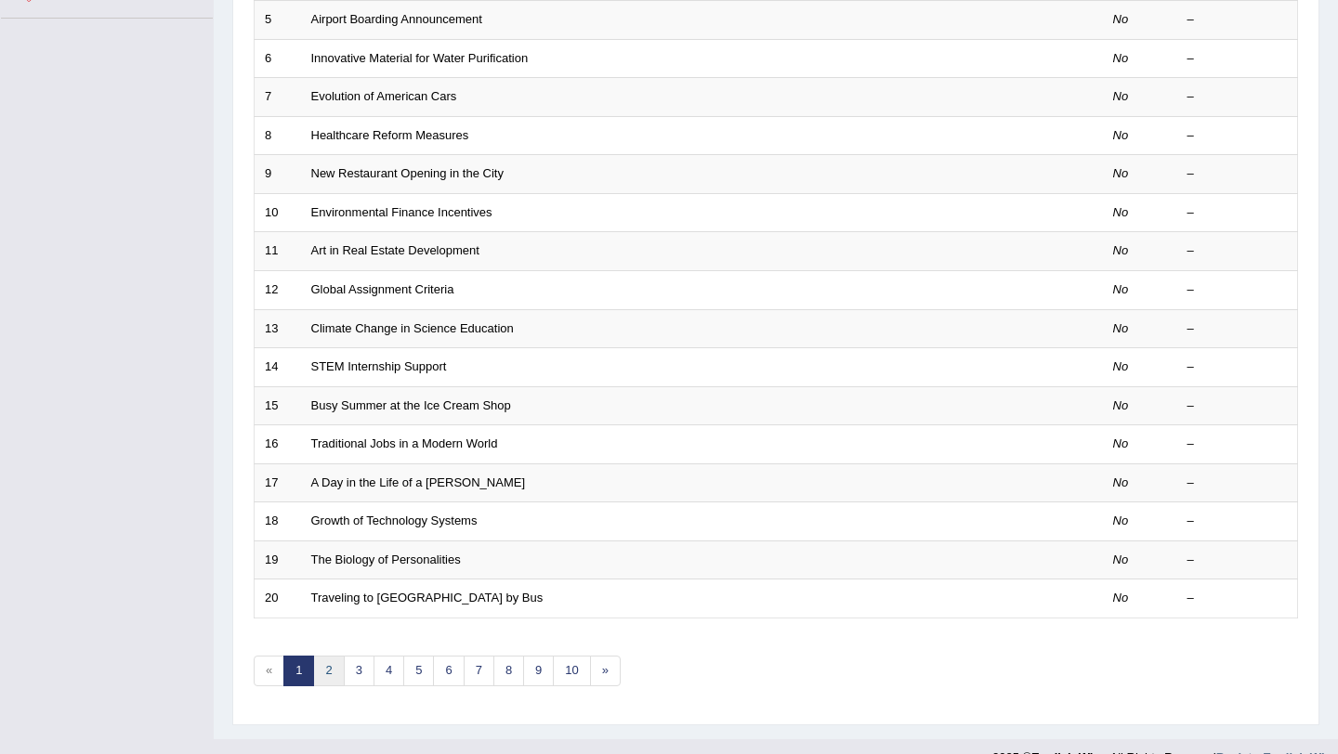
click at [325, 675] on link "2" at bounding box center [328, 671] width 31 height 31
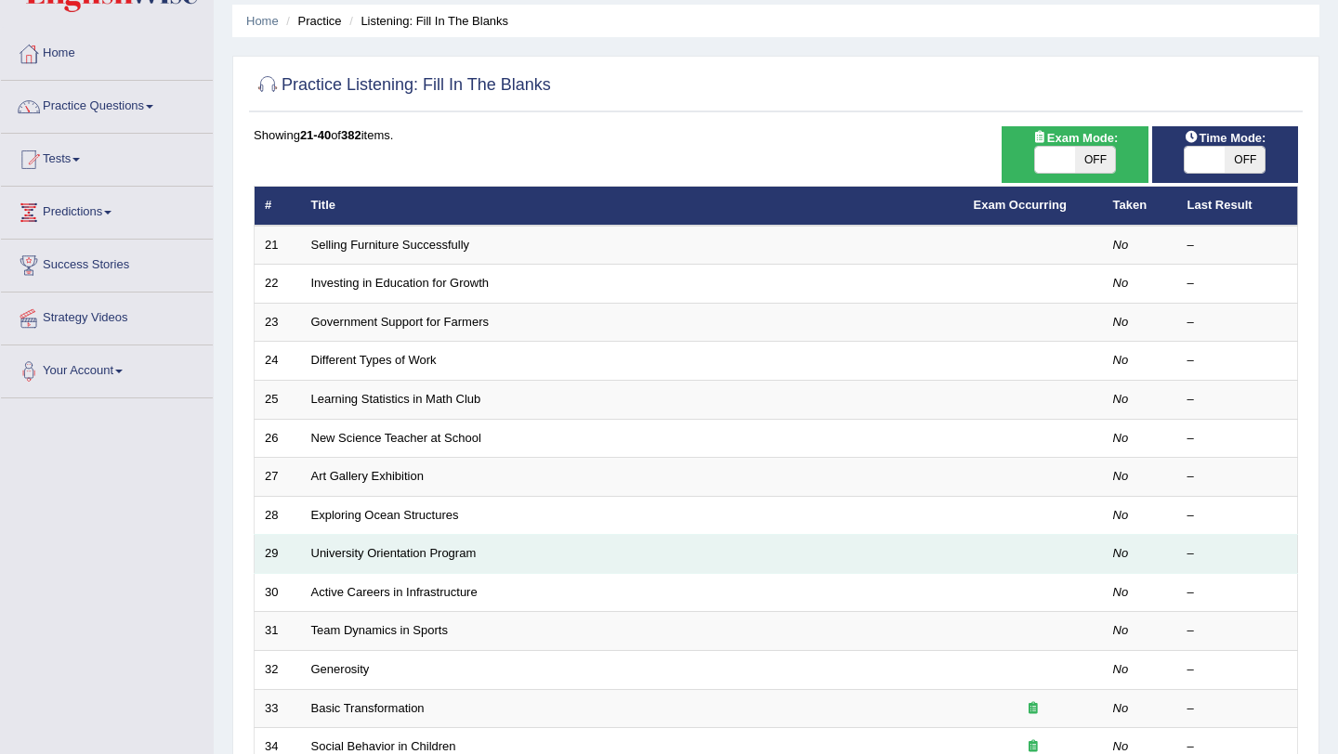
scroll to position [79, 0]
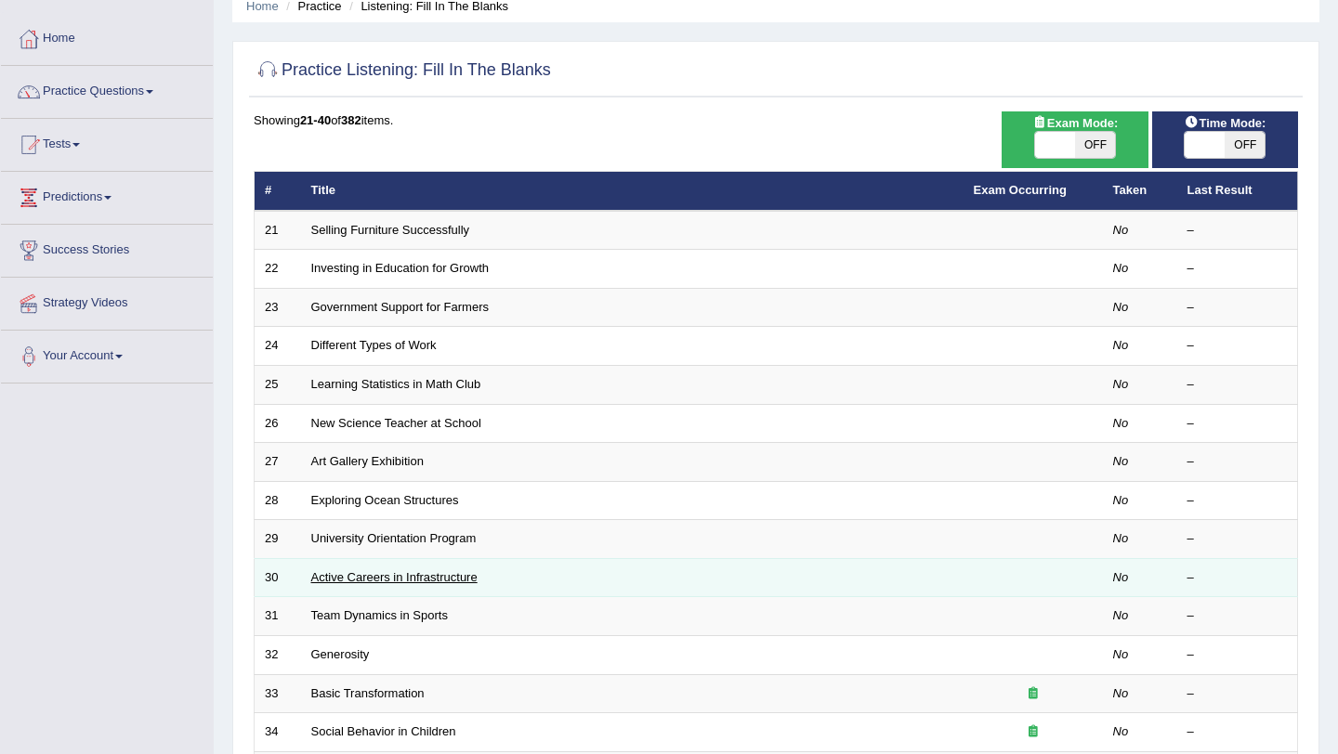
click at [376, 575] on link "Active Careers in Infrastructure" at bounding box center [394, 577] width 166 height 14
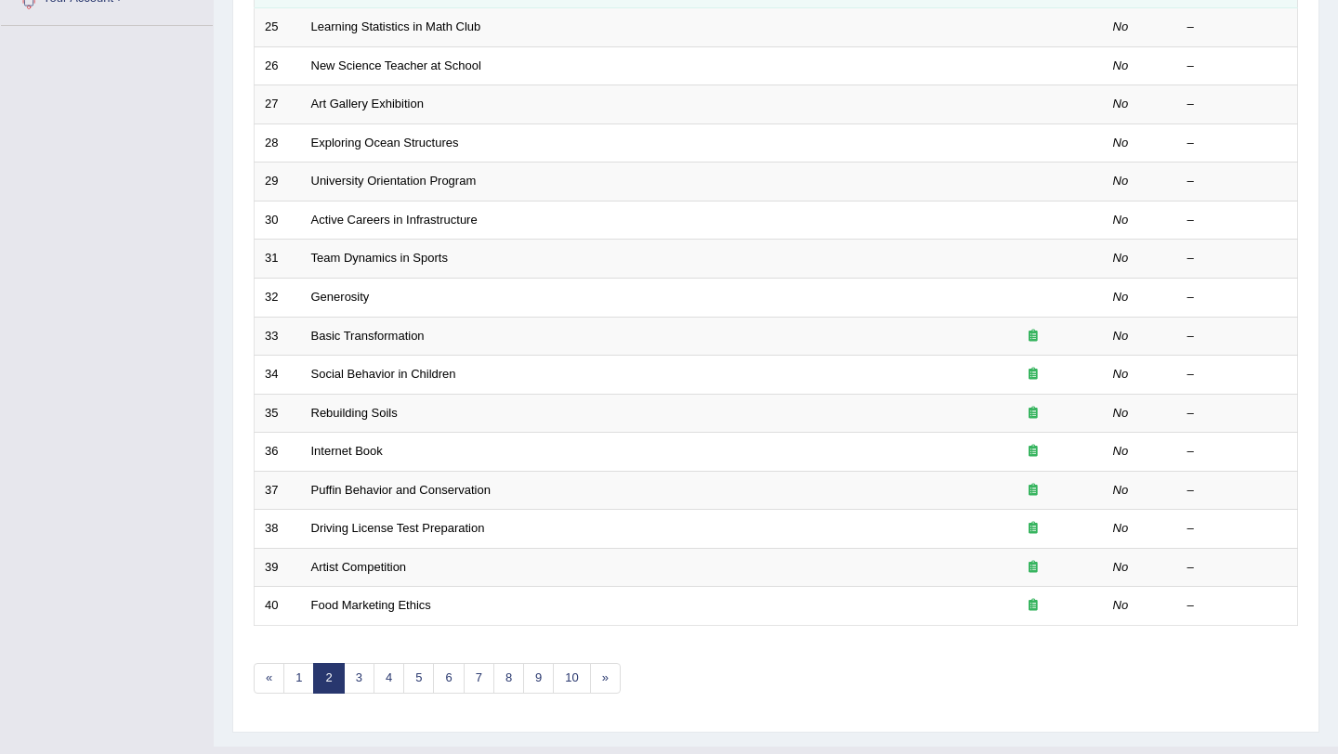
scroll to position [438, 0]
click at [357, 673] on link "3" at bounding box center [359, 677] width 31 height 31
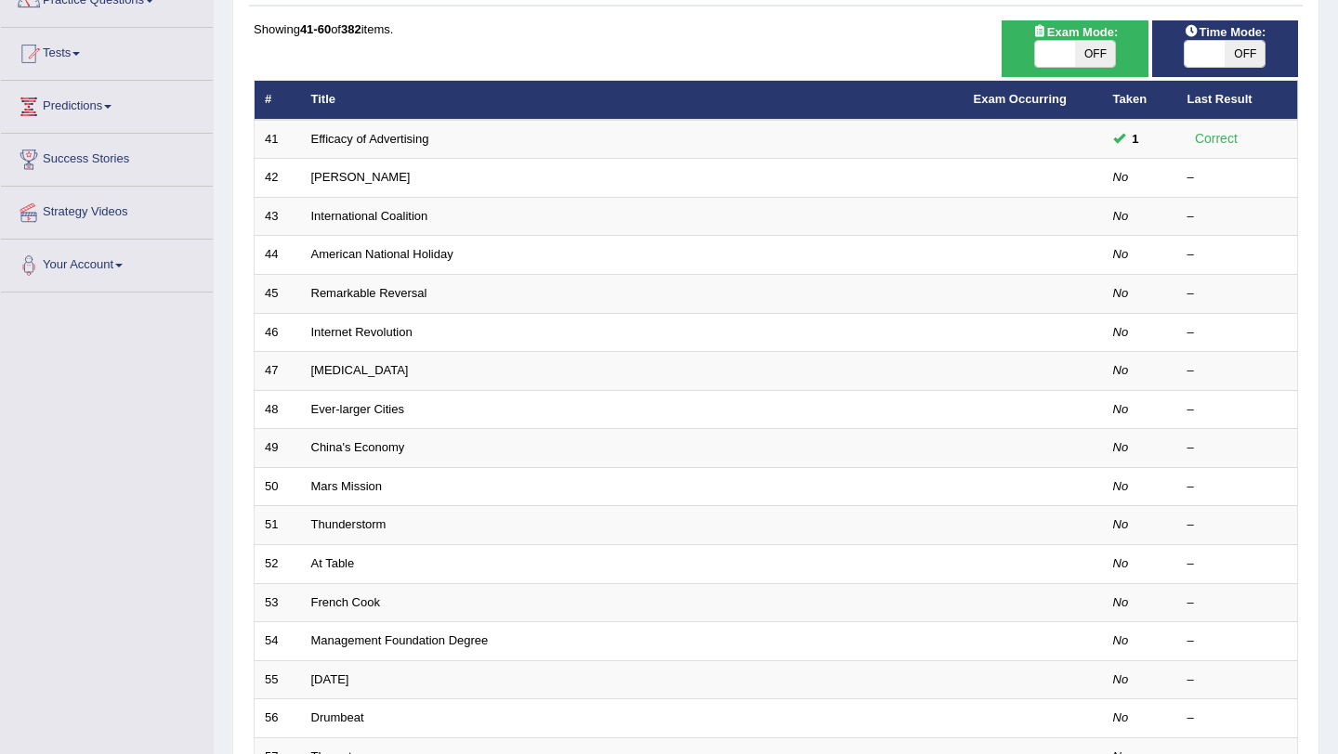
scroll to position [176, 0]
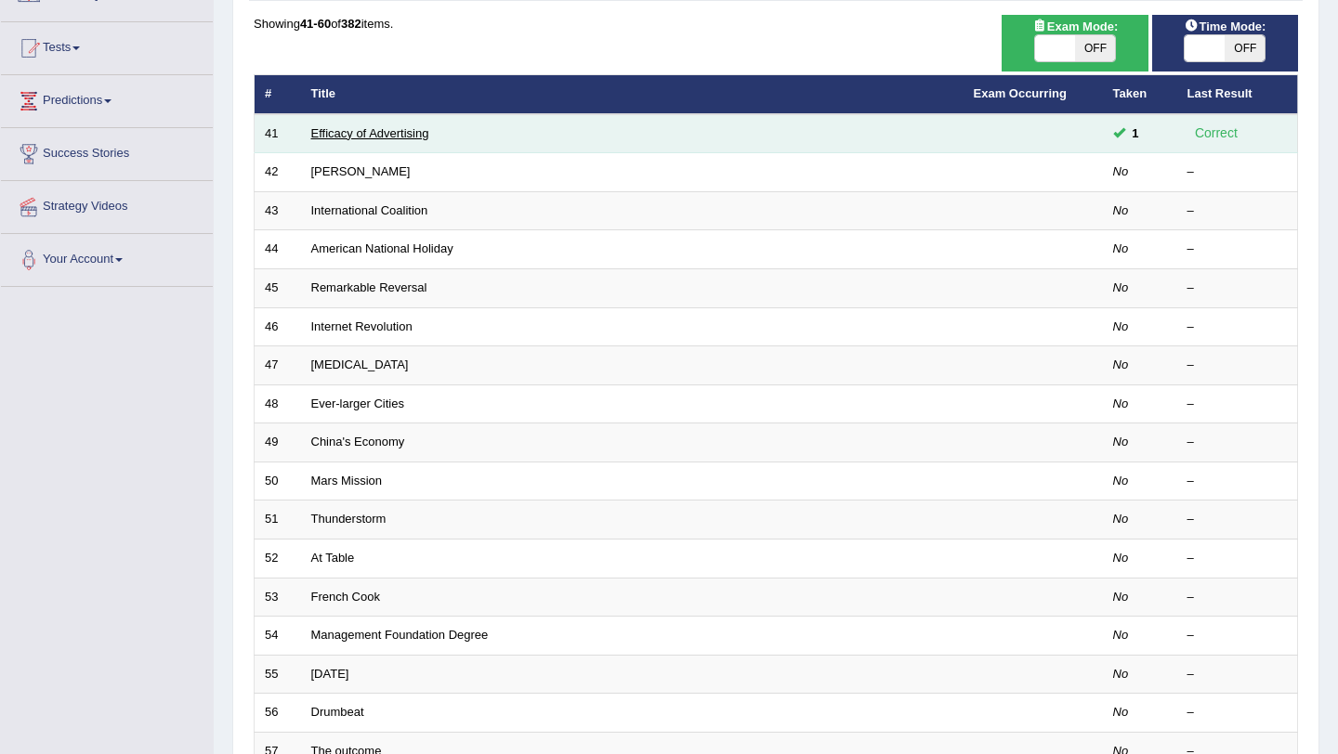
click at [385, 134] on link "Efficacy of Advertising" at bounding box center [370, 133] width 118 height 14
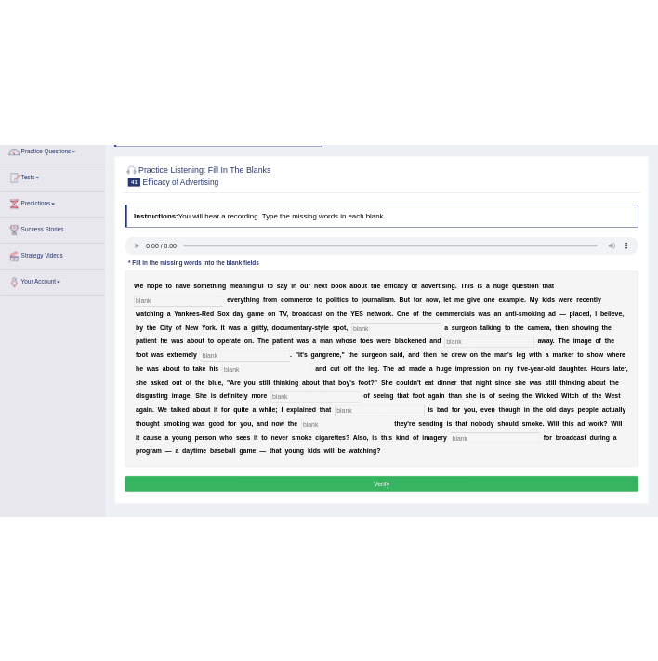
scroll to position [162, 0]
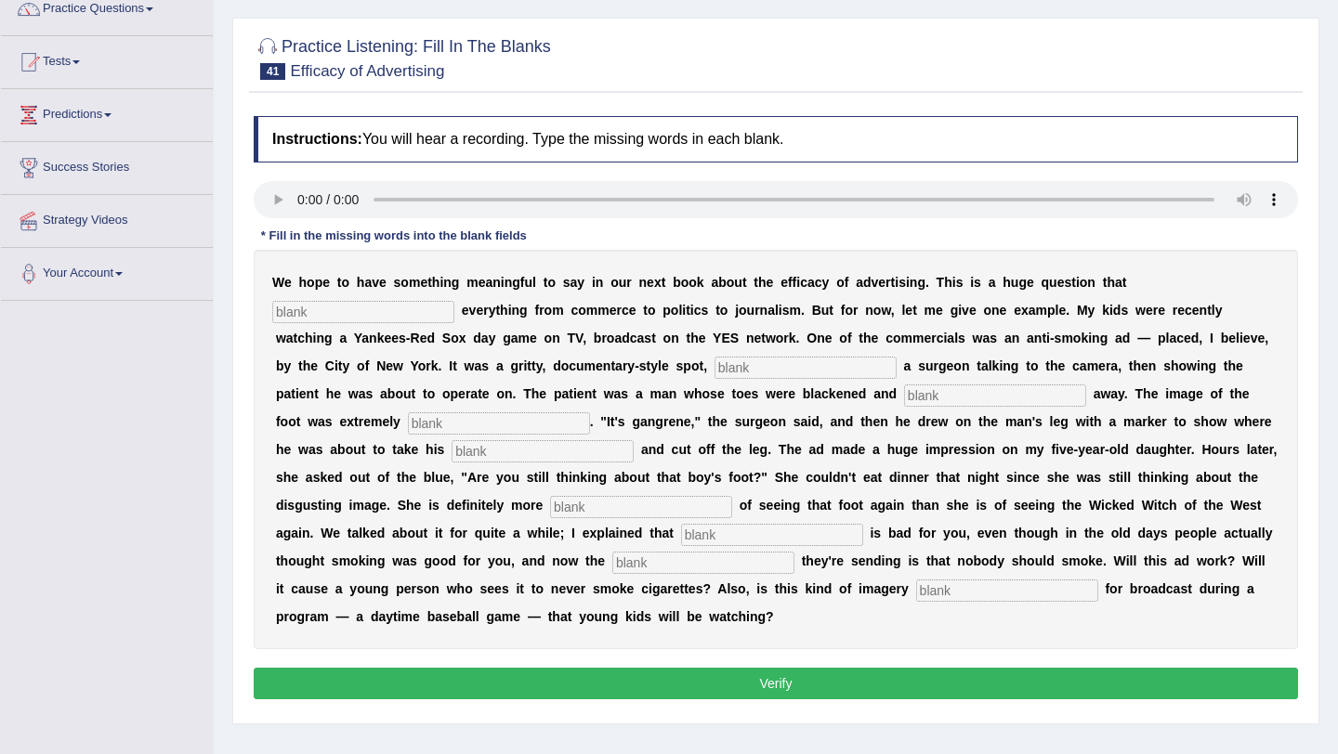
click at [373, 308] on input "text" at bounding box center [363, 312] width 182 height 22
type input "impacts"
click at [714, 372] on input "text" at bounding box center [805, 368] width 182 height 22
type input "featuring"
click at [904, 399] on input "text" at bounding box center [995, 396] width 182 height 22
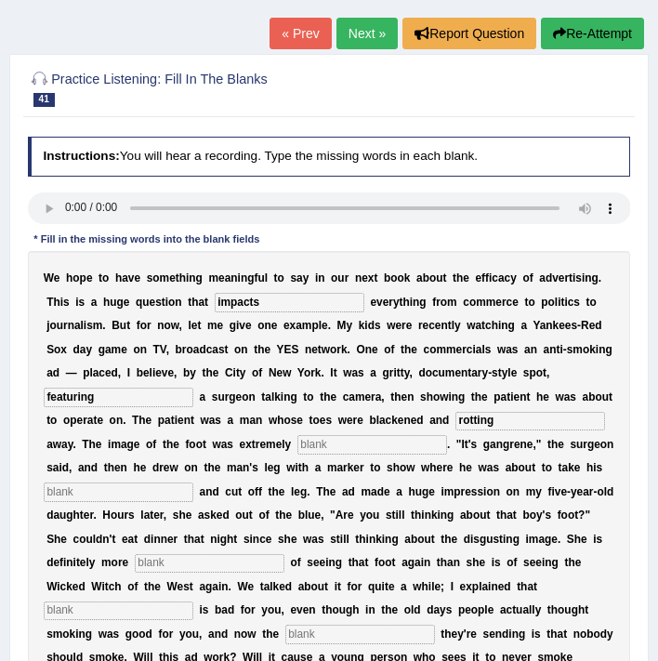
type input "rotting"
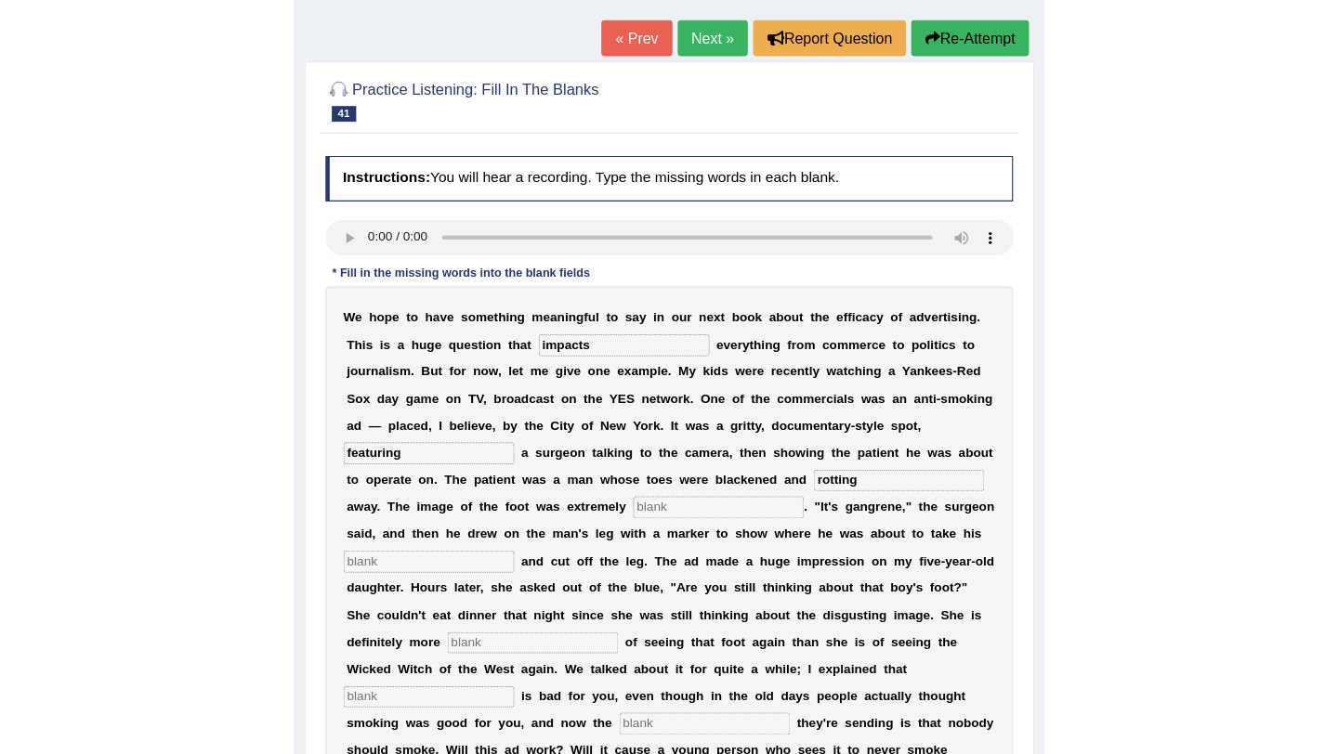
scroll to position [139, 0]
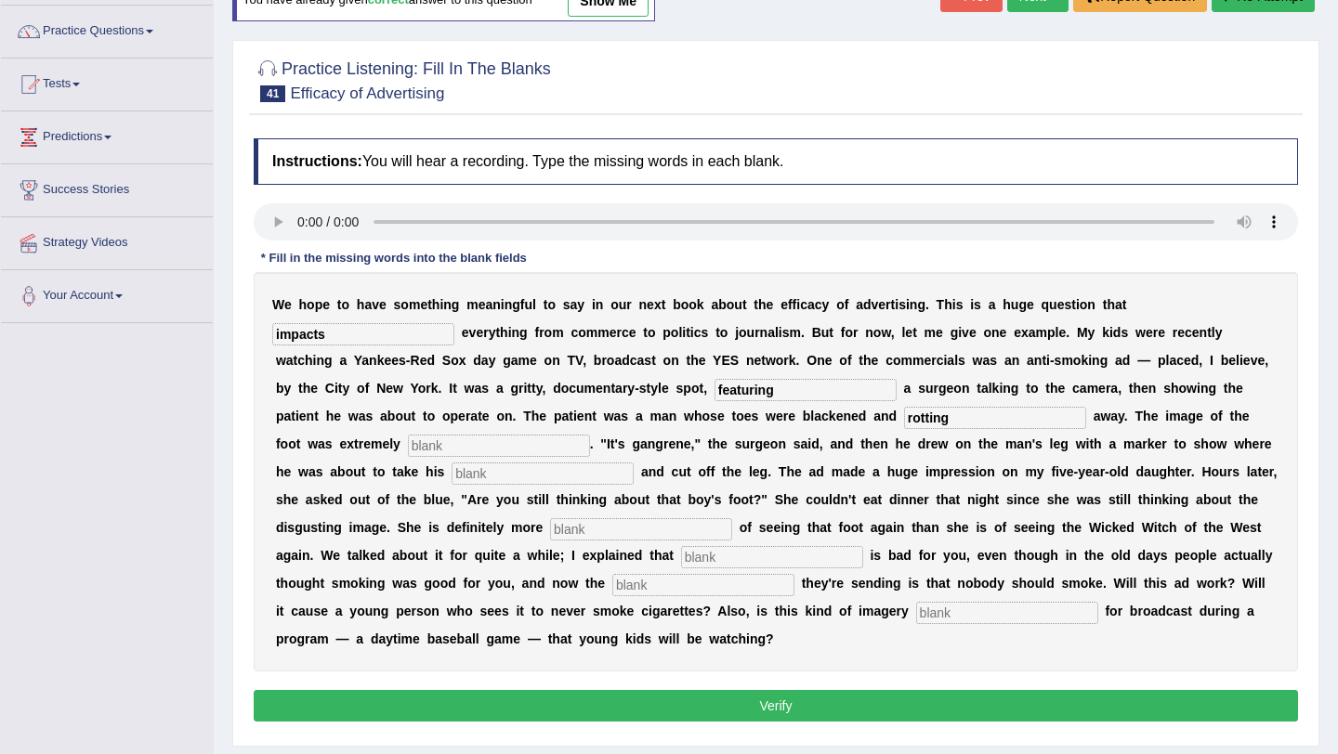
click at [408, 449] on input "text" at bounding box center [499, 446] width 182 height 22
type input "disgusting"
click at [452, 479] on input "text" at bounding box center [543, 474] width 182 height 22
click at [550, 531] on input "text" at bounding box center [641, 529] width 182 height 22
type input "scared"
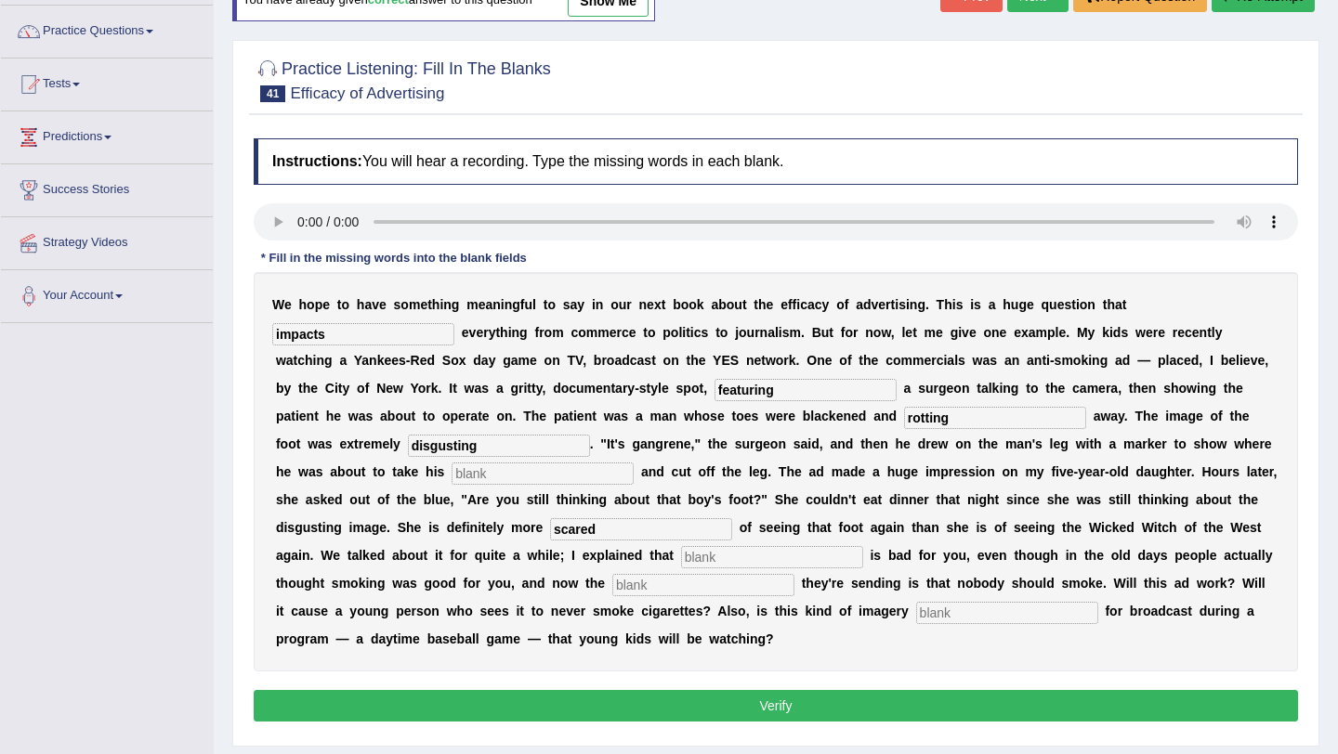
click at [681, 557] on input "text" at bounding box center [772, 557] width 182 height 22
type input "smoking"
click at [612, 582] on input "text" at bounding box center [703, 585] width 182 height 22
type input "message"
click at [916, 614] on input "text" at bounding box center [1007, 613] width 182 height 22
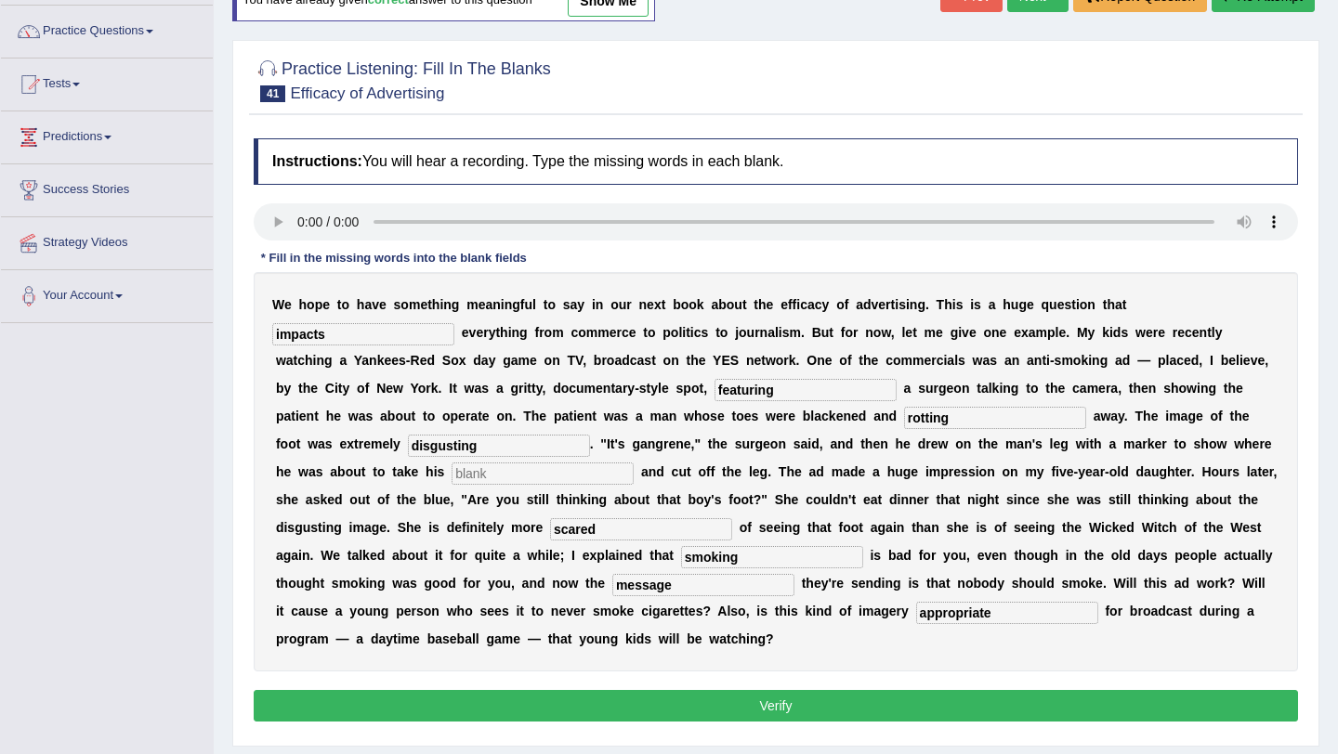
type input "appropriate"
click at [452, 478] on input "text" at bounding box center [543, 474] width 182 height 22
click at [452, 467] on input "knife" at bounding box center [543, 474] width 182 height 22
type input "k"
click at [452, 475] on input "hack-saw" at bounding box center [543, 474] width 182 height 22
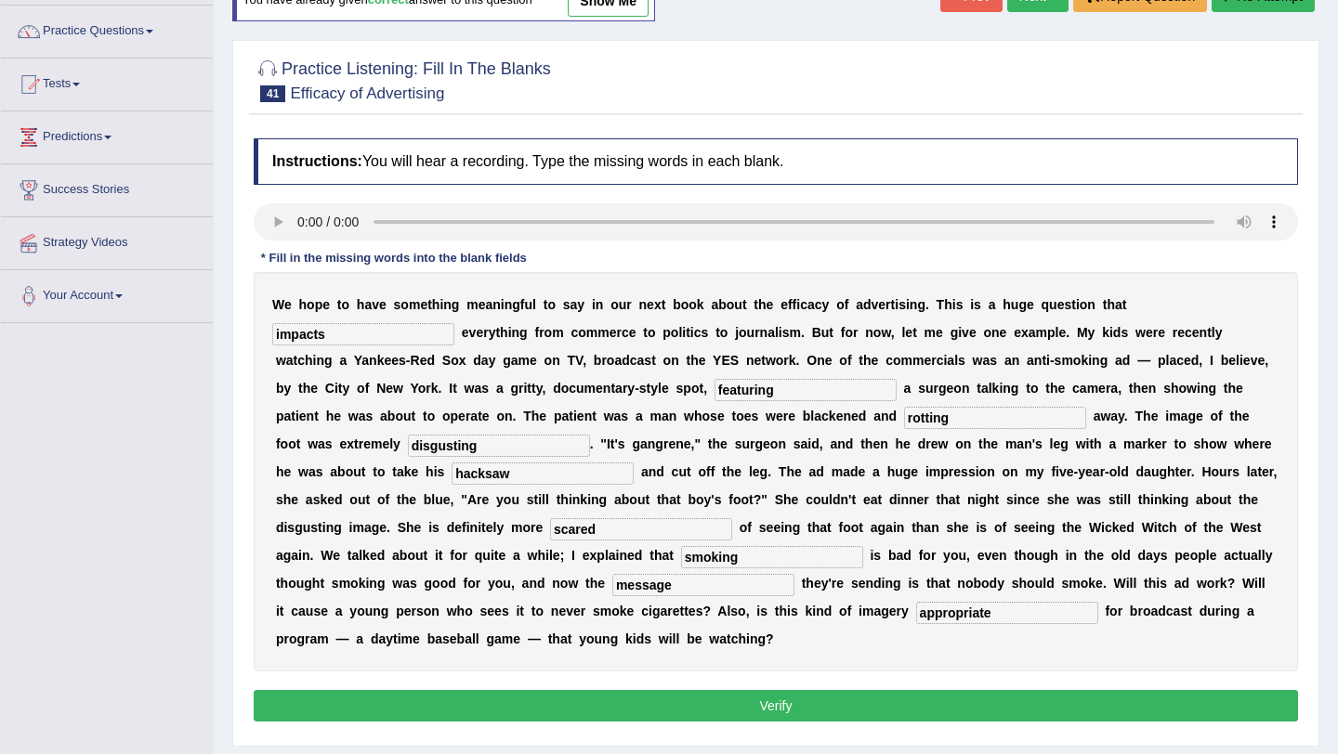
type input "hacksaw"
click at [687, 653] on div "W e h o p e t o h a v e s o m e t h i n g m e a n i n g f u l t o s a y i n o u…" at bounding box center [776, 471] width 1044 height 399
click at [689, 706] on button "Verify" at bounding box center [776, 706] width 1044 height 32
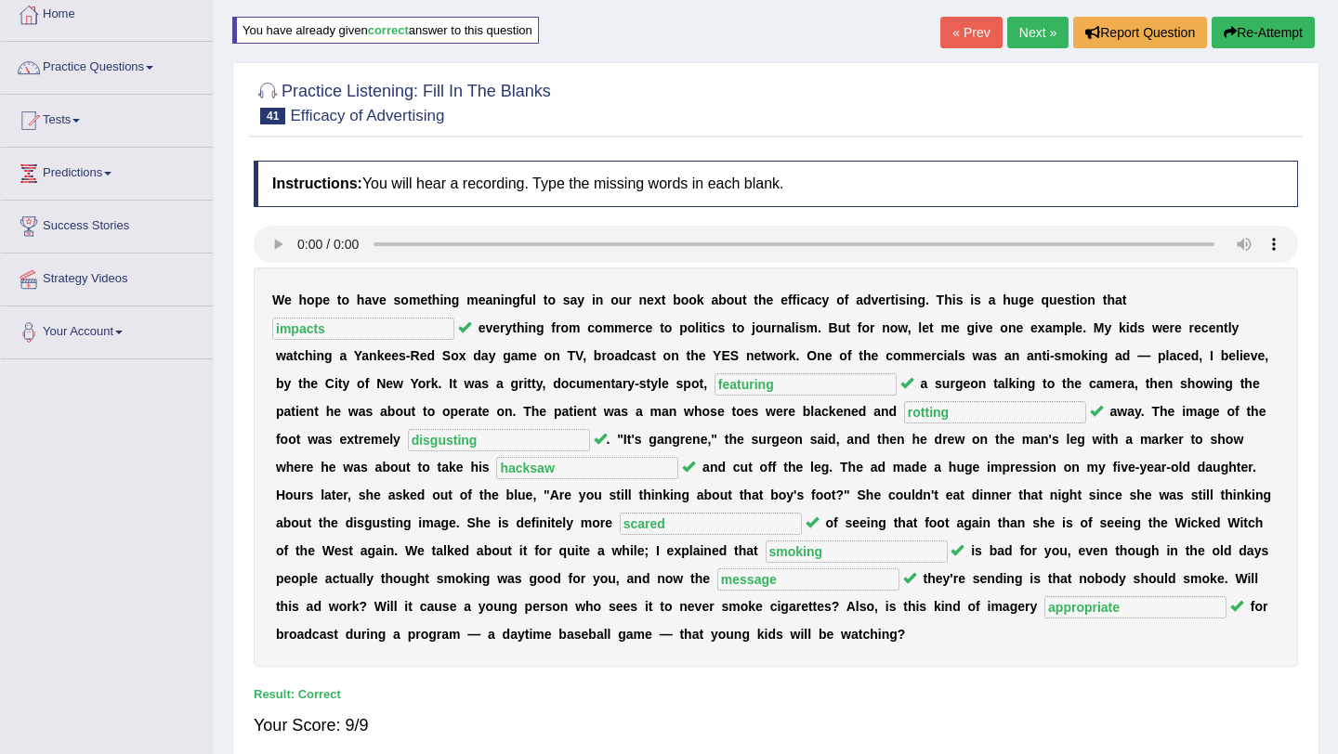
scroll to position [0, 0]
